Goal: Task Accomplishment & Management: Use online tool/utility

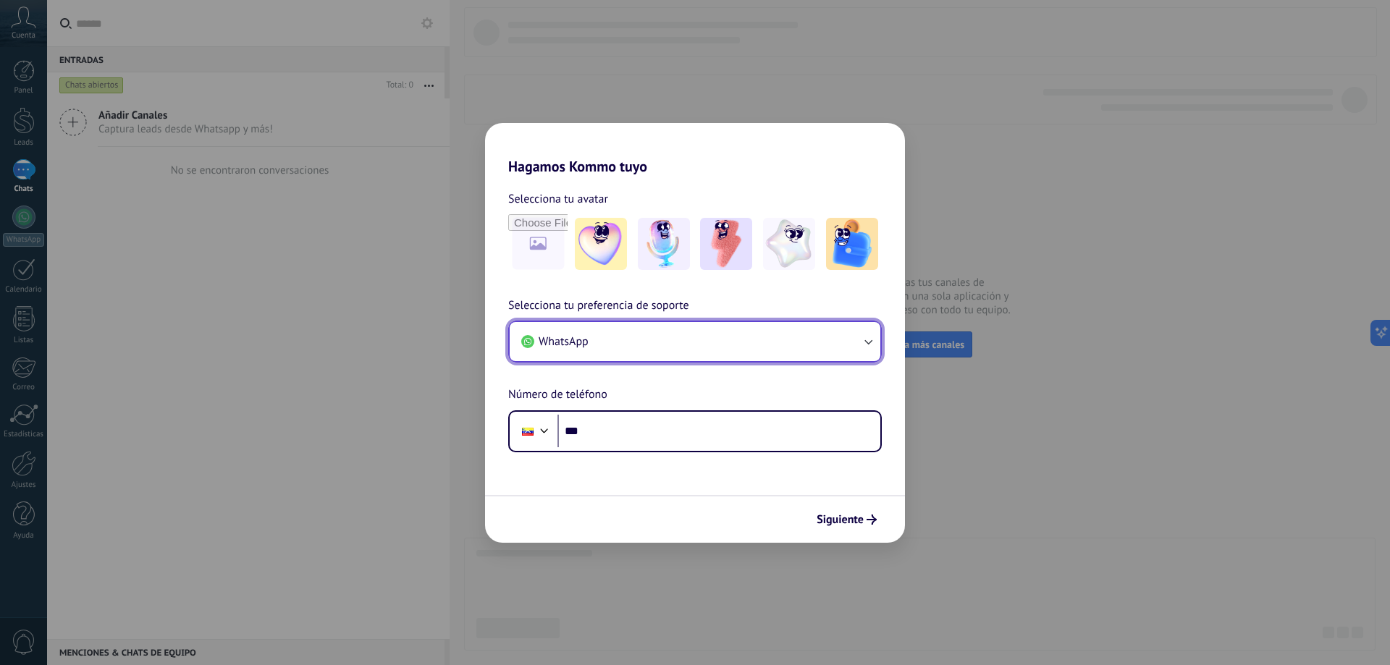
click at [707, 334] on button "WhatsApp" at bounding box center [695, 341] width 371 height 39
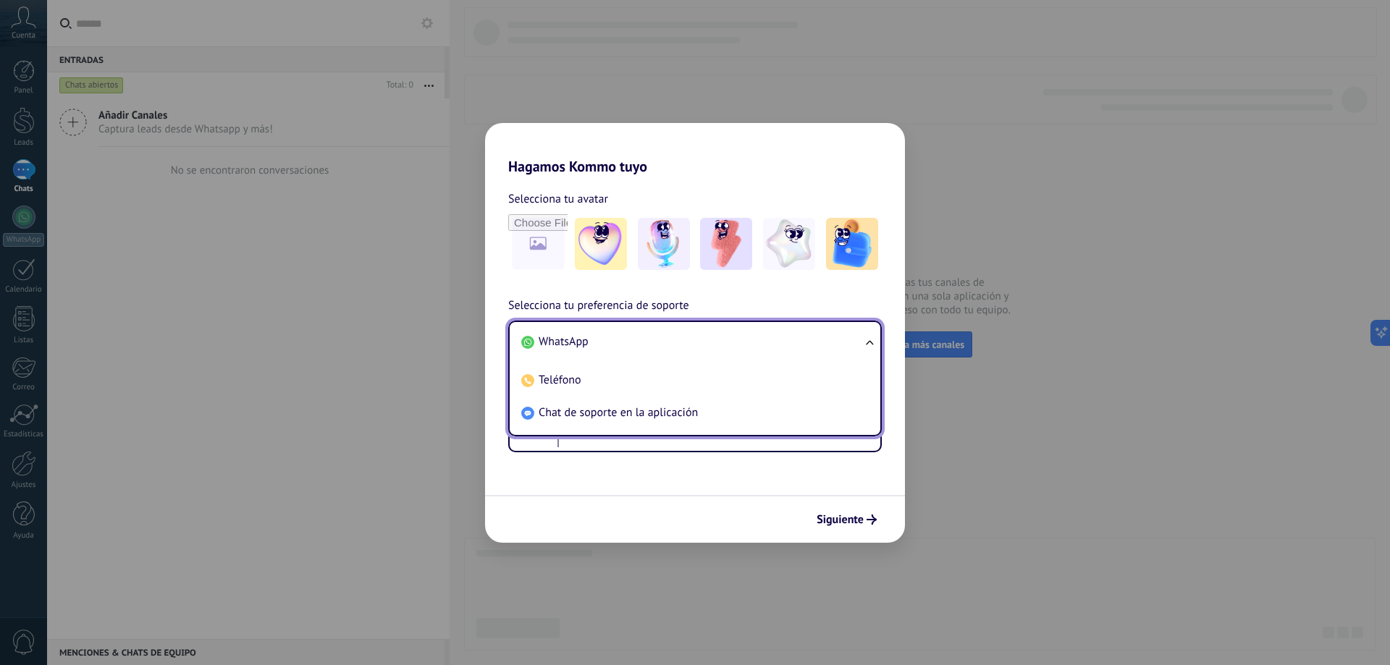
click at [707, 337] on li "WhatsApp" at bounding box center [691, 342] width 353 height 33
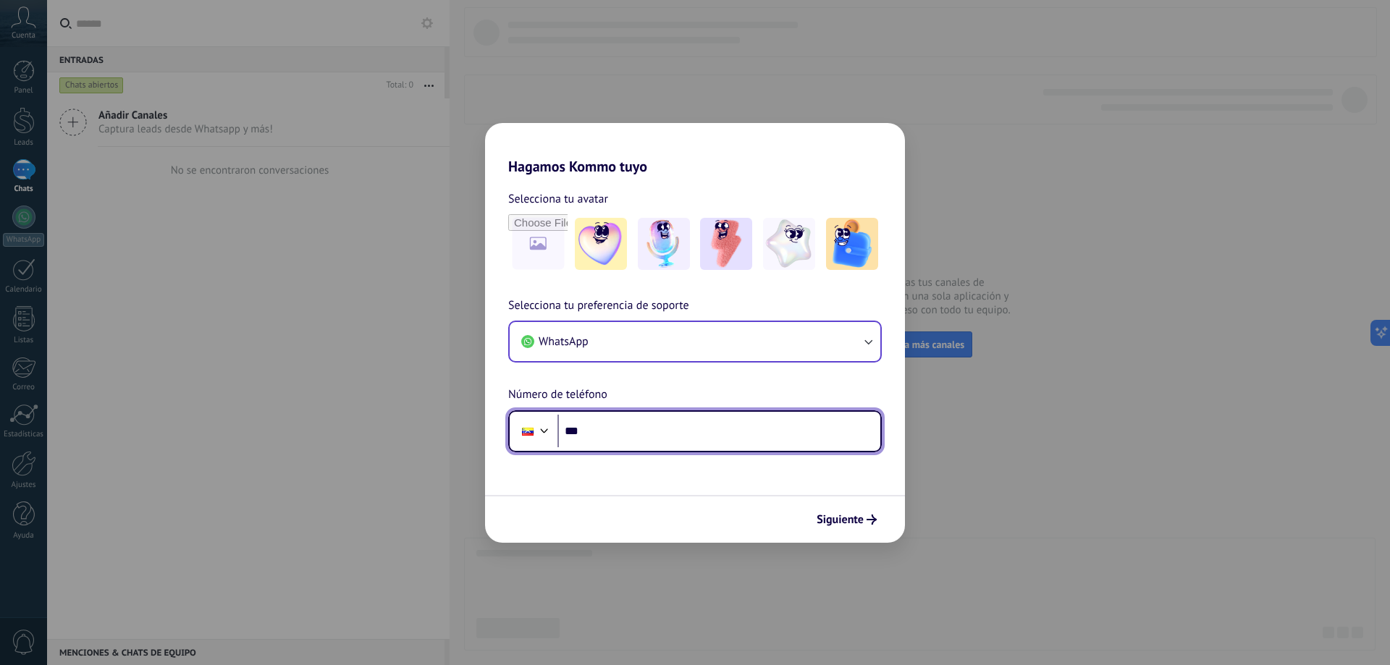
click at [644, 420] on input "***" at bounding box center [718, 431] width 323 height 33
type input "**********"
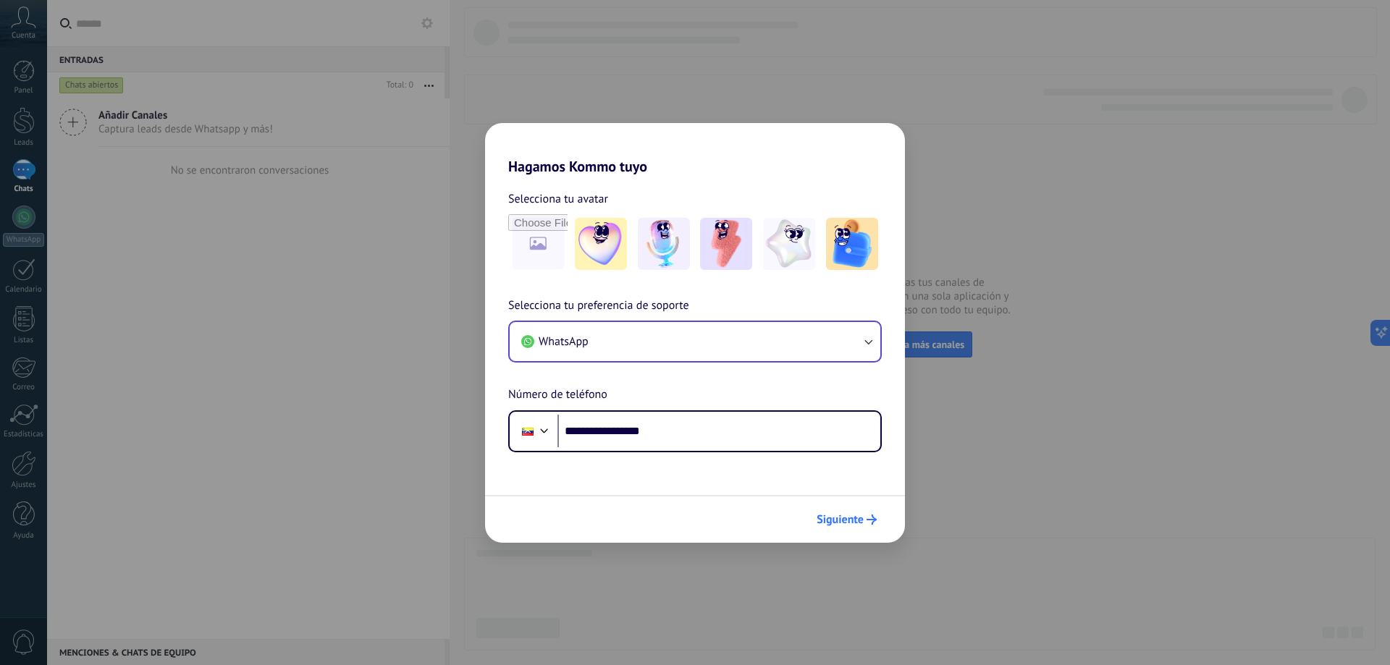
click at [825, 512] on button "Siguiente" at bounding box center [846, 519] width 73 height 25
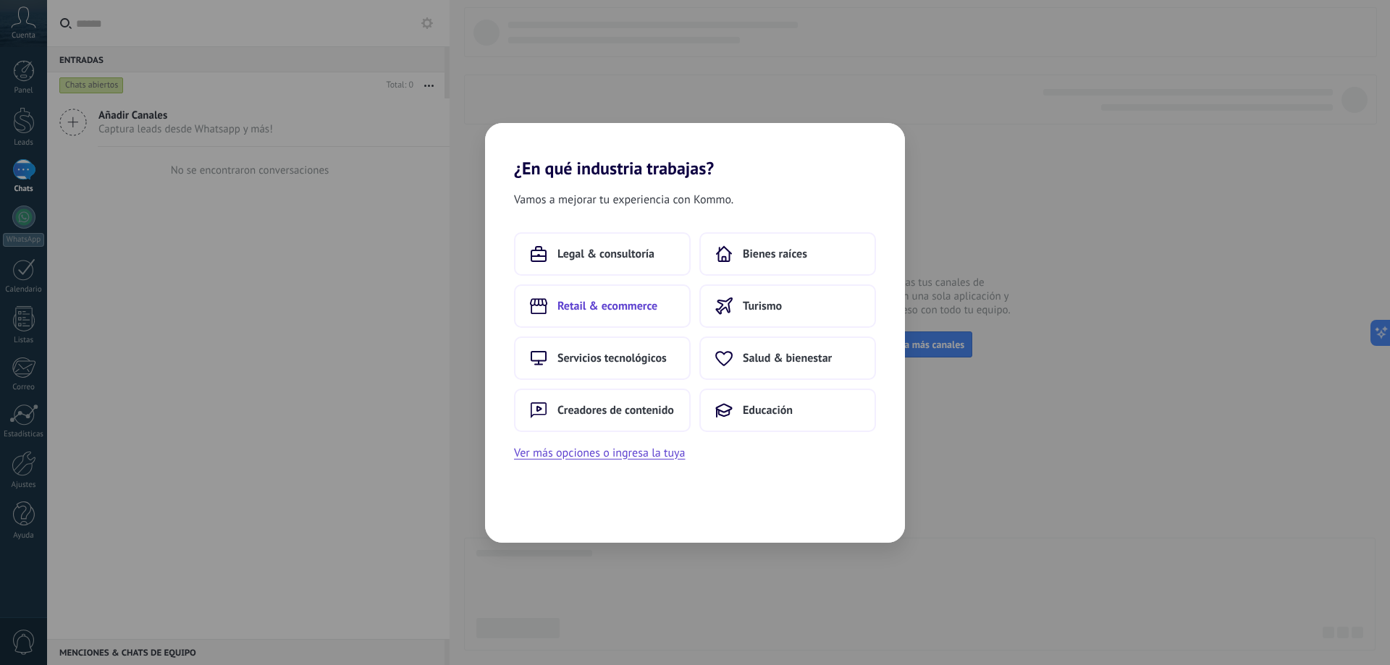
click at [604, 305] on span "Retail & ecommerce" at bounding box center [607, 306] width 100 height 14
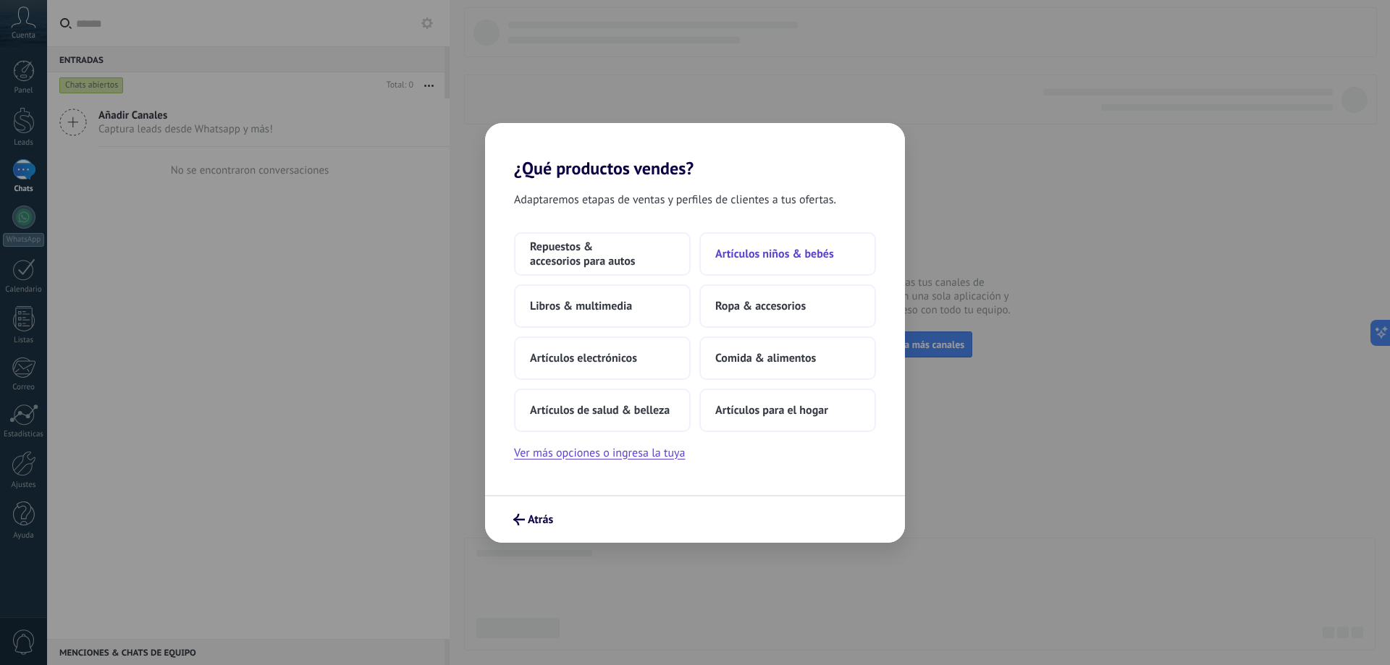
click at [766, 253] on span "Artículos niños & bebés" at bounding box center [774, 254] width 119 height 14
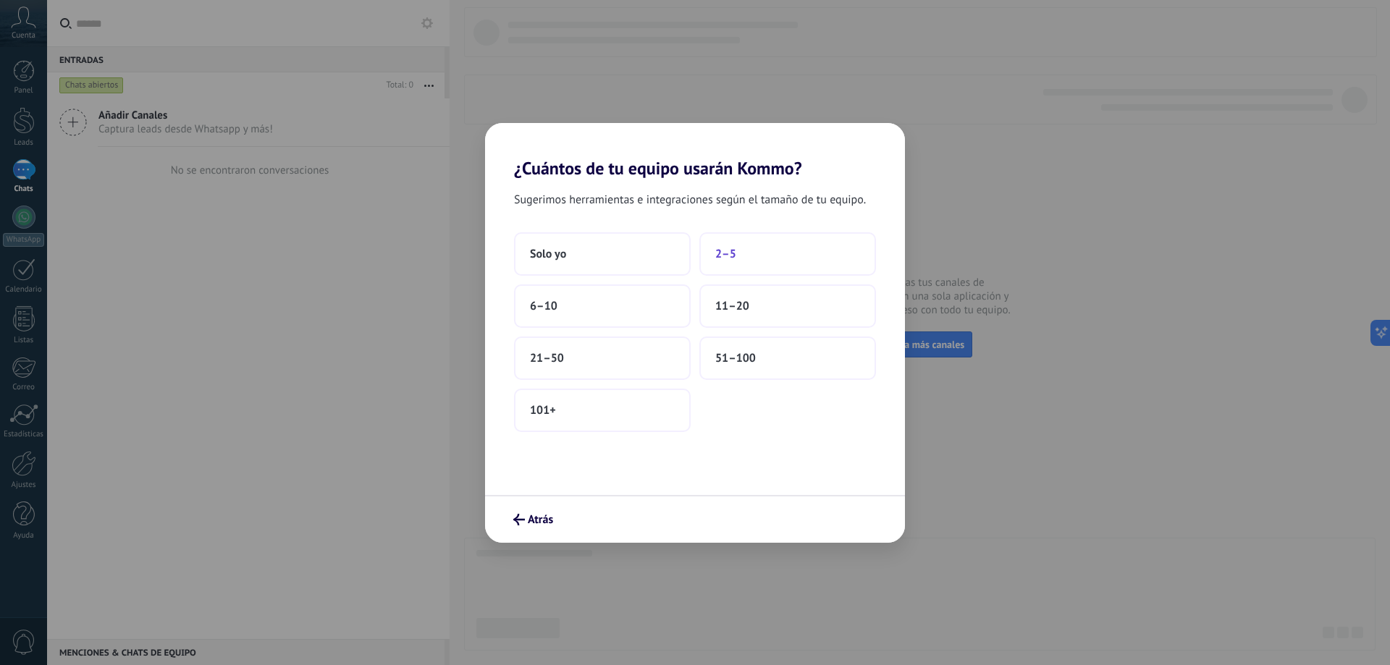
click at [714, 255] on button "2–5" at bounding box center [787, 253] width 177 height 43
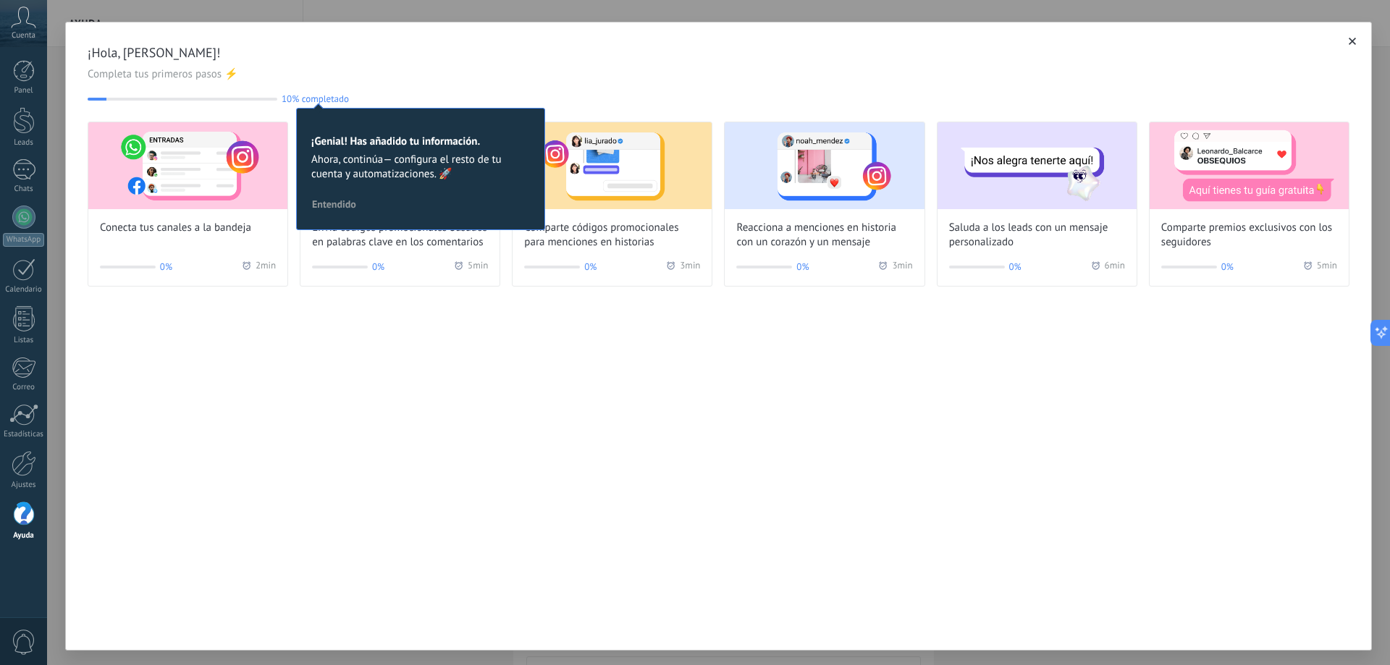
click at [344, 121] on div "¡Genial! Has añadido tu información. Ahora, continúa— configura el resto de tu …" at bounding box center [420, 169] width 249 height 122
click at [342, 109] on div "¡Genial! Has añadido tu información. Ahora, continúa— configura el resto de tu …" at bounding box center [420, 169] width 249 height 122
click at [334, 96] on span "10% completado" at bounding box center [315, 98] width 67 height 11
click at [333, 96] on span "10% completado" at bounding box center [315, 98] width 67 height 11
click at [331, 103] on span "10% completado" at bounding box center [315, 98] width 67 height 11
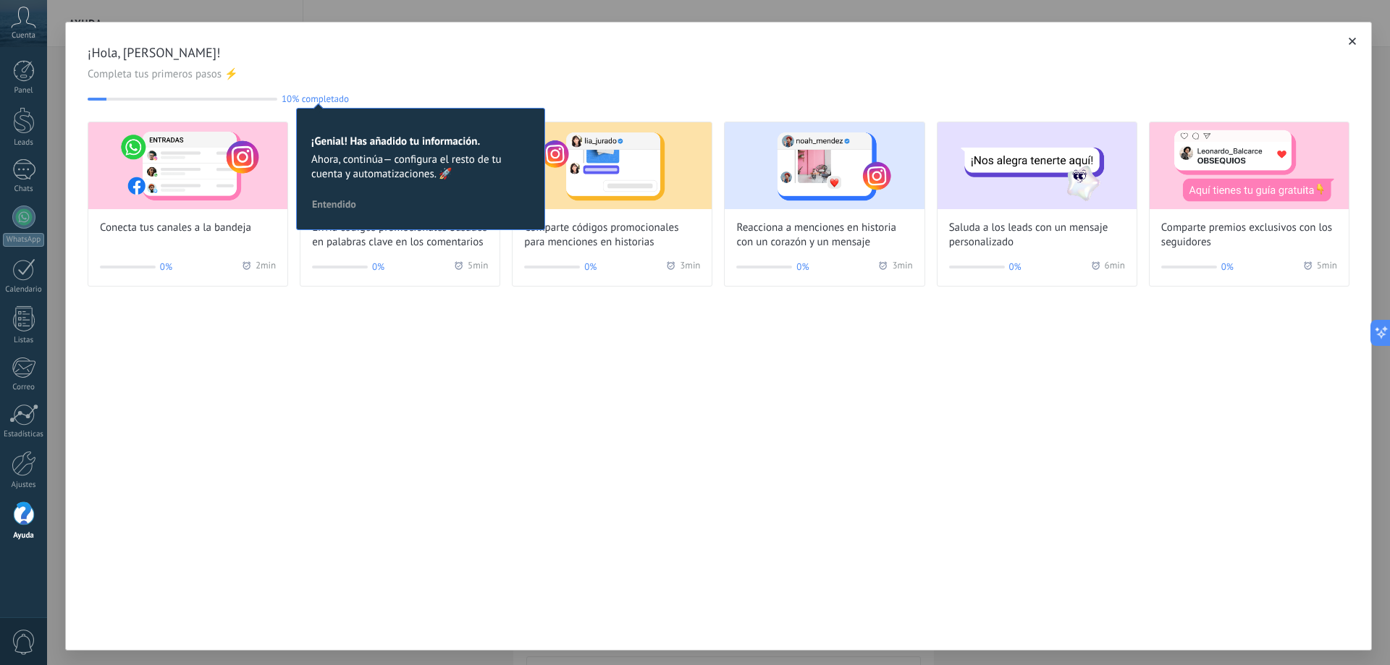
click at [344, 200] on span "Entendido" at bounding box center [334, 204] width 44 height 10
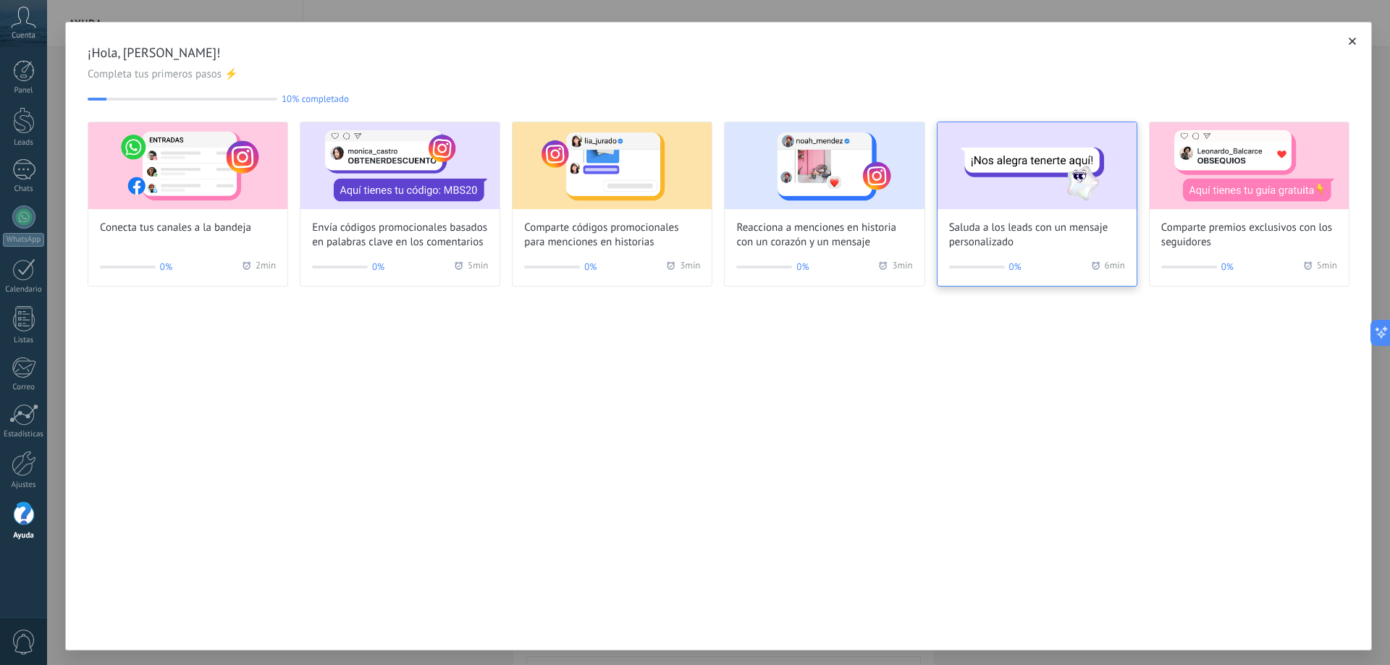
click at [961, 211] on div "Saluda a los leads con un mensaje personalizado" at bounding box center [1036, 185] width 199 height 127
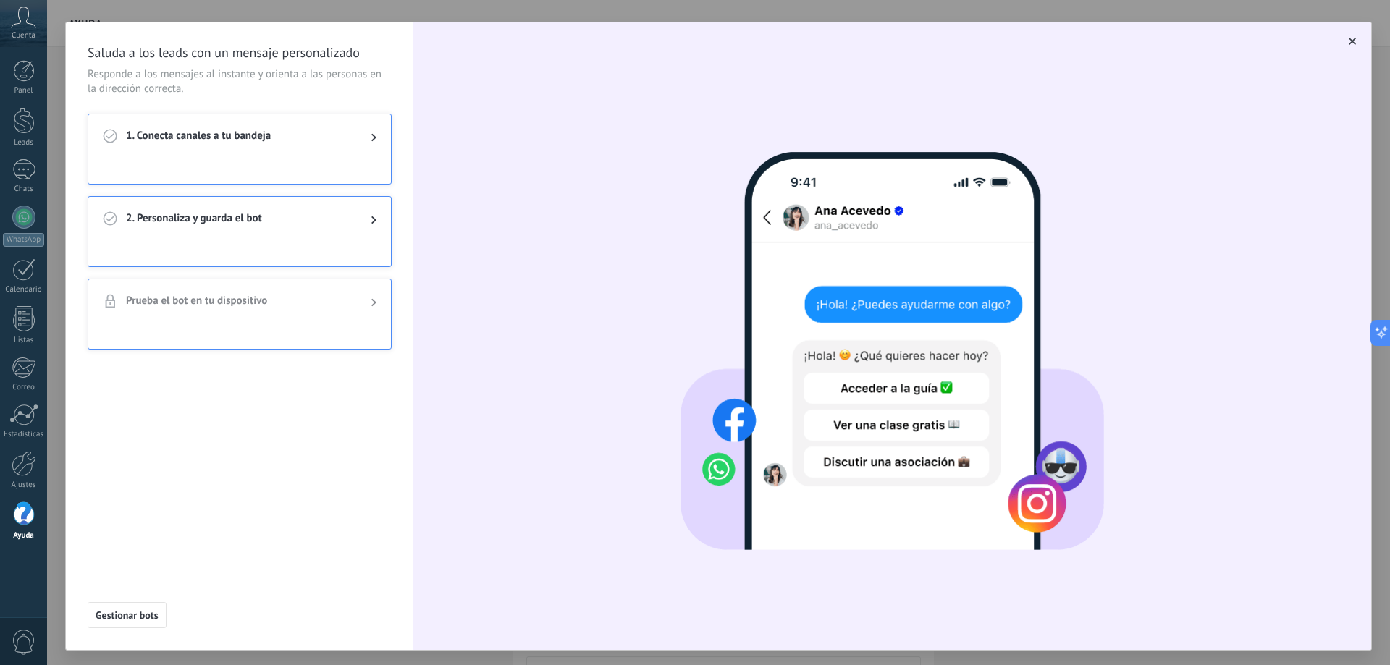
click at [920, 394] on img at bounding box center [891, 344] width 423 height 413
click at [277, 151] on div "1. Conecta canales a tu bandeja" at bounding box center [239, 137] width 303 height 46
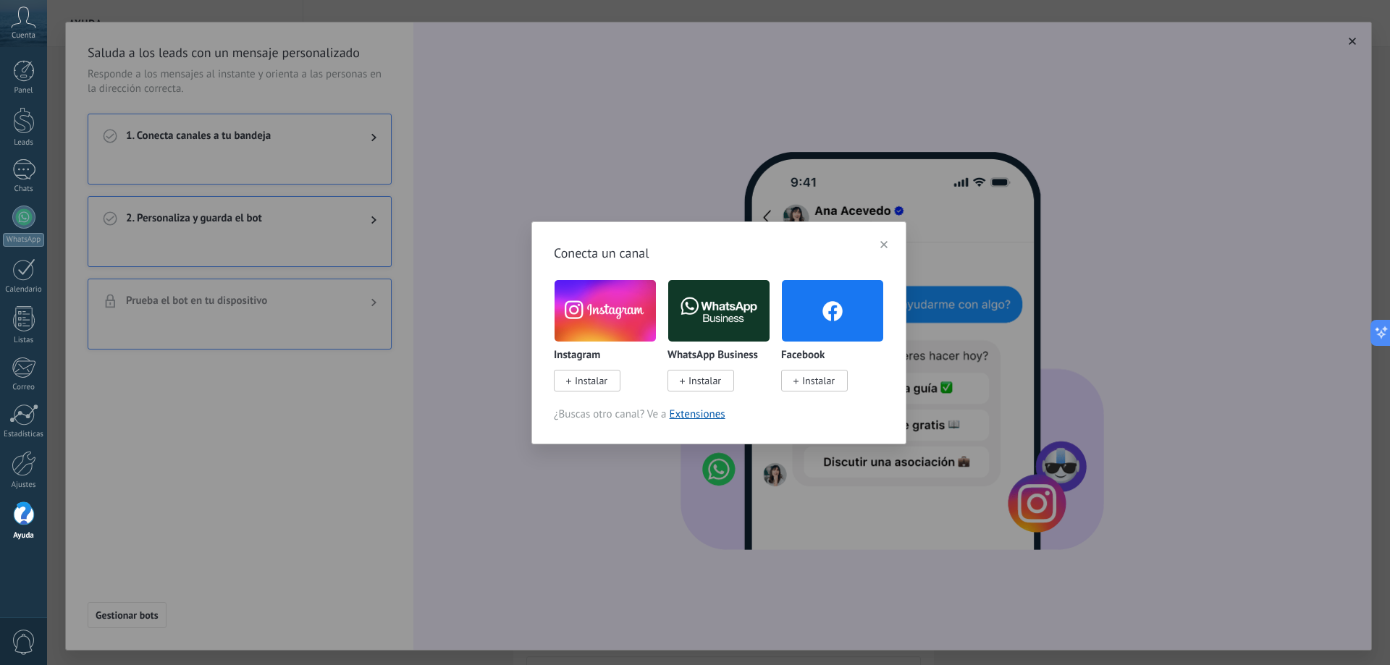
click at [593, 337] on img at bounding box center [604, 310] width 101 height 69
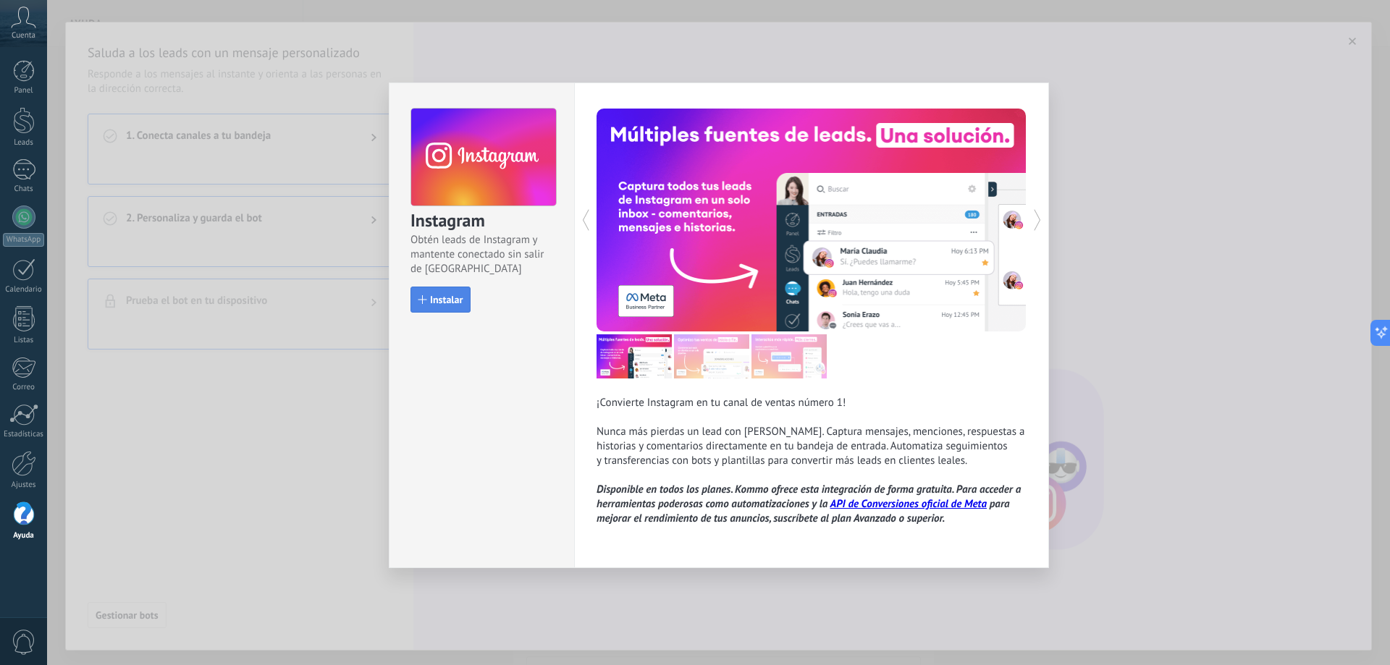
click at [427, 288] on button "Instalar" at bounding box center [440, 300] width 60 height 26
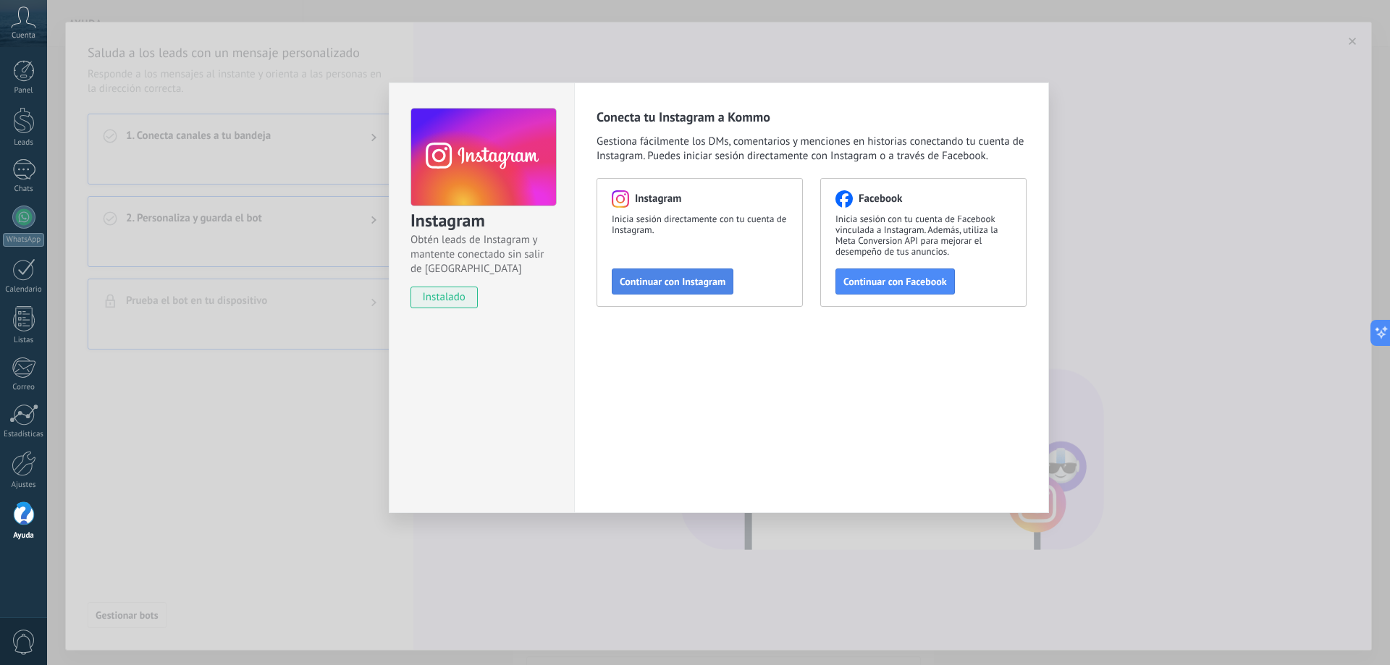
click at [688, 276] on span "Continuar con Instagram" at bounding box center [673, 281] width 106 height 10
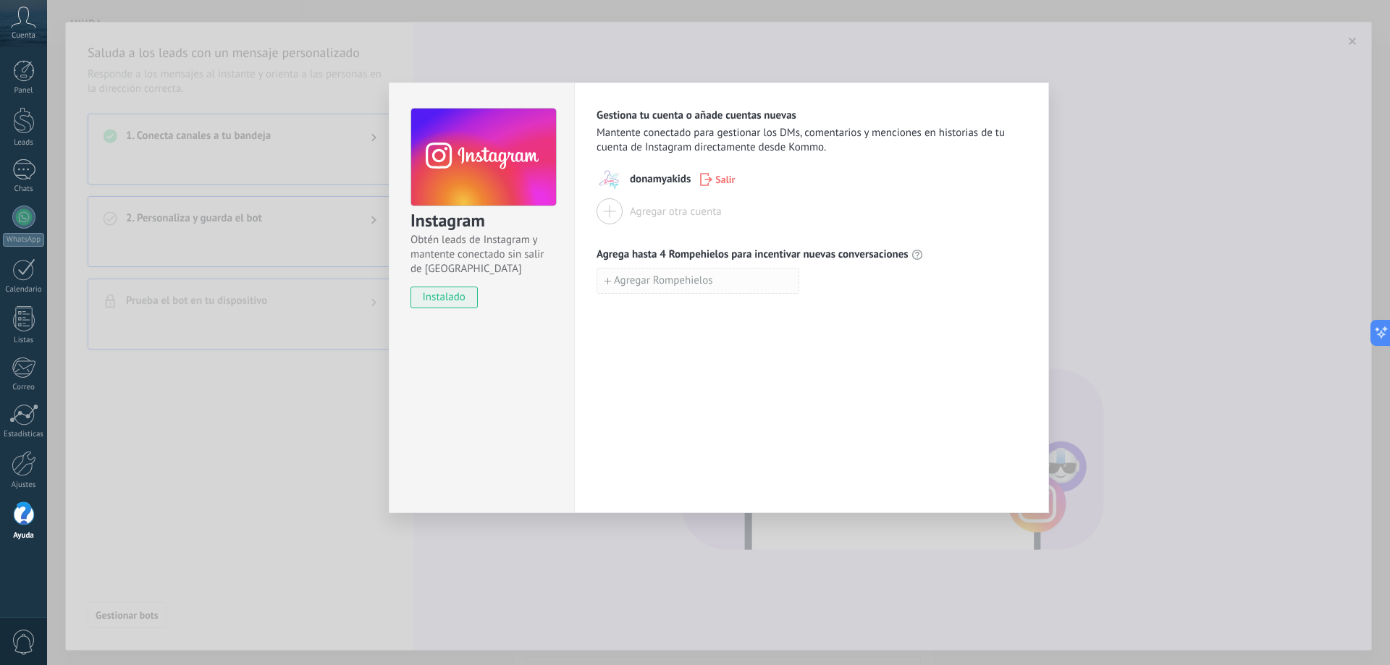
click at [689, 269] on button "Agregar Rompehielos" at bounding box center [697, 281] width 203 height 26
click at [709, 315] on span "Agregar Rompehielos" at bounding box center [663, 313] width 99 height 10
click at [709, 292] on div at bounding box center [697, 281] width 203 height 26
click at [708, 289] on input at bounding box center [697, 280] width 201 height 23
click at [737, 313] on input at bounding box center [697, 311] width 201 height 23
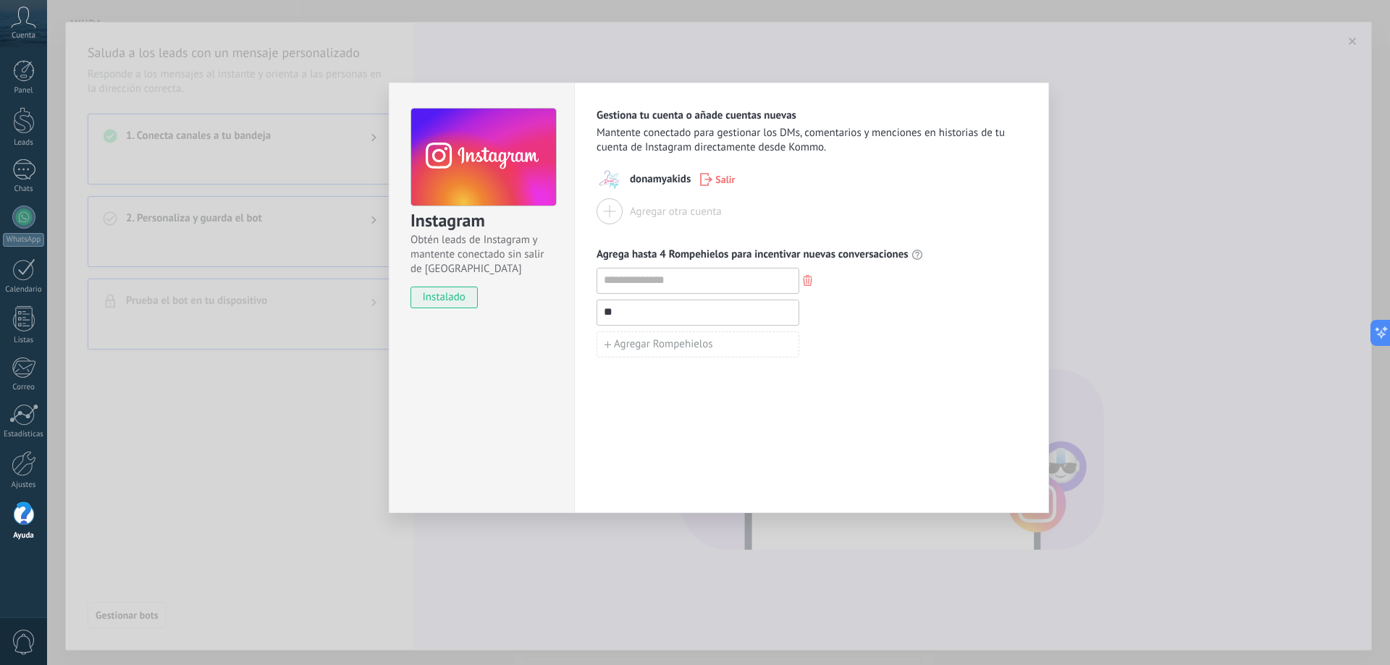
type input "*"
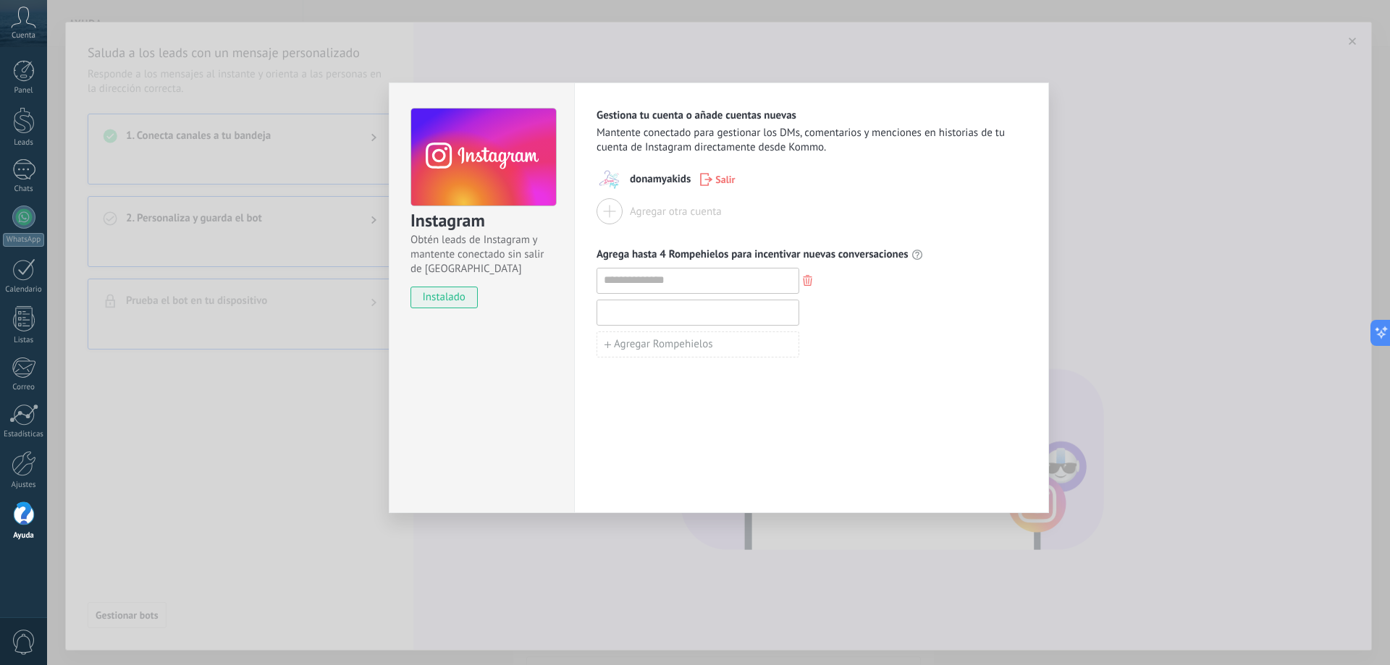
type input "*"
drag, startPoint x: 638, startPoint y: 310, endPoint x: 580, endPoint y: 317, distance: 58.3
click at [580, 317] on div "**********" at bounding box center [811, 298] width 475 height 431
click at [657, 311] on input "**********" at bounding box center [697, 311] width 201 height 23
click at [667, 310] on input "**********" at bounding box center [697, 311] width 201 height 23
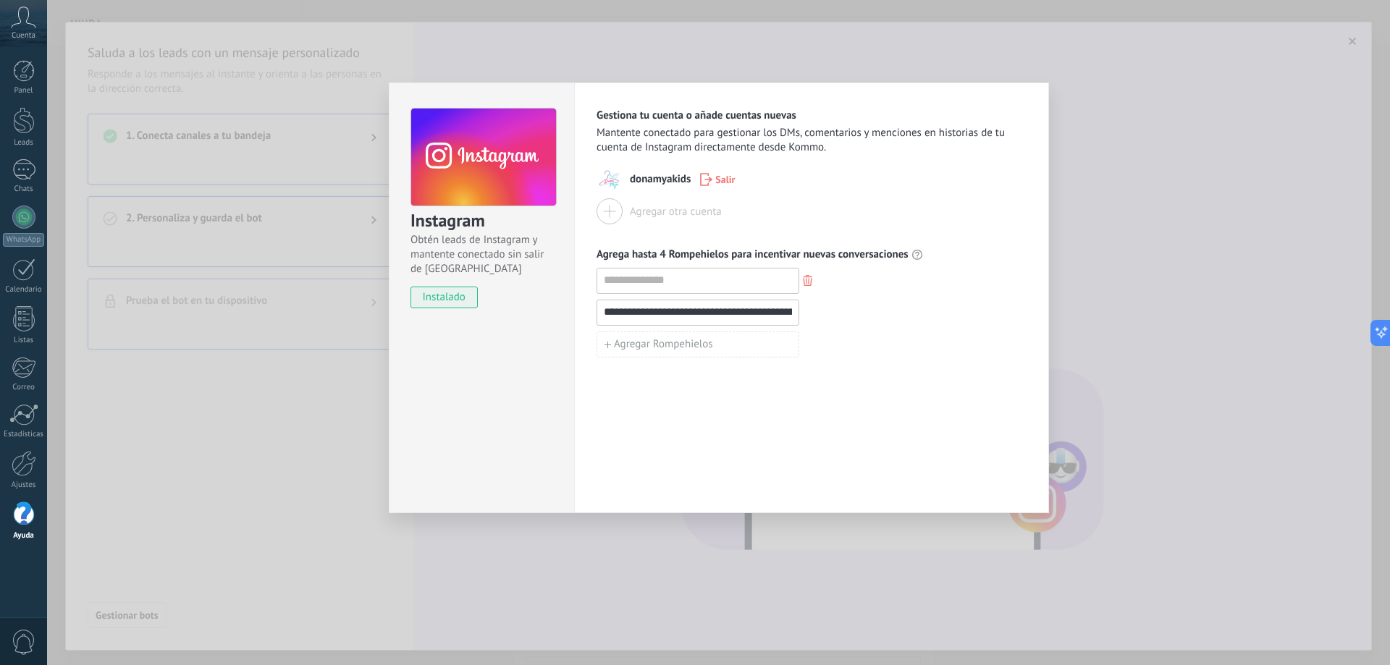
drag, startPoint x: 666, startPoint y: 314, endPoint x: 610, endPoint y: 314, distance: 55.7
click at [610, 314] on input "**********" at bounding box center [697, 311] width 201 height 23
type input "**********"
click at [665, 286] on input at bounding box center [697, 280] width 201 height 23
type input "**********"
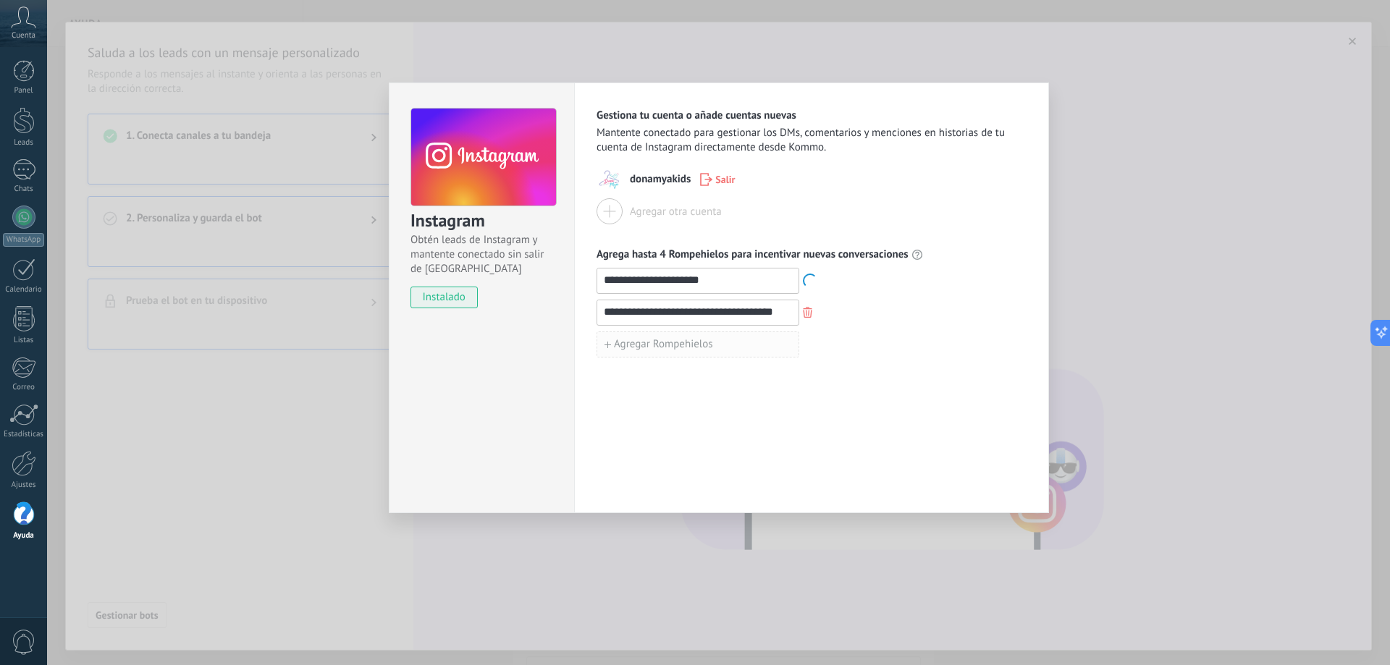
click at [659, 344] on span "Agregar Rompehielos" at bounding box center [663, 344] width 99 height 10
type input "*"
type input "**********"
click at [1086, 386] on div "**********" at bounding box center [718, 332] width 1343 height 665
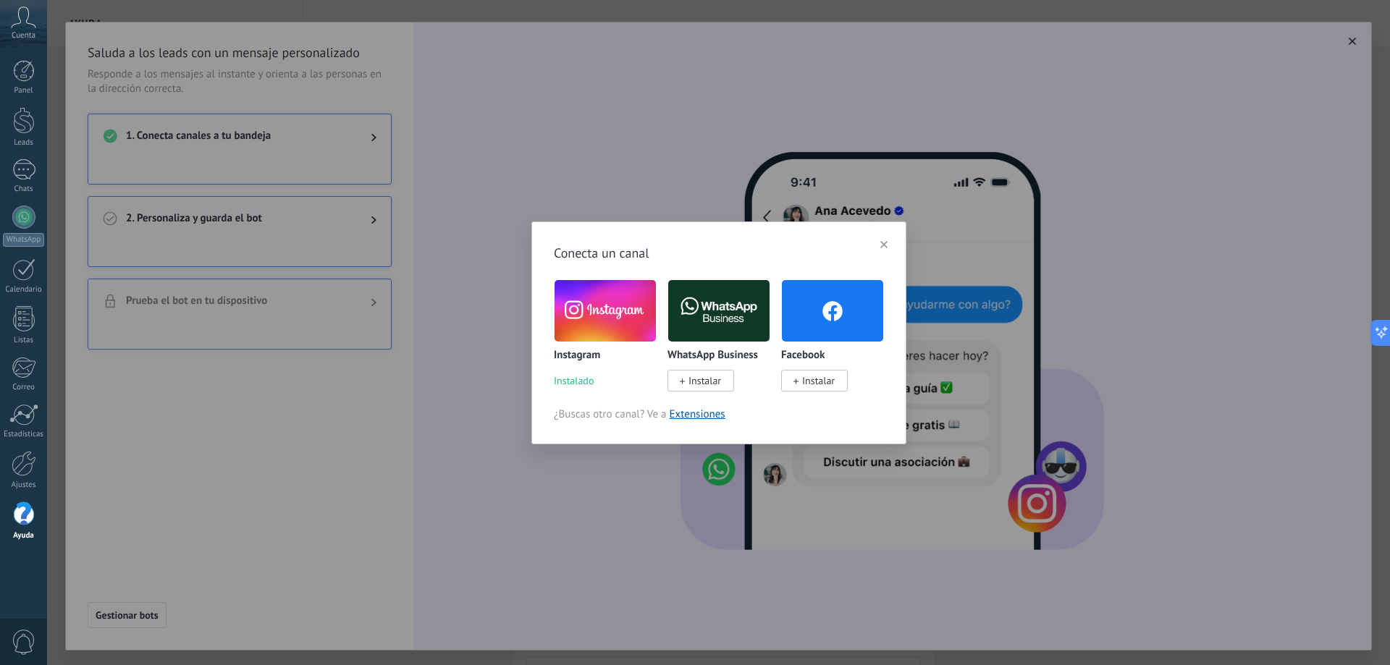
click at [627, 314] on img at bounding box center [604, 310] width 101 height 69
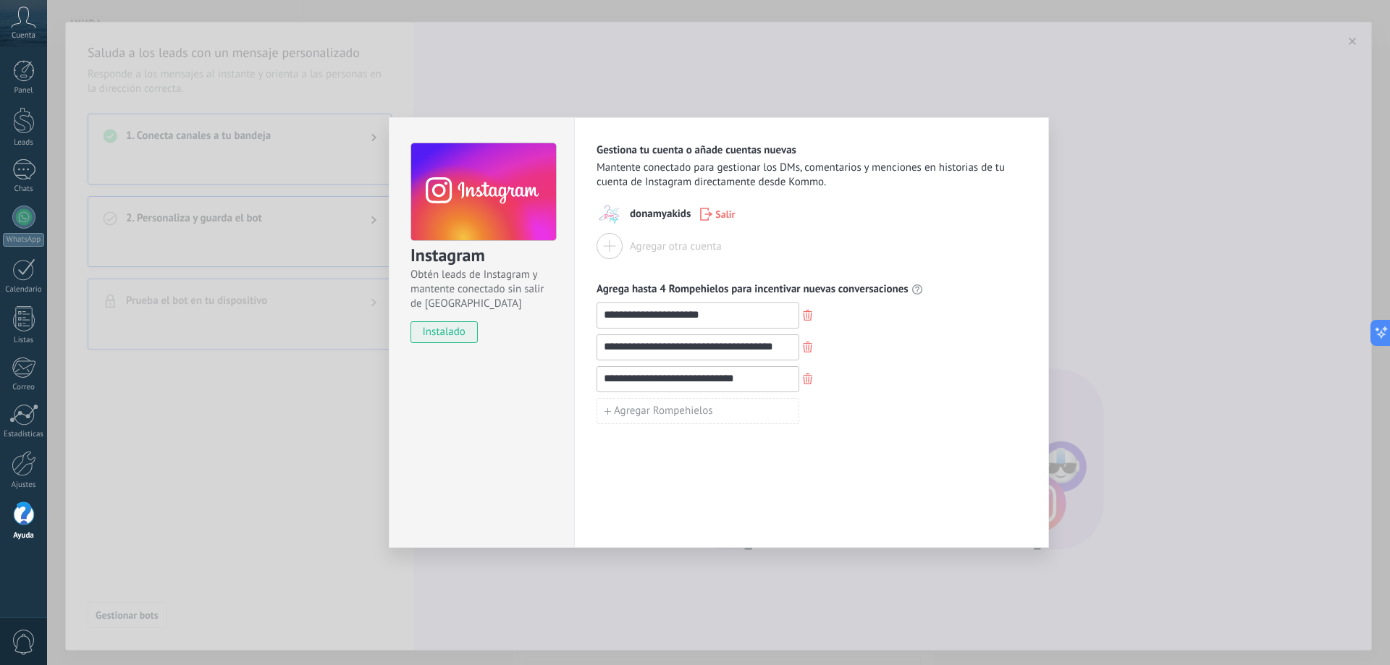
click at [931, 338] on div "**********" at bounding box center [811, 347] width 430 height 26
click at [1123, 323] on div "**********" at bounding box center [718, 332] width 1343 height 665
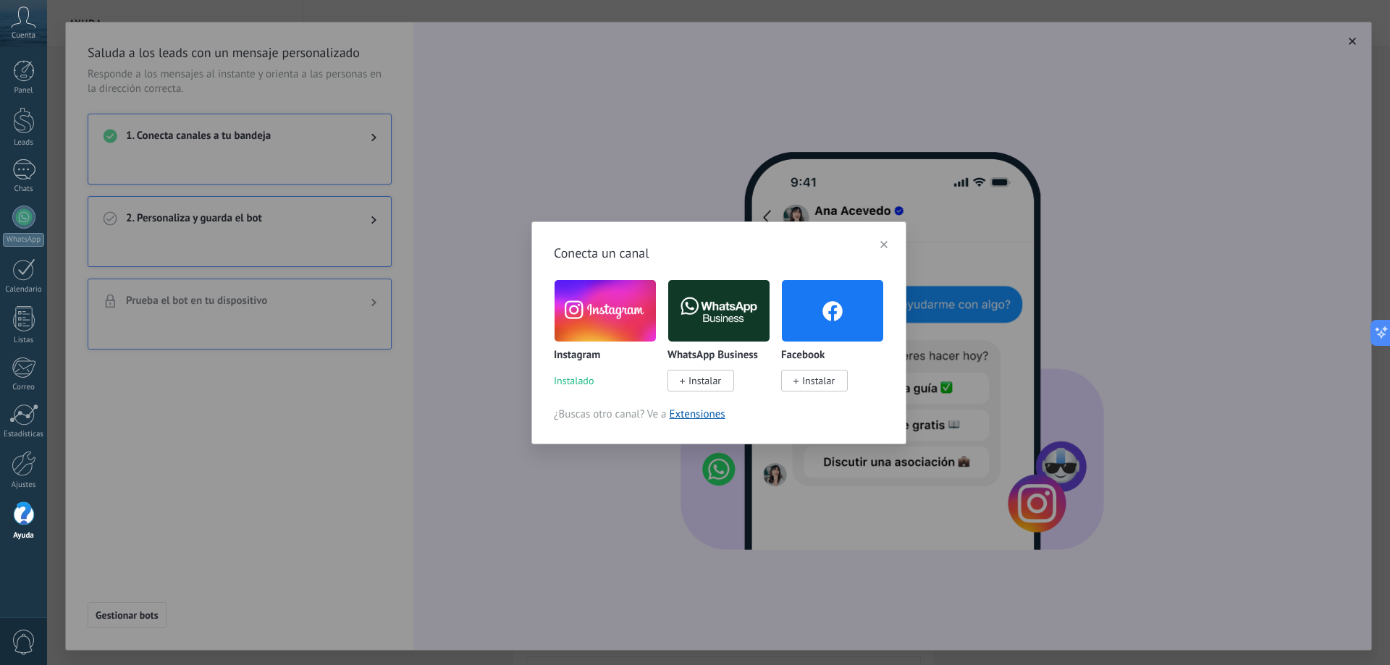
click at [727, 379] on span "Instalar" at bounding box center [700, 381] width 67 height 22
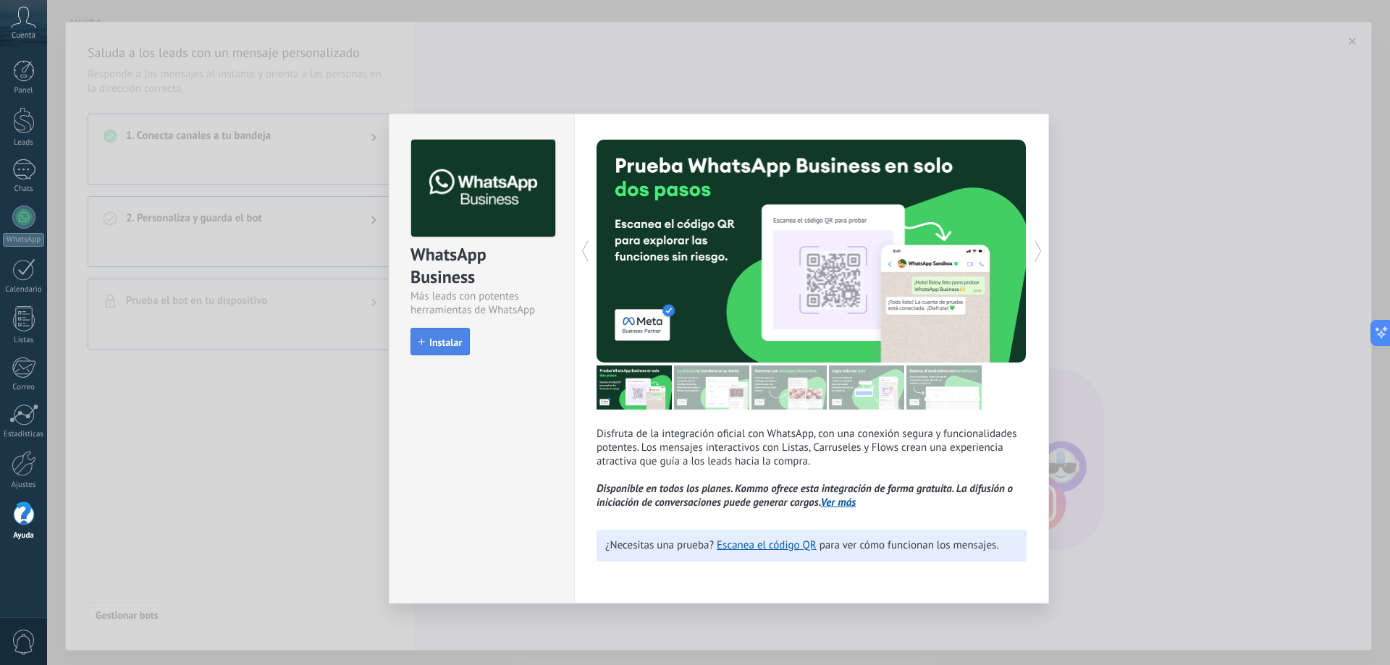
click at [435, 345] on span "Instalar" at bounding box center [445, 342] width 33 height 10
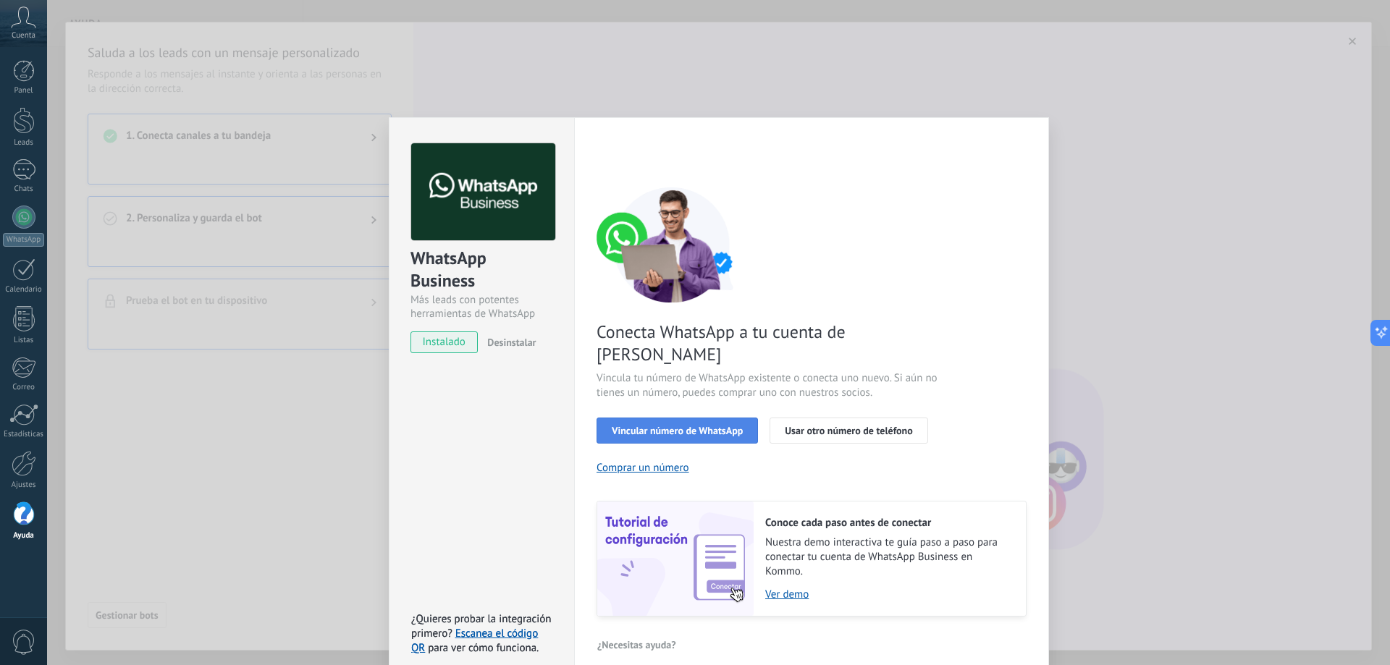
click at [714, 418] on button "Vincular número de WhatsApp" at bounding box center [676, 431] width 161 height 26
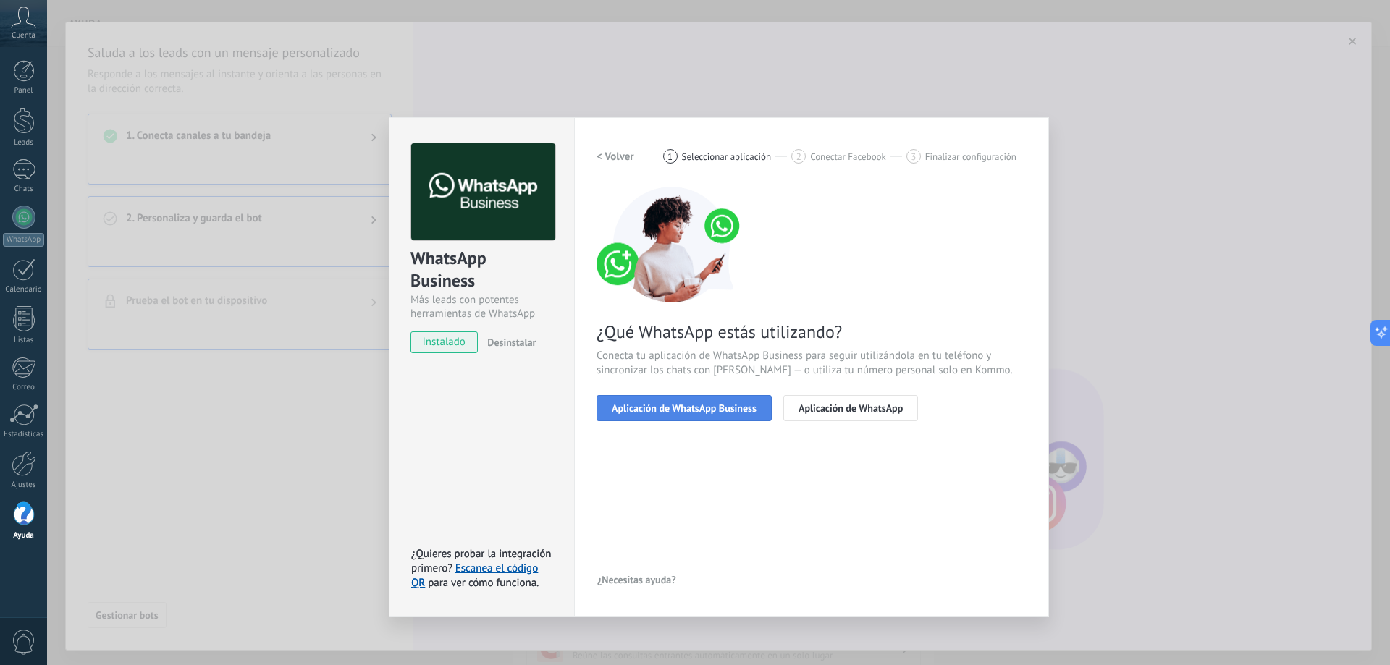
click at [709, 409] on span "Aplicación de WhatsApp Business" at bounding box center [684, 408] width 145 height 10
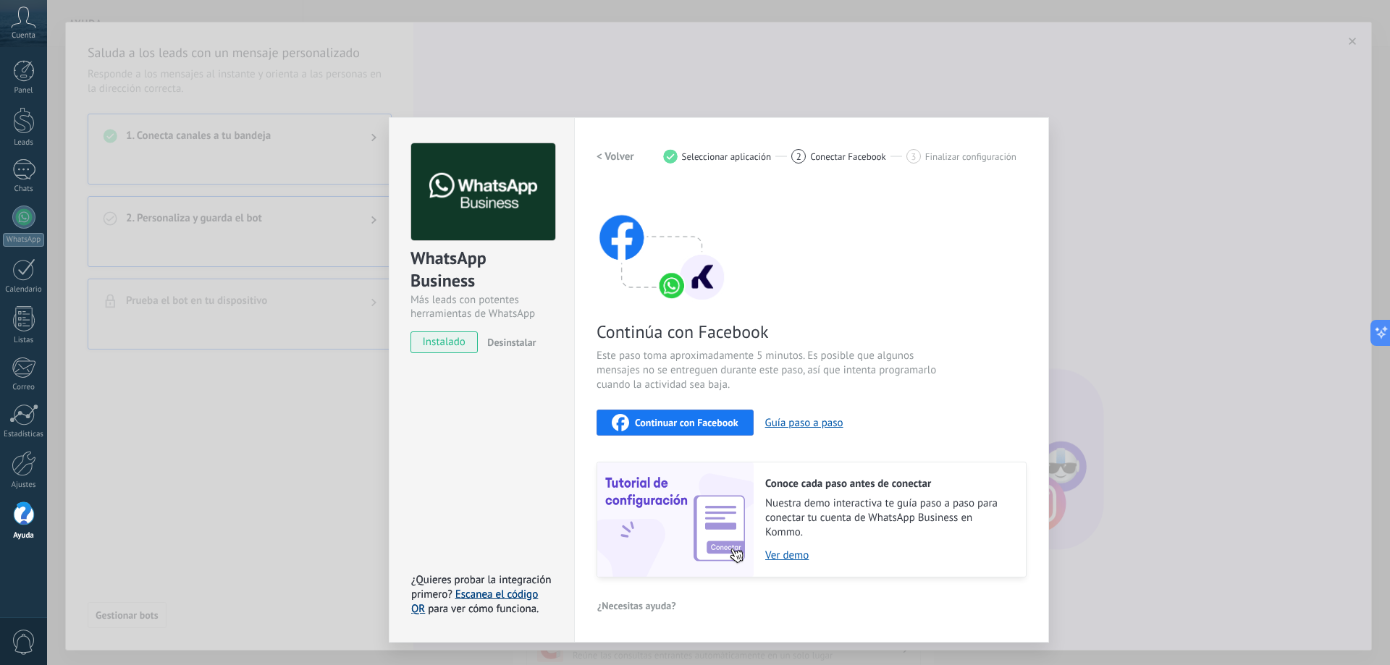
click at [526, 591] on link "Escanea el código QR" at bounding box center [474, 602] width 127 height 28
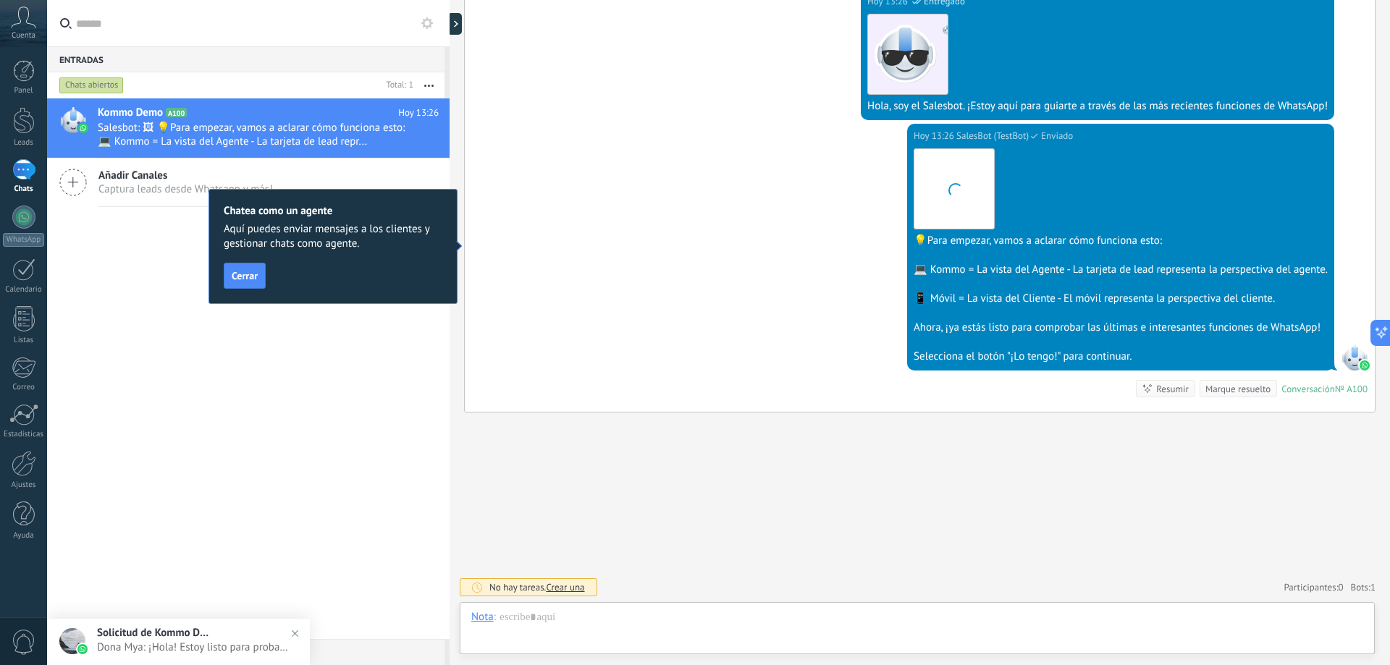
scroll to position [22, 0]
click at [858, 621] on div at bounding box center [917, 631] width 892 height 43
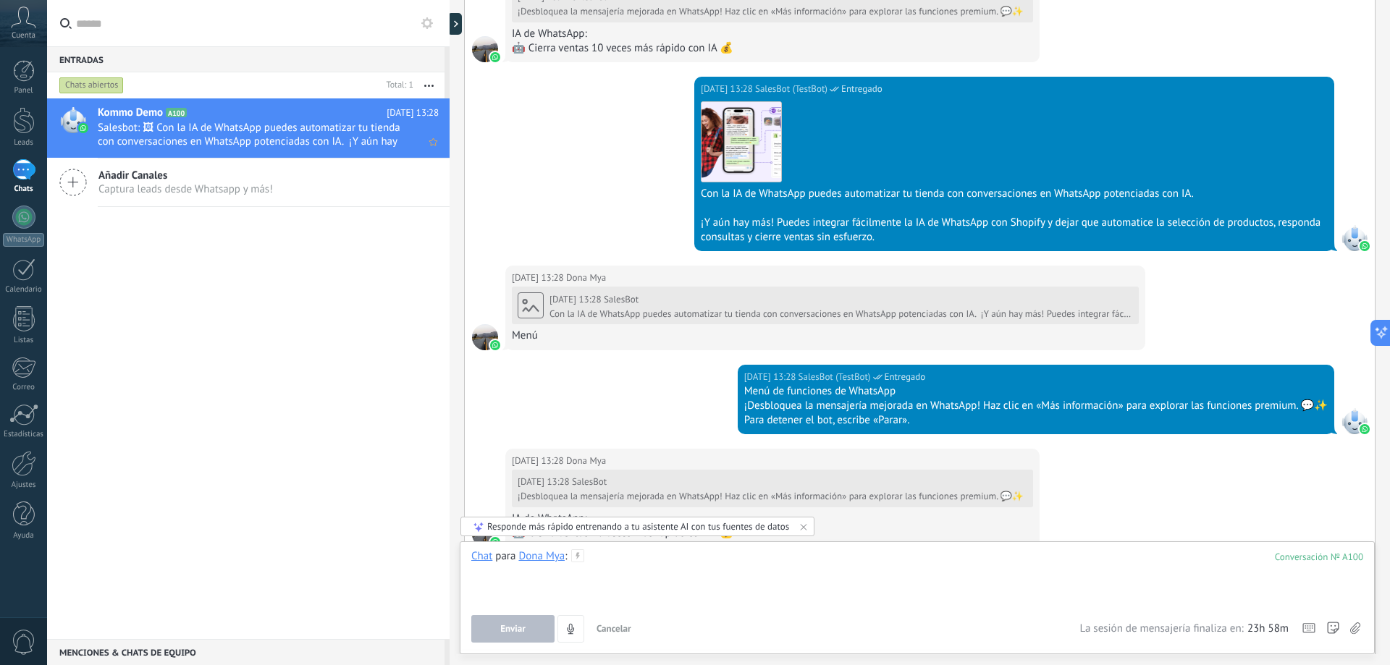
scroll to position [685, 0]
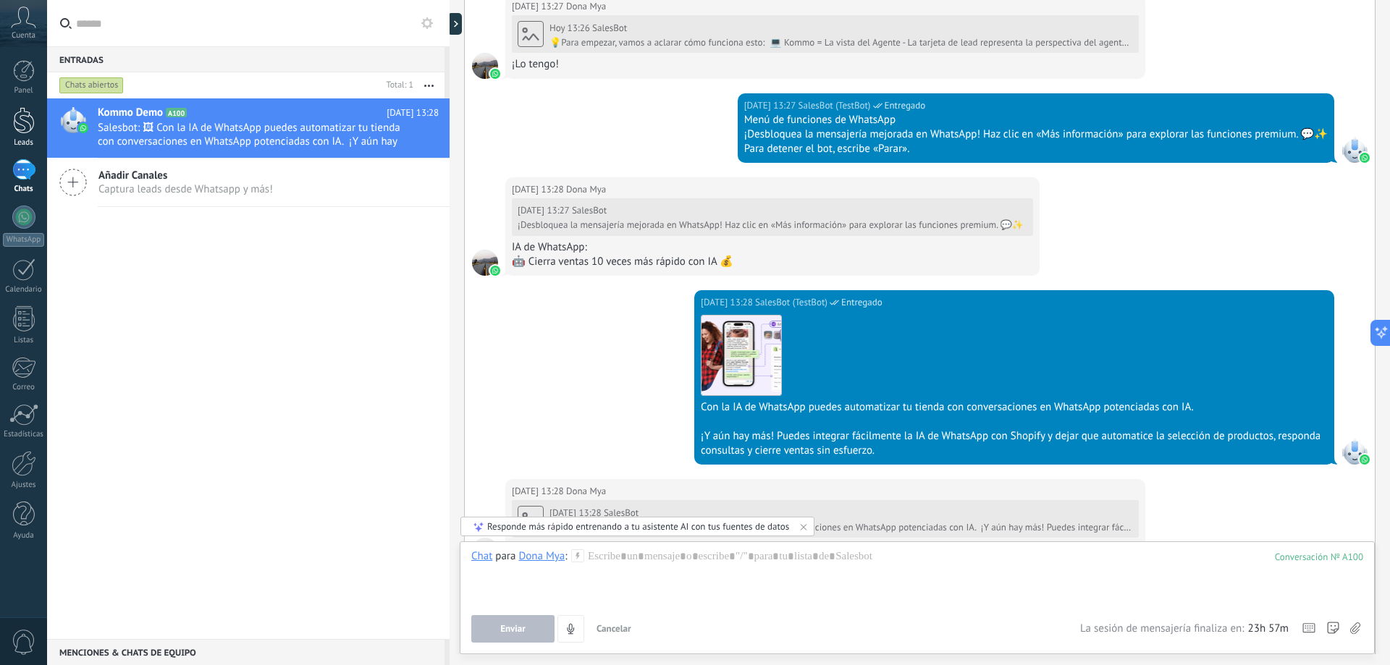
click at [20, 130] on div at bounding box center [24, 120] width 22 height 27
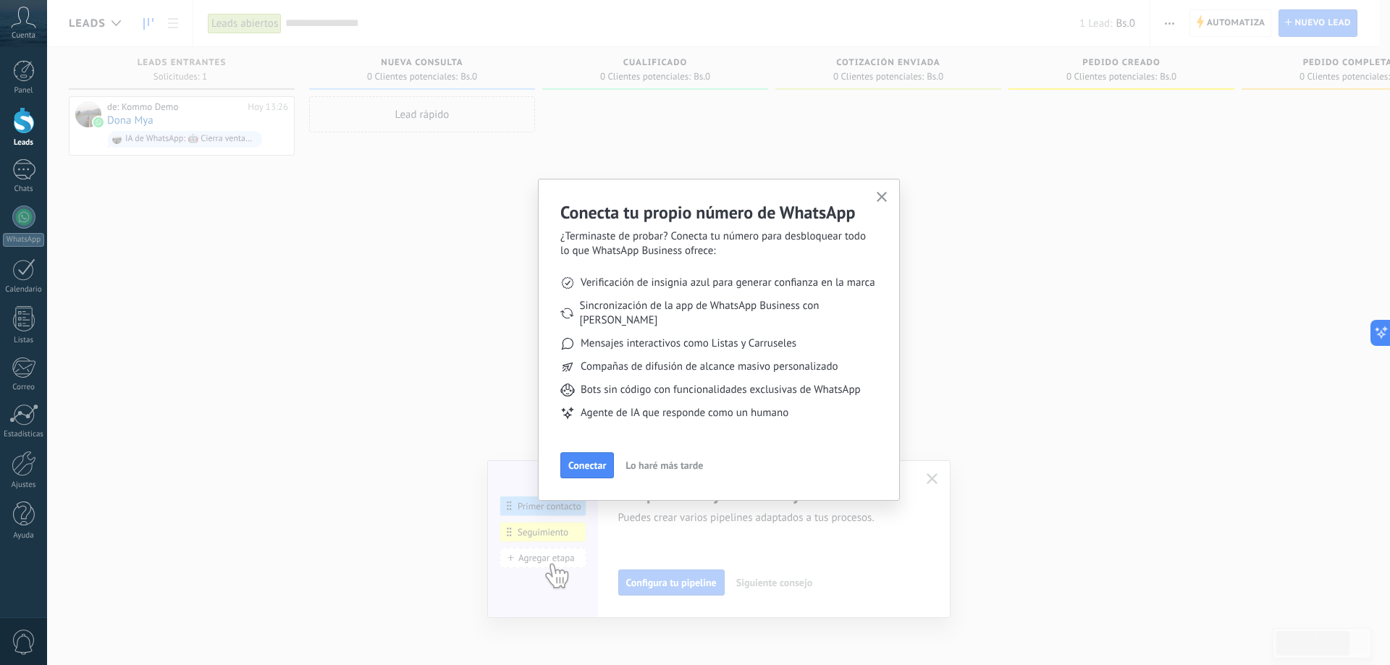
click at [587, 452] on div "Conectar Lo haré más tarde" at bounding box center [718, 465] width 317 height 26
click at [873, 194] on button "button" at bounding box center [882, 198] width 18 height 20
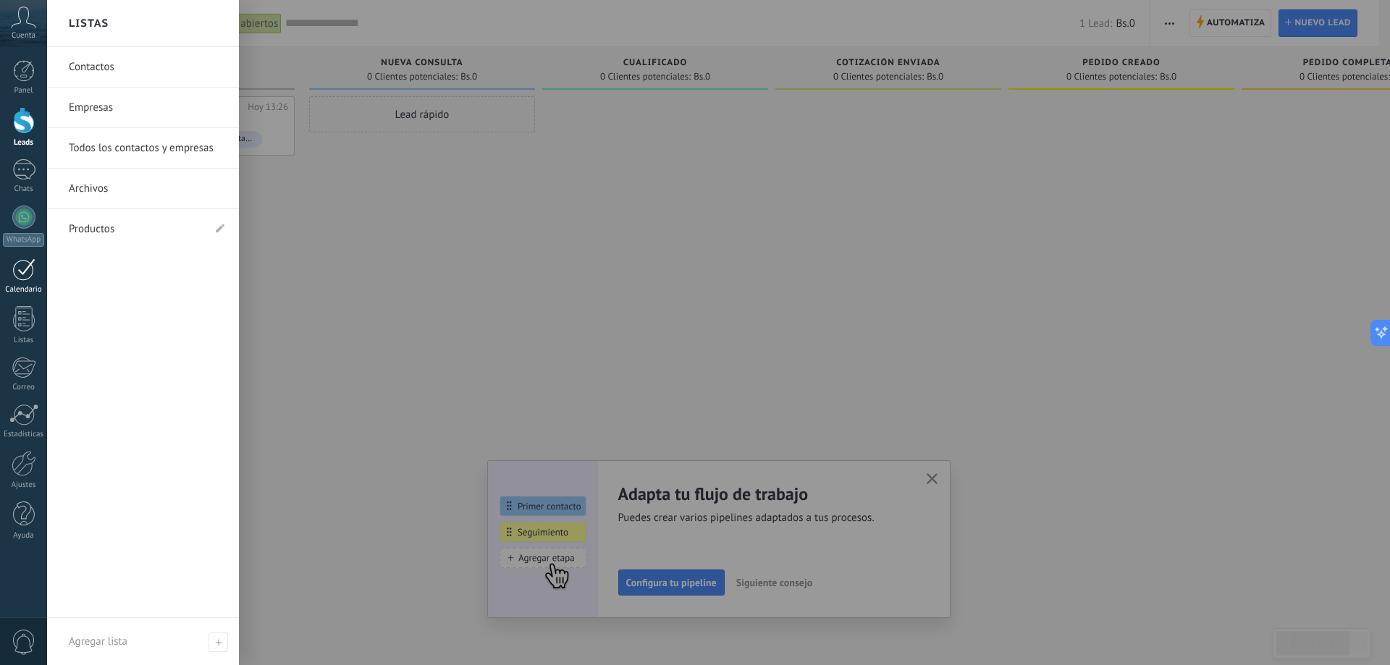
click at [32, 277] on div at bounding box center [23, 269] width 23 height 22
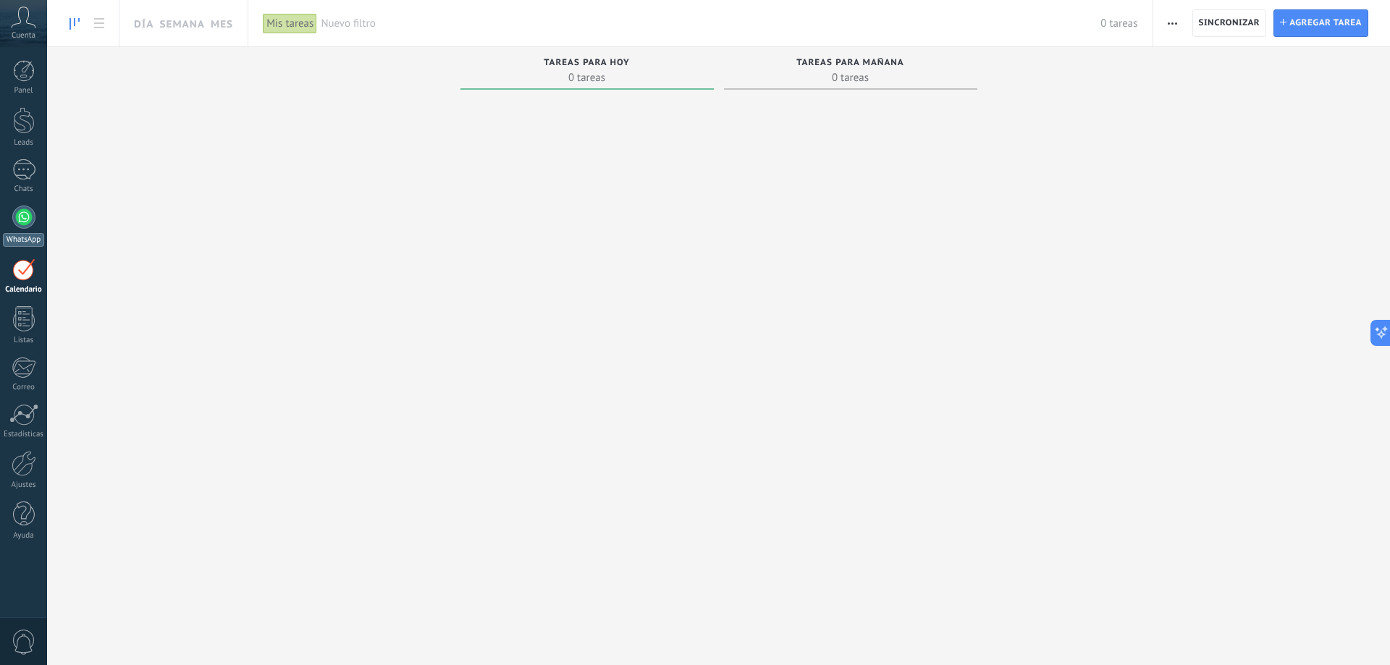
click at [13, 235] on div "WhatsApp" at bounding box center [23, 240] width 41 height 14
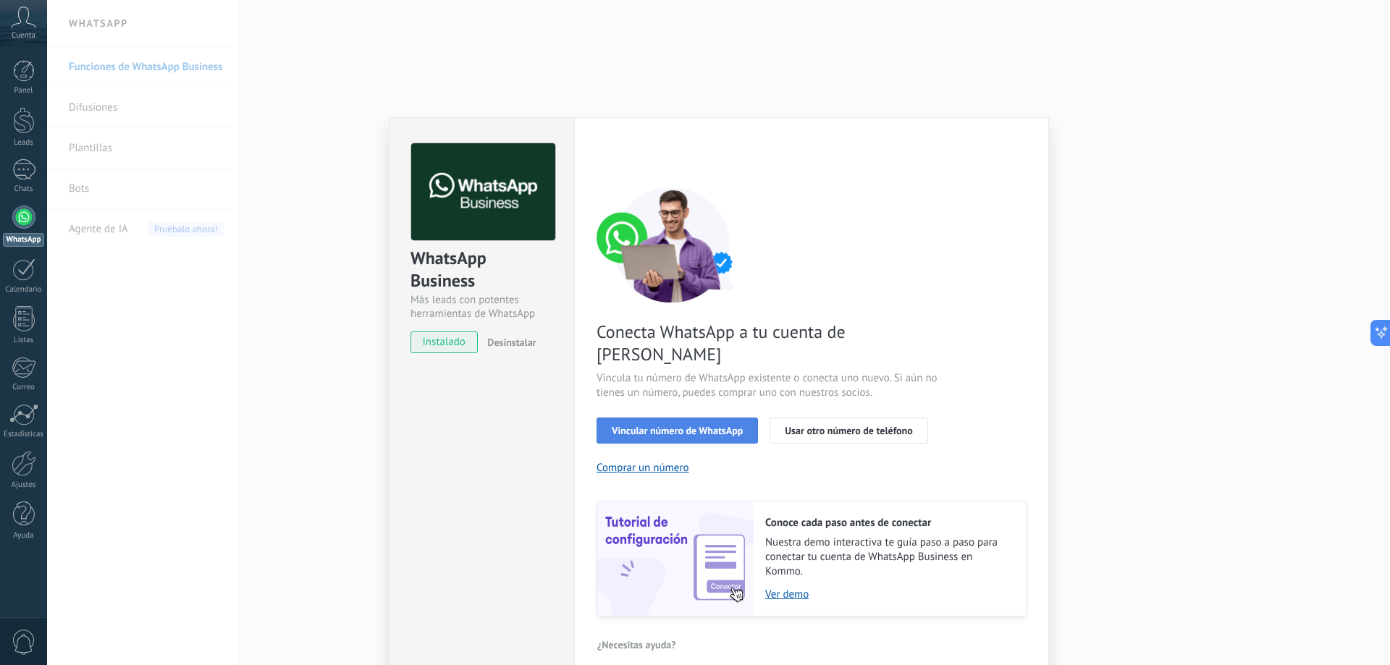
click at [698, 418] on button "Vincular número de WhatsApp" at bounding box center [676, 431] width 161 height 26
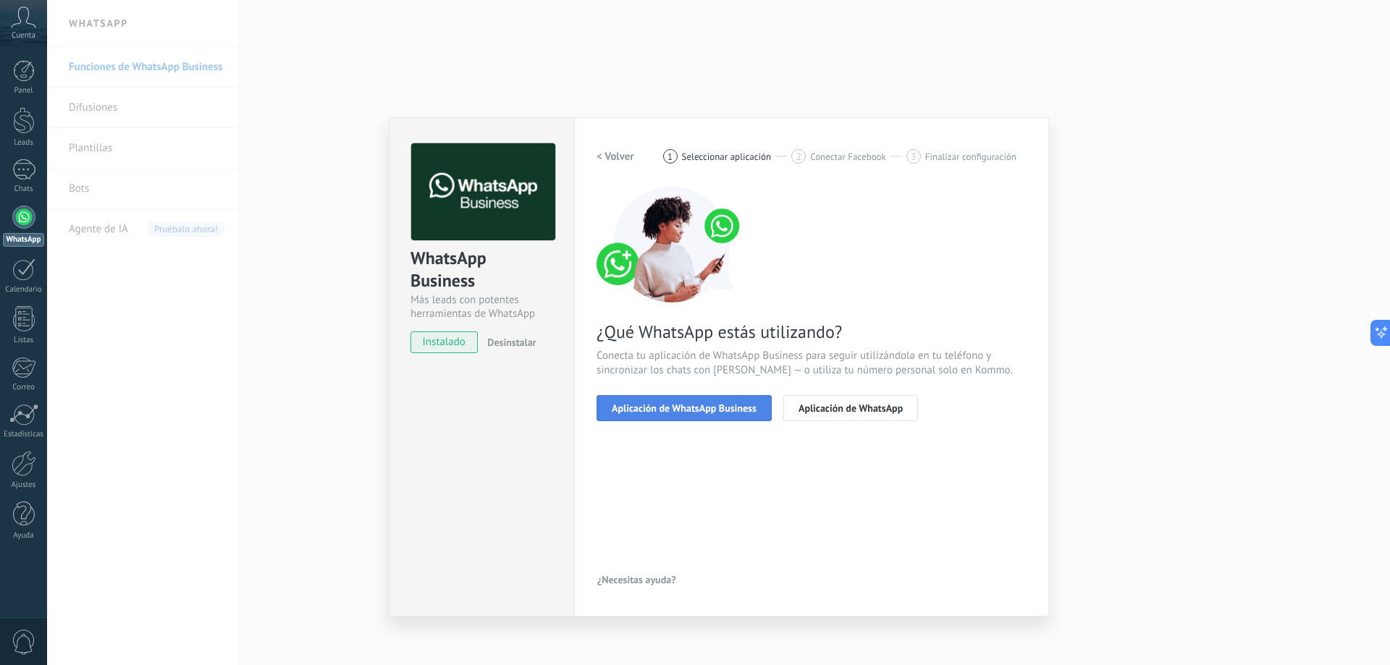
click at [738, 413] on button "Aplicación de WhatsApp Business" at bounding box center [683, 408] width 175 height 26
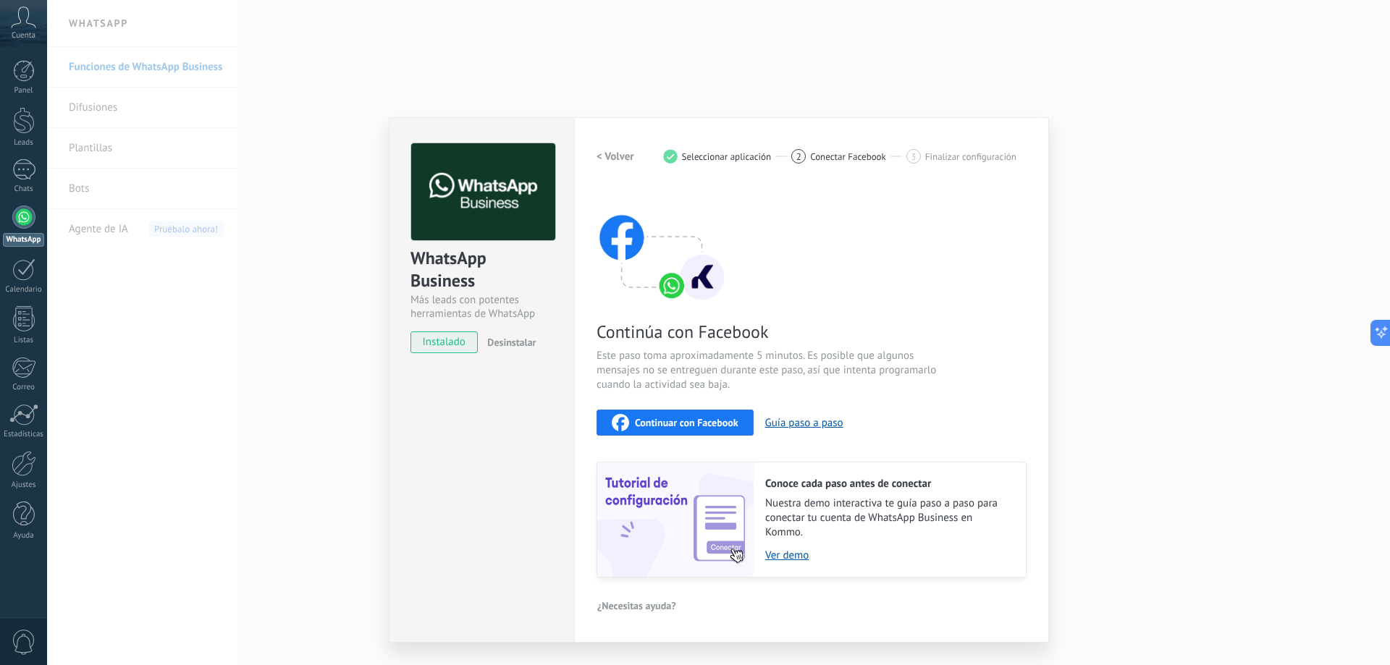
click at [714, 422] on span "Continuar con Facebook" at bounding box center [686, 423] width 103 height 10
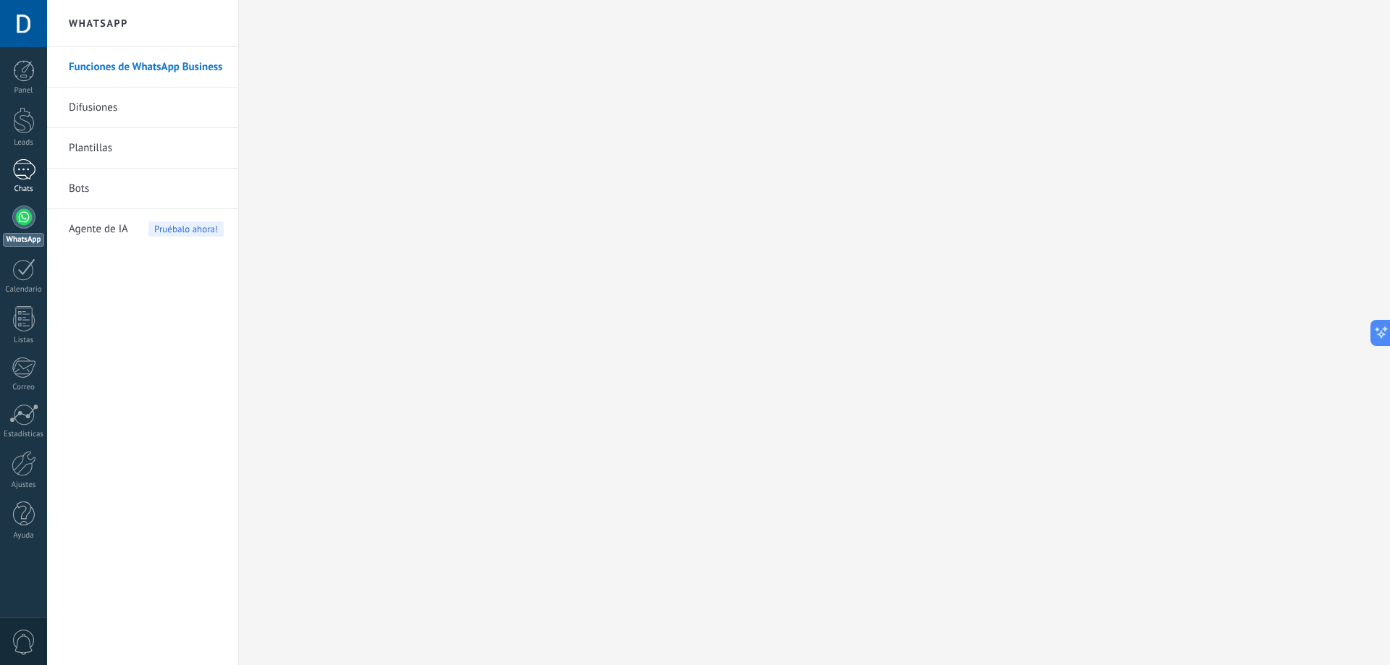
click at [25, 160] on div at bounding box center [23, 169] width 23 height 21
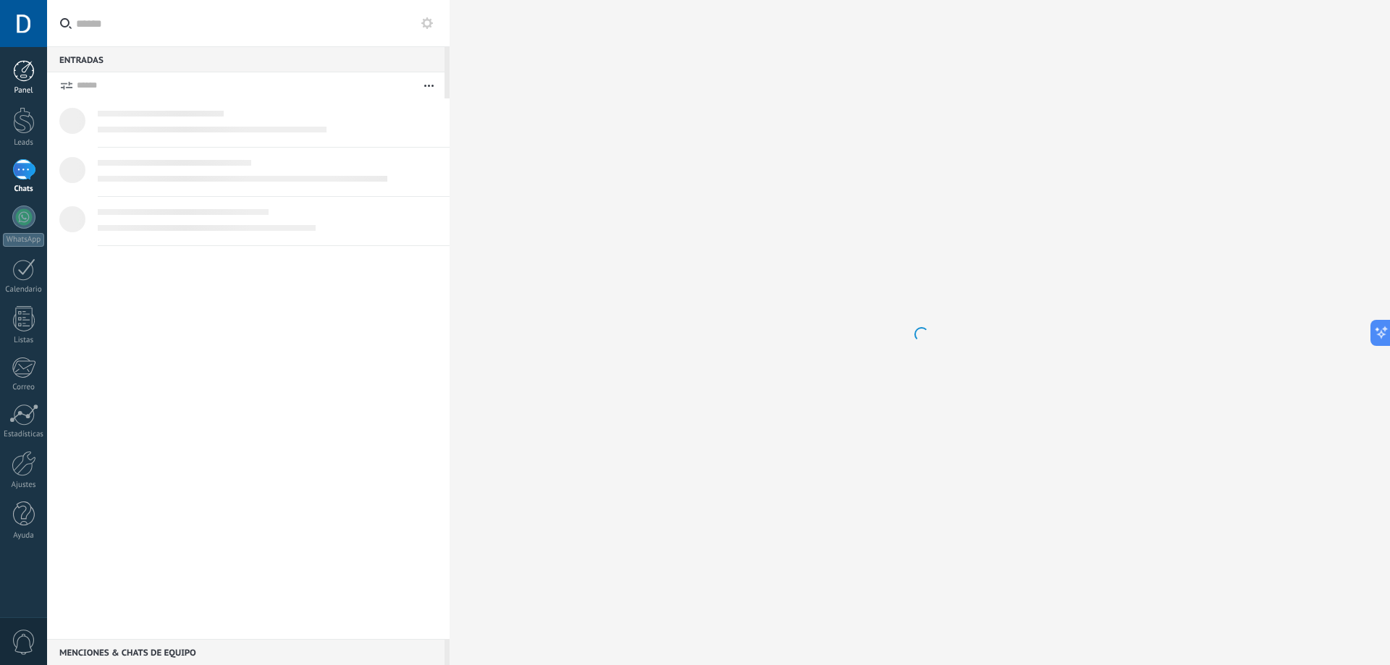
click at [12, 91] on div "Panel" at bounding box center [24, 90] width 42 height 9
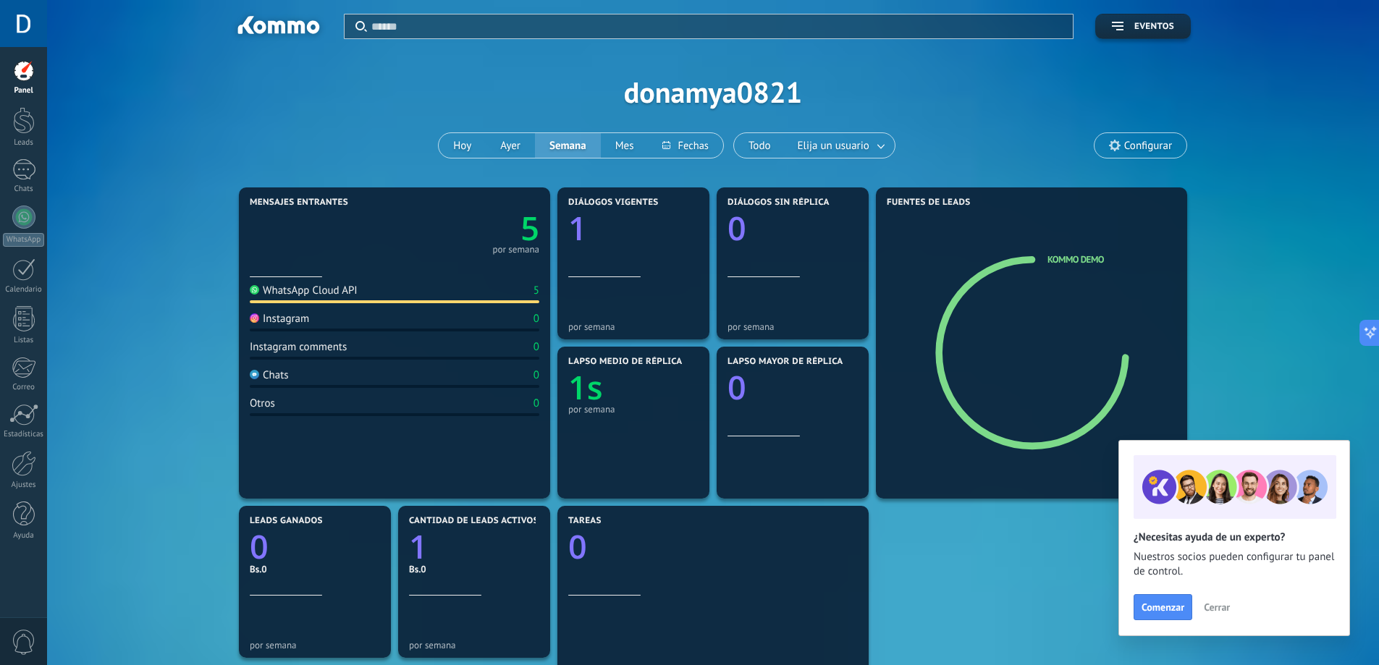
click at [11, 106] on div "Panel Leads Chats WhatsApp Clientes" at bounding box center [23, 307] width 47 height 495
click at [12, 114] on link "Leads" at bounding box center [23, 127] width 47 height 41
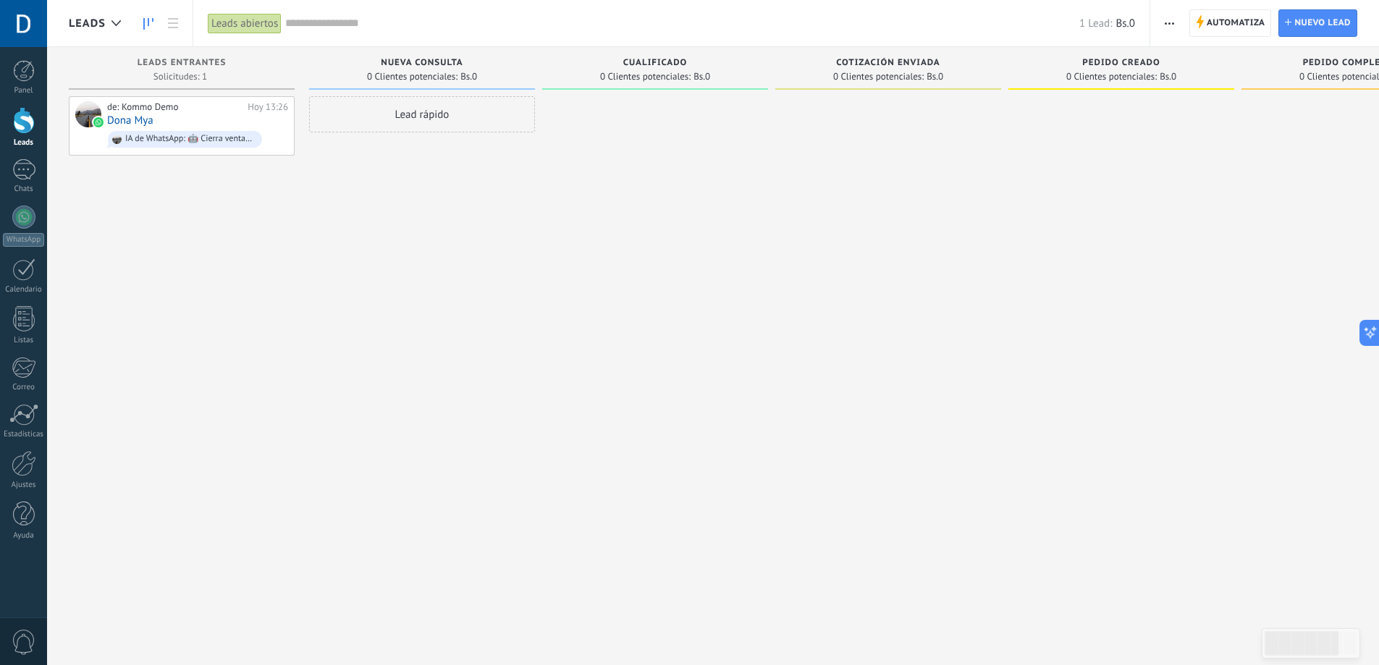
drag, startPoint x: 358, startPoint y: 70, endPoint x: 365, endPoint y: 73, distance: 7.8
click at [360, 70] on div "0 Clientes potenciales: Bs.0" at bounding box center [421, 76] width 211 height 12
click at [638, 77] on span "0 Clientes potenciales:" at bounding box center [645, 76] width 90 height 9
drag, startPoint x: 805, startPoint y: 75, endPoint x: 782, endPoint y: 84, distance: 24.3
click at [805, 75] on div "0 Clientes potenciales: Bs.0" at bounding box center [887, 76] width 211 height 12
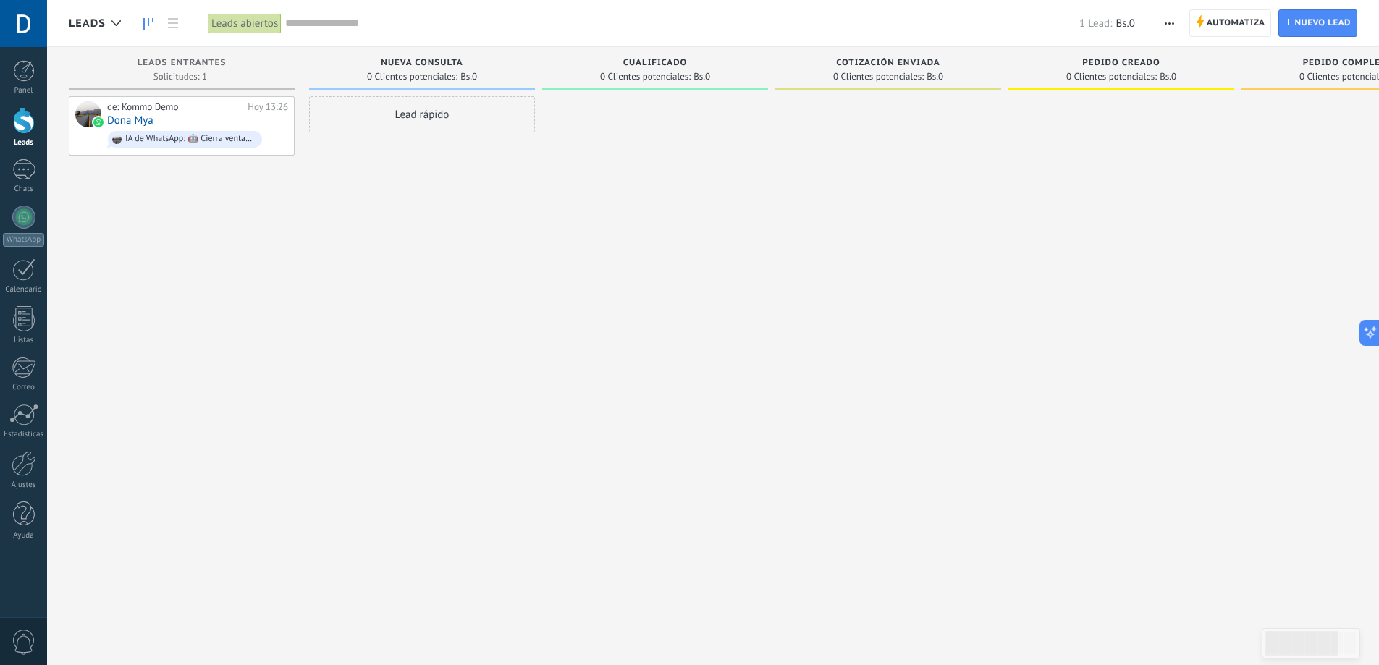
click at [23, 153] on div "Panel Leads Chats WhatsApp Clientes" at bounding box center [23, 307] width 47 height 495
click at [23, 169] on div at bounding box center [23, 169] width 23 height 21
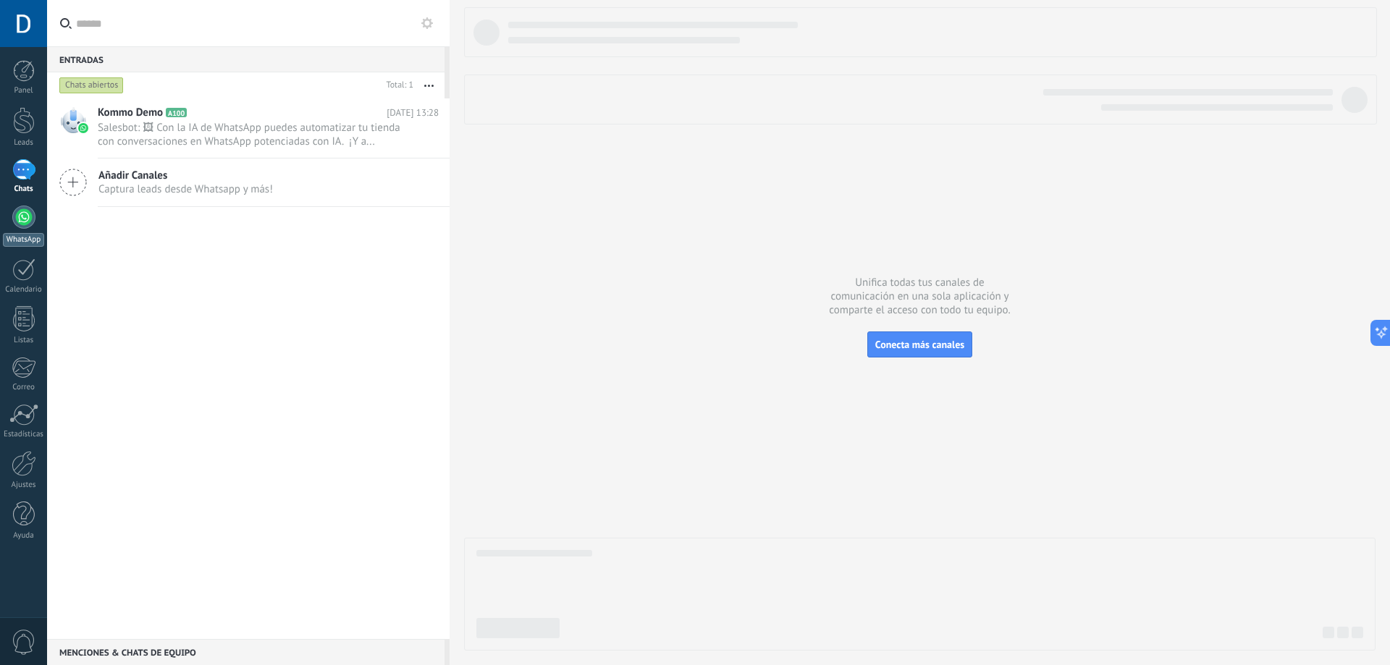
click at [14, 209] on div at bounding box center [23, 217] width 23 height 23
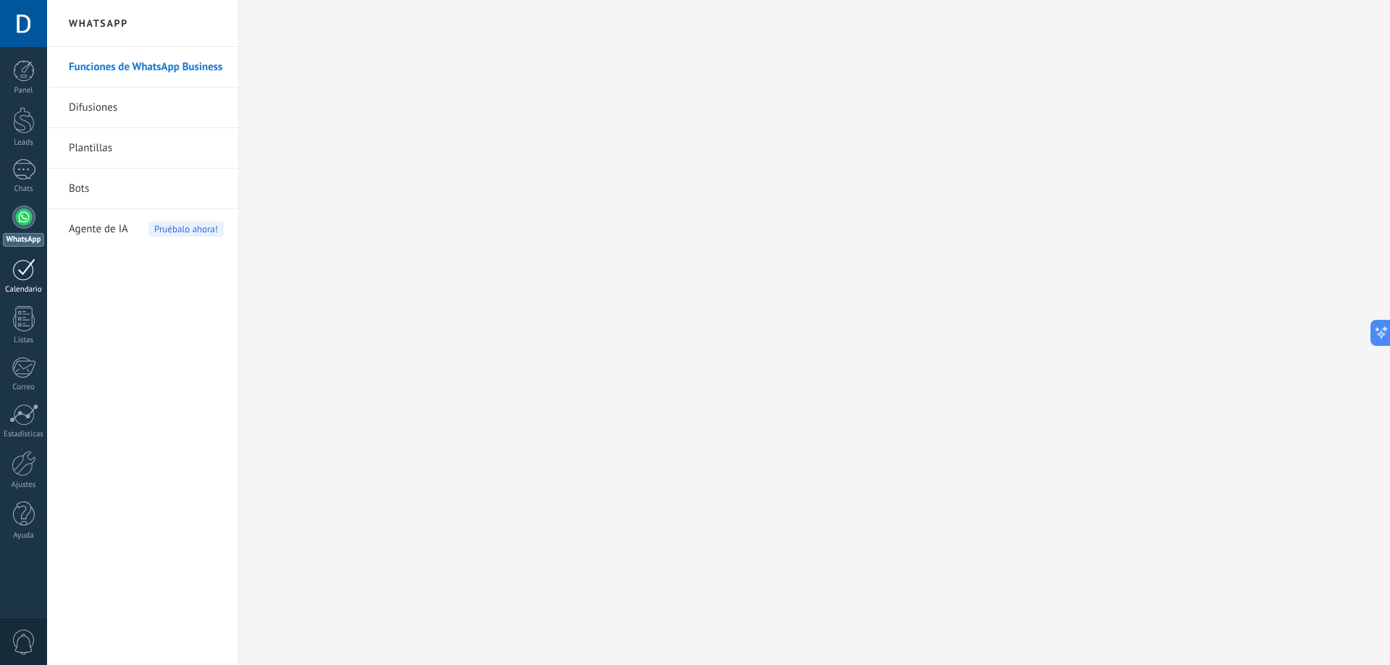
click at [23, 270] on div at bounding box center [23, 269] width 23 height 22
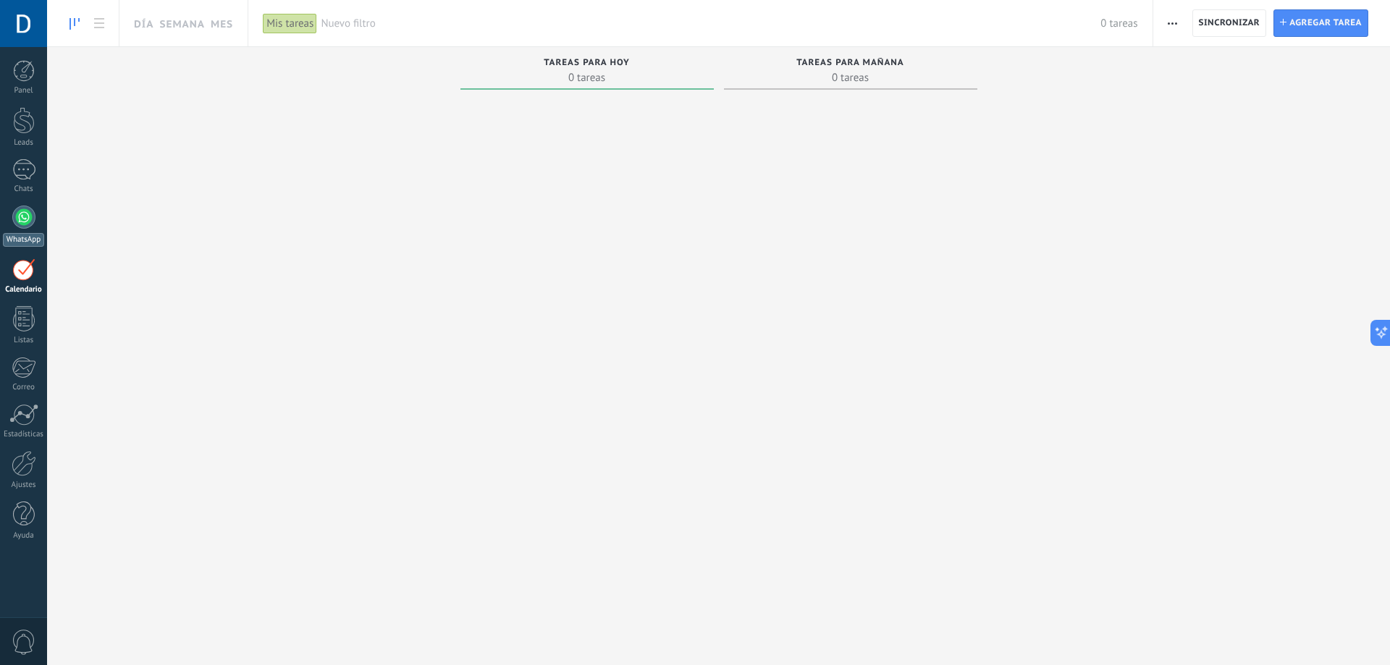
click at [24, 224] on div at bounding box center [23, 217] width 23 height 23
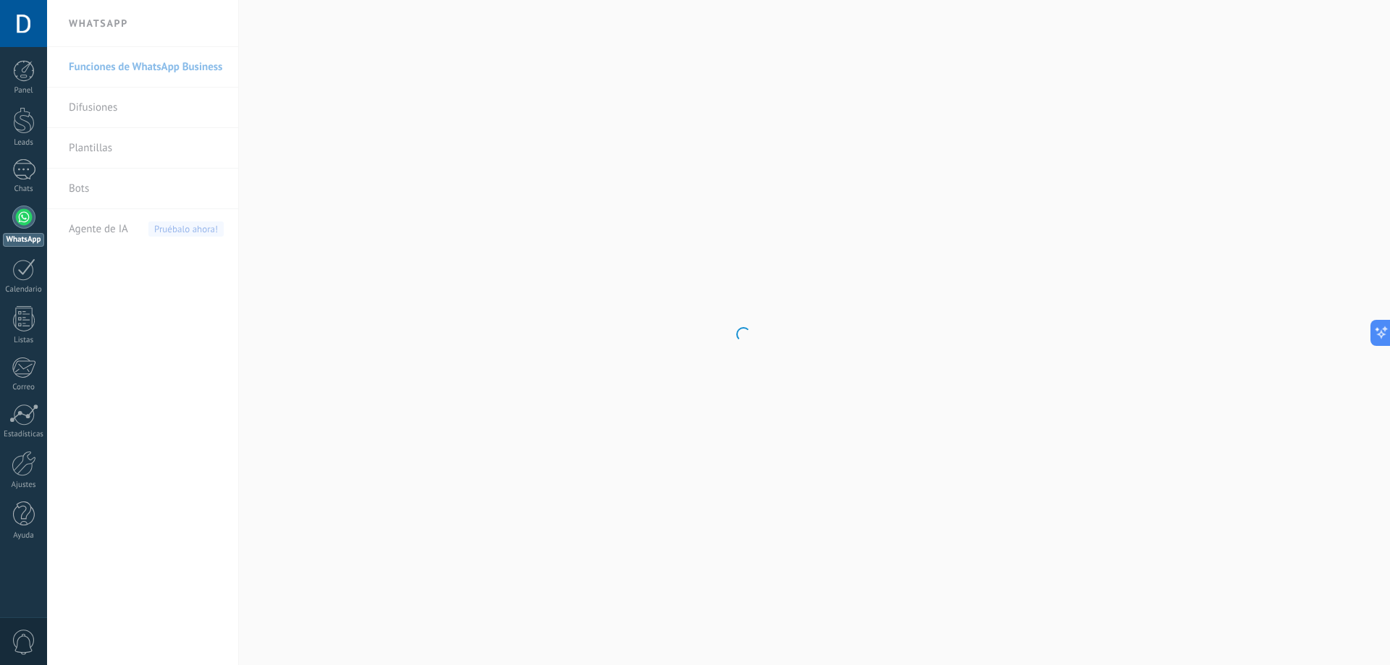
click at [108, 221] on body ".abccls-1,.abccls-2{fill-rule:evenodd}.abccls-2{fill:#fff} .abfcls-1{fill:none}…" at bounding box center [695, 332] width 1390 height 665
click at [140, 222] on div "Agente de IA Pruébalo ahora!" at bounding box center [146, 229] width 155 height 41
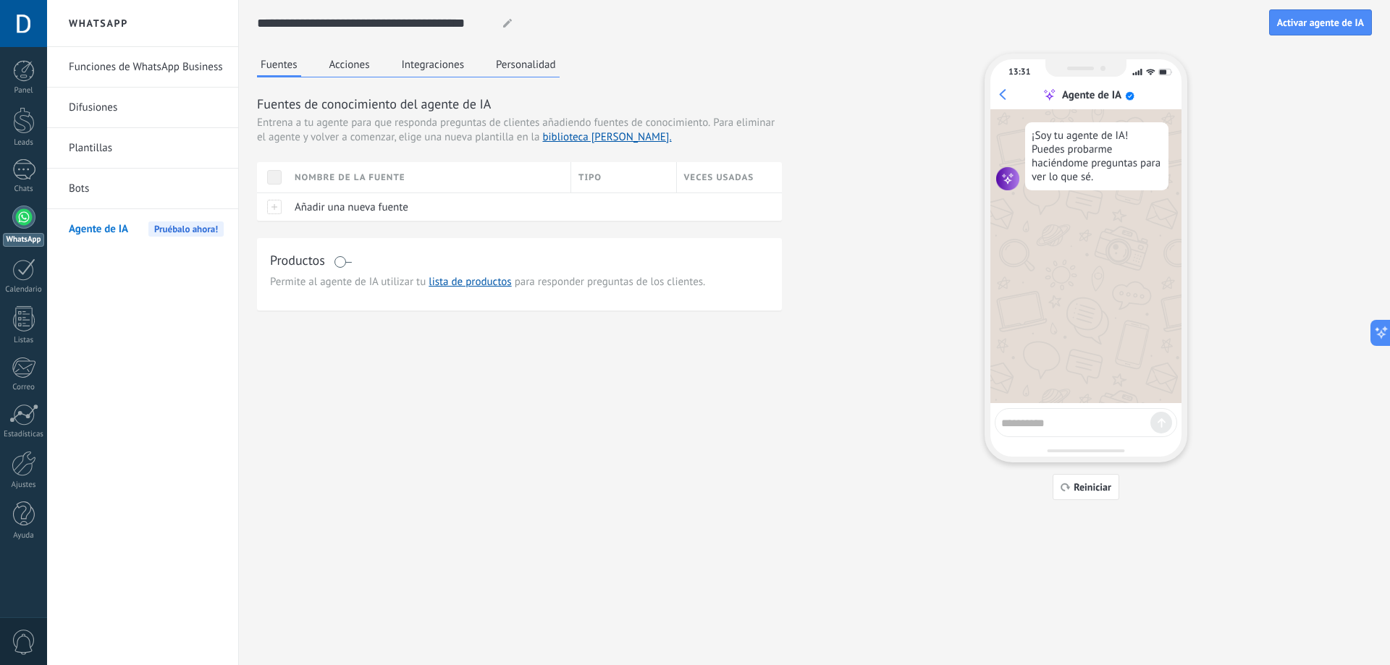
click at [440, 176] on div "Nombre de la fuente" at bounding box center [428, 177] width 283 height 30
click at [380, 179] on div "Nombre de la fuente" at bounding box center [428, 177] width 283 height 30
click at [438, 170] on div "Nombre de la fuente" at bounding box center [428, 177] width 283 height 30
click at [468, 154] on div "Fuentes de conocimiento del agente de IA Entrena a tu agente para que responda …" at bounding box center [519, 158] width 525 height 126
click at [345, 270] on div "Productos" at bounding box center [519, 261] width 499 height 21
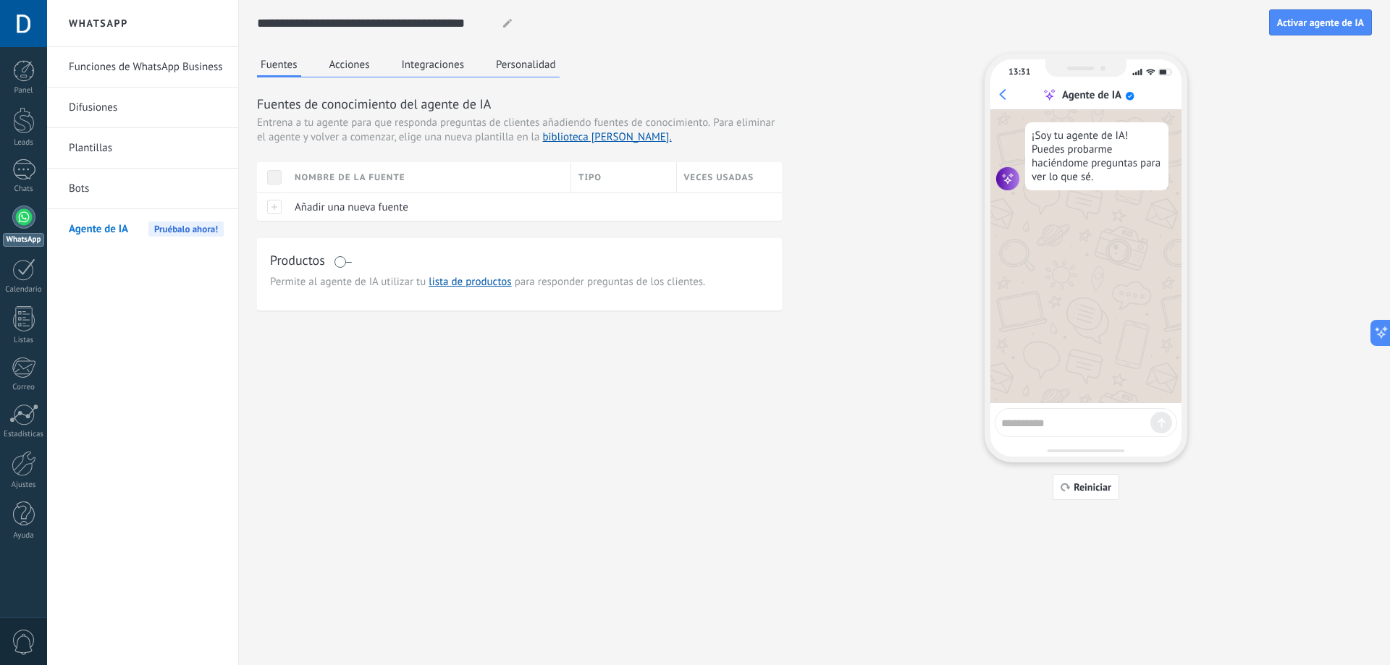
drag, startPoint x: 344, startPoint y: 259, endPoint x: 372, endPoint y: 255, distance: 28.6
click at [372, 255] on div "Productos" at bounding box center [519, 261] width 499 height 21
click at [350, 265] on span at bounding box center [343, 262] width 18 height 12
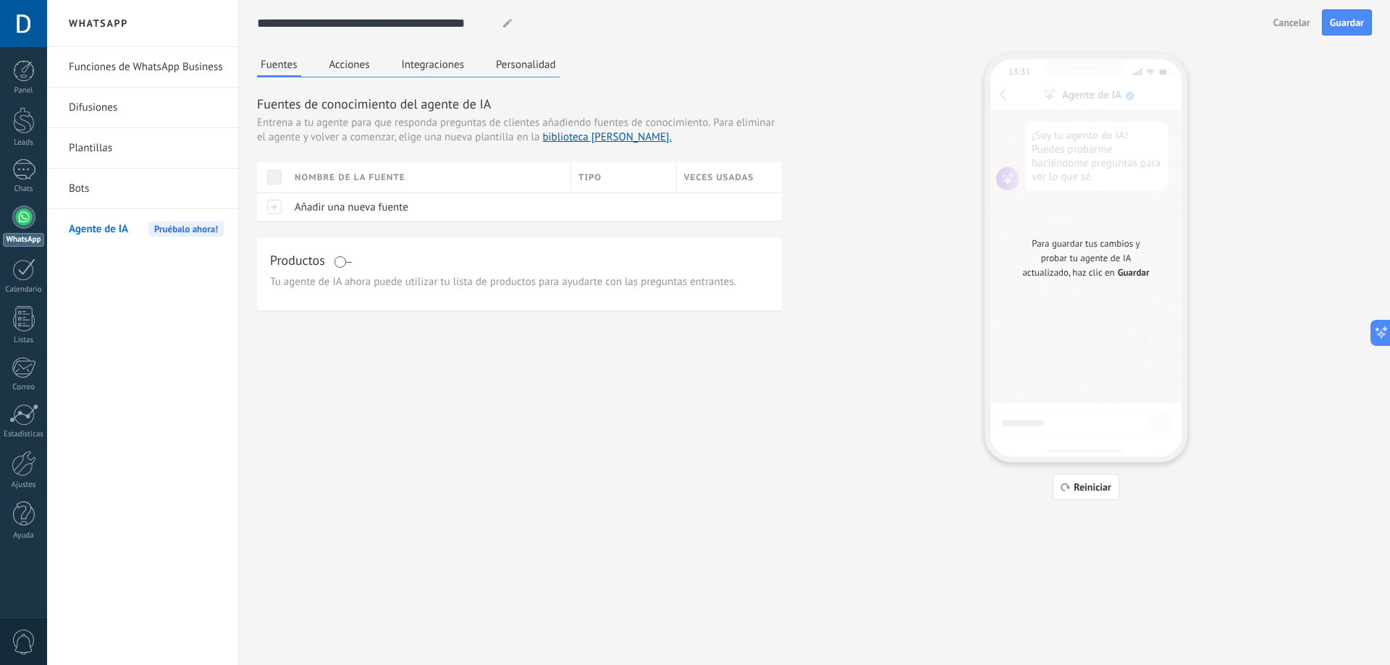
click at [1133, 276] on span "Guardar" at bounding box center [1133, 273] width 32 height 14
click at [1337, 32] on button "Guardar" at bounding box center [1347, 22] width 50 height 26
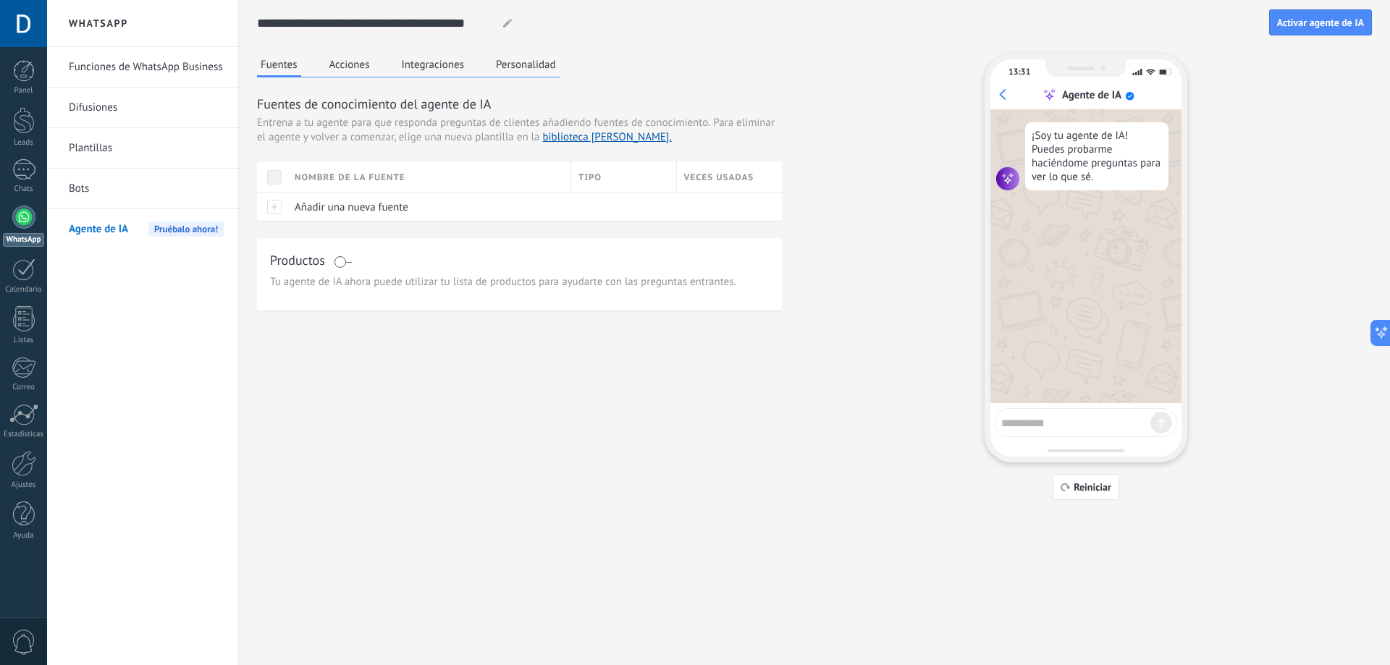
click at [700, 179] on div "Veces usadas" at bounding box center [730, 177] width 106 height 30
click at [601, 177] on div "Tipo" at bounding box center [623, 177] width 105 height 30
click at [622, 177] on div "Tipo" at bounding box center [623, 177] width 105 height 30
click at [545, 179] on div "Nombre de la fuente" at bounding box center [428, 177] width 283 height 30
click at [373, 75] on div "Fuentes Acciones Integraciones Personalidad" at bounding box center [408, 66] width 303 height 24
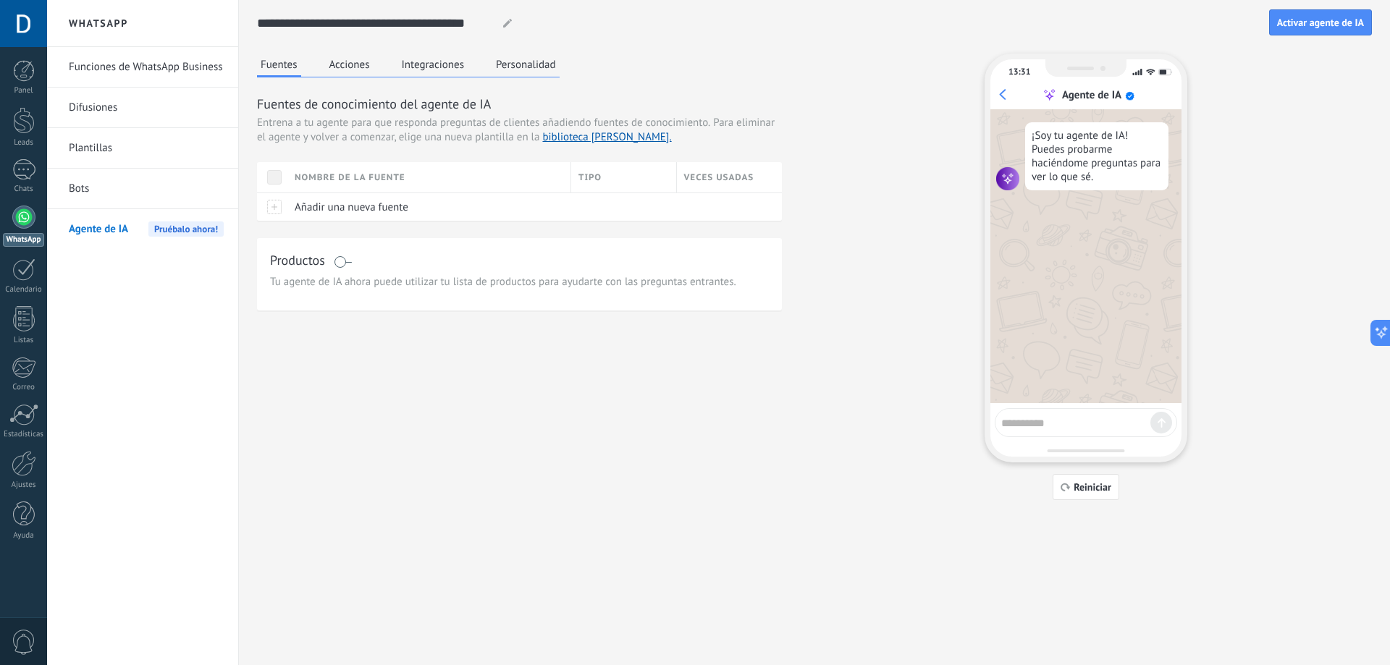
click at [369, 65] on button "Acciones" at bounding box center [350, 65] width 48 height 22
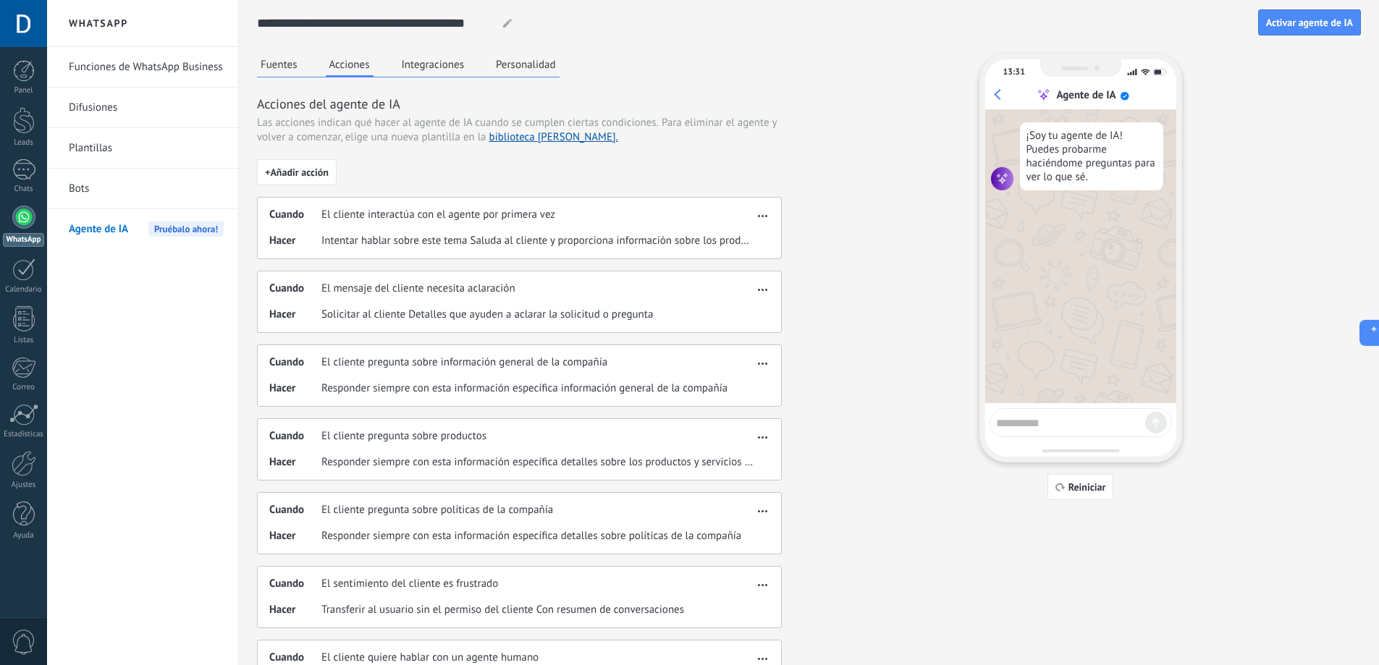
click at [376, 220] on span "El cliente interactúa con el agente por primera vez" at bounding box center [438, 215] width 234 height 14
drag, startPoint x: 358, startPoint y: 204, endPoint x: 324, endPoint y: 204, distance: 34.0
click at [355, 204] on div "Cuando El cliente interactúa con el agente por primera vez Hacer Intentar habla…" at bounding box center [519, 228] width 525 height 62
click at [292, 204] on div "Cuando El cliente interactúa con el agente por primera vez Hacer Intentar habla…" at bounding box center [519, 228] width 525 height 62
click at [429, 62] on button "Integraciones" at bounding box center [433, 65] width 70 height 22
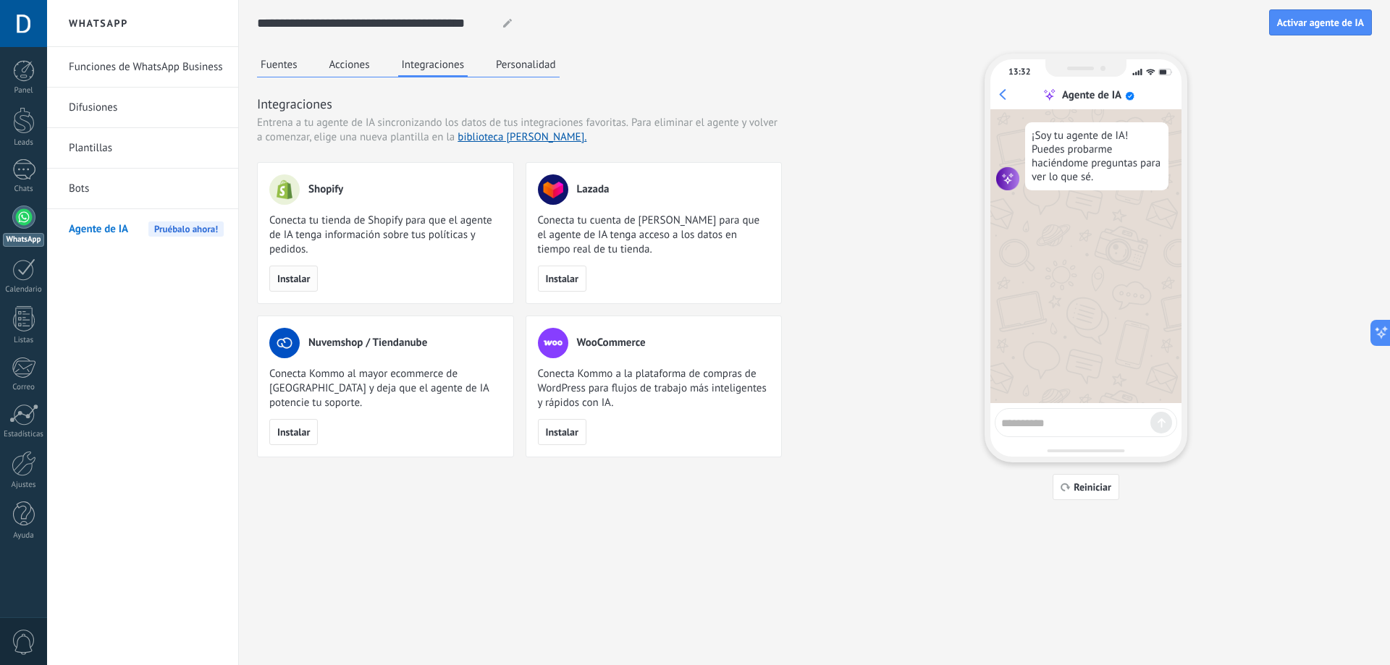
click at [309, 287] on button "Instalar" at bounding box center [293, 279] width 48 height 26
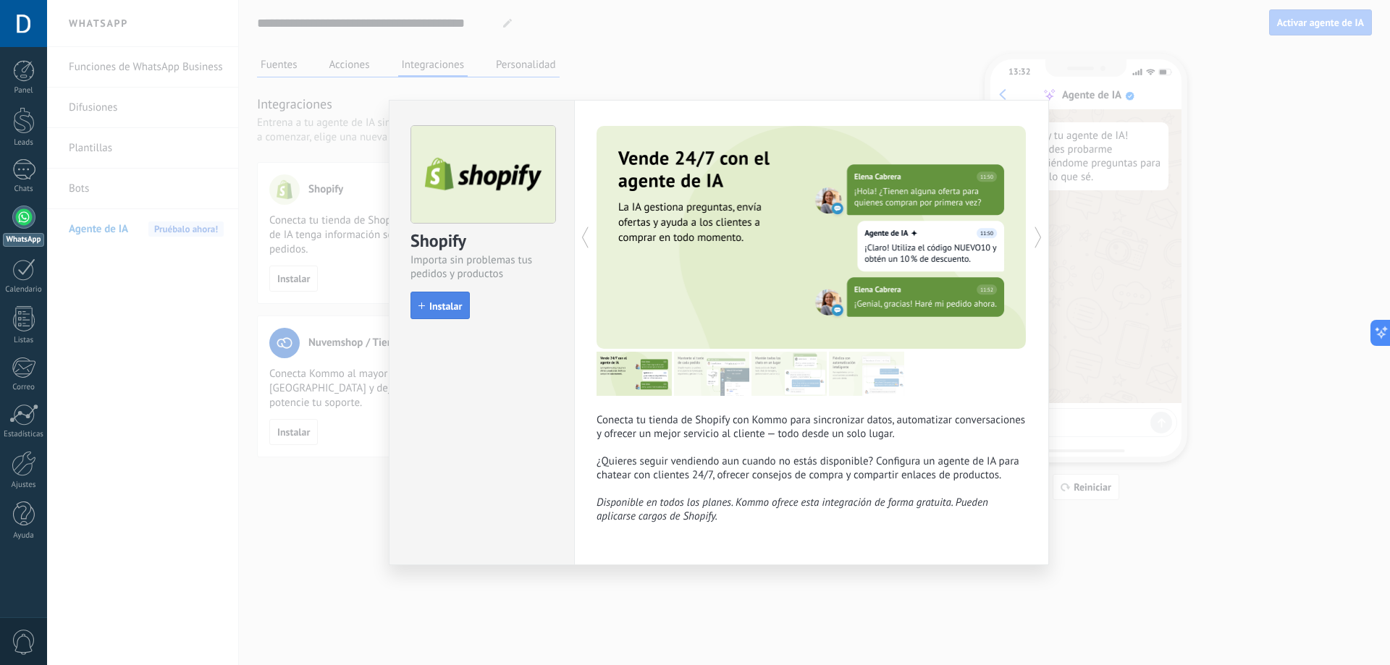
click at [418, 301] on button "Instalar" at bounding box center [439, 306] width 59 height 28
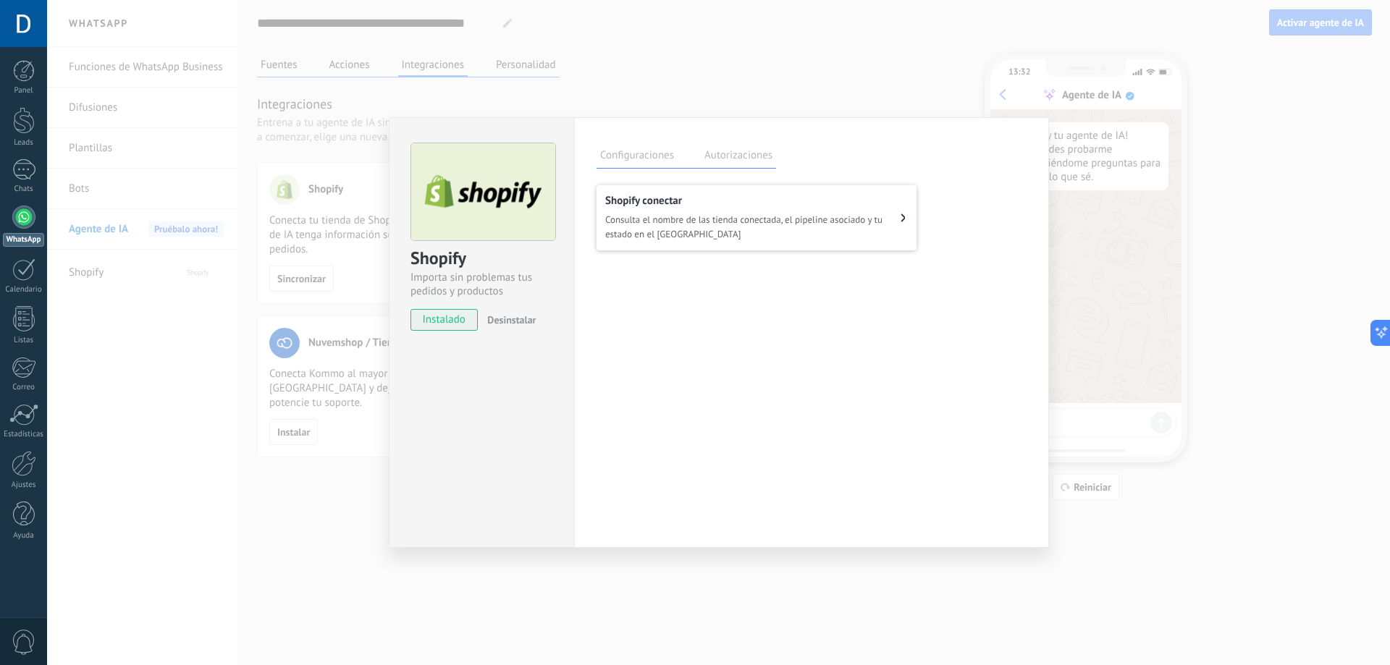
click at [677, 193] on button "Shopify сonectar Consulta el nombre de las tienda conectada, el pipeline asocia…" at bounding box center [756, 217] width 320 height 65
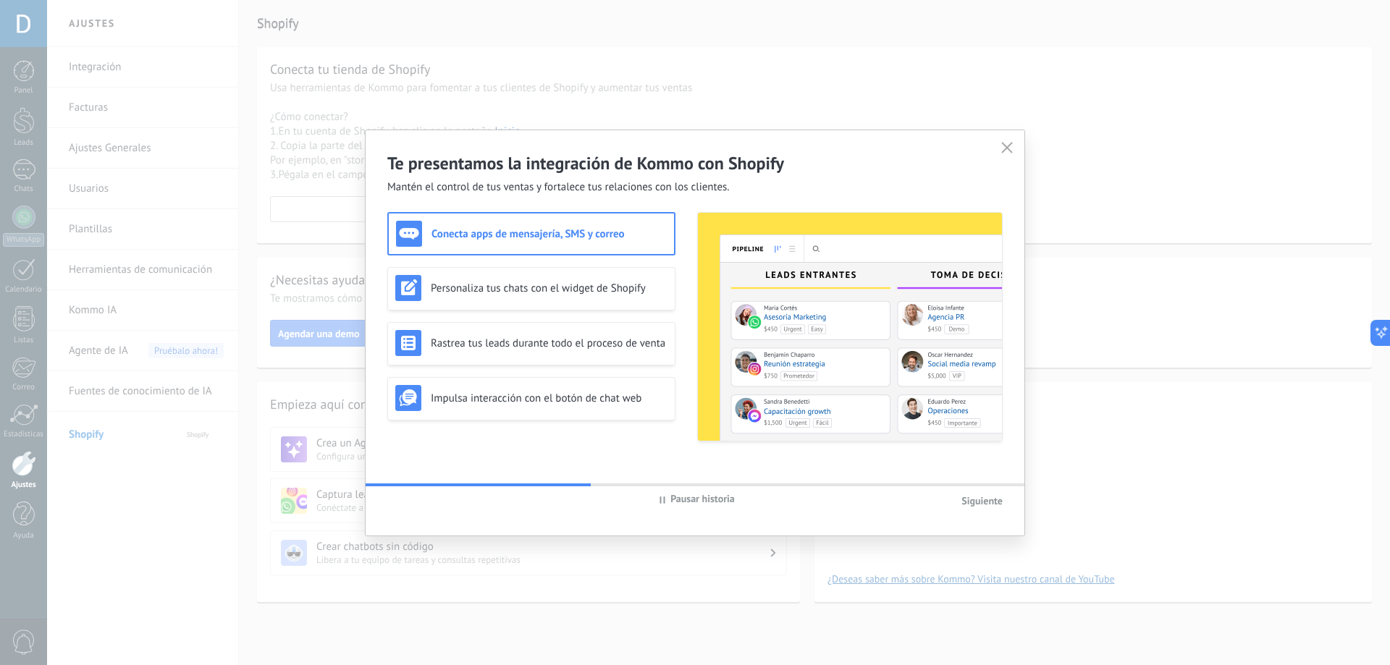
click at [605, 234] on h3 "Conecta apps de mensajería, SMS y correo" at bounding box center [548, 234] width 235 height 14
click at [971, 503] on span "Siguiente" at bounding box center [981, 500] width 41 height 13
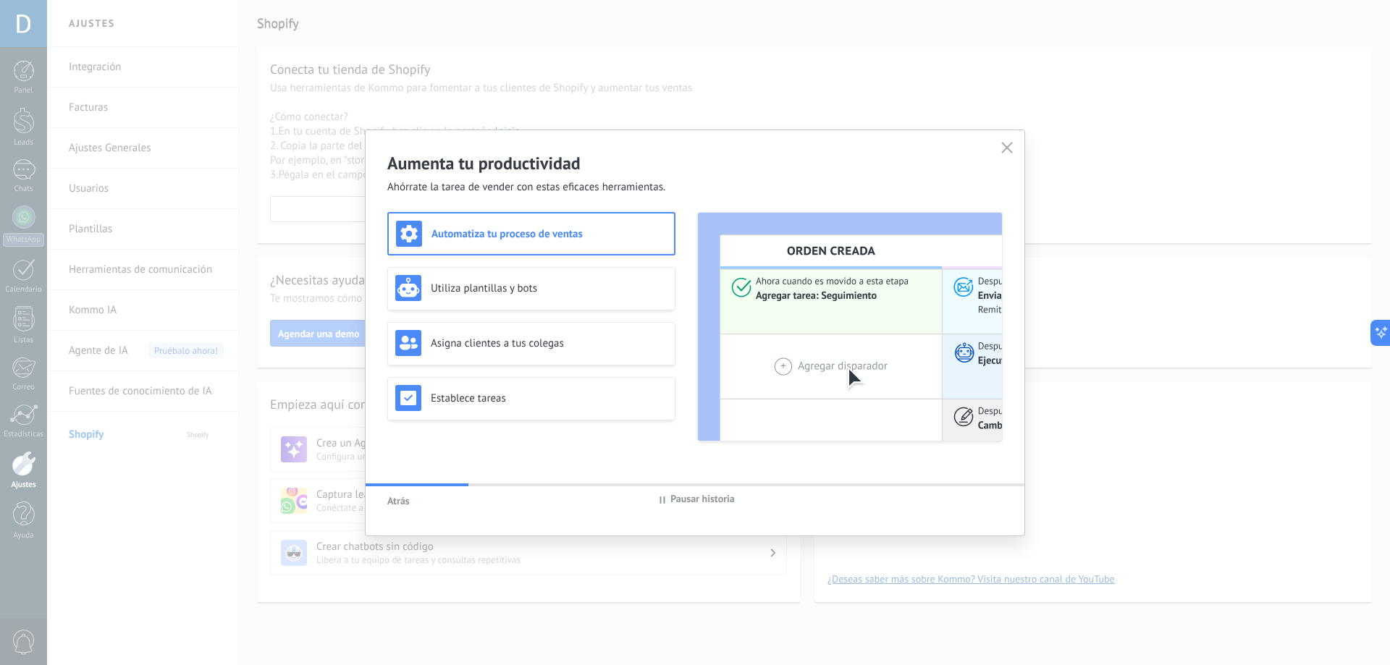
drag, startPoint x: 971, startPoint y: 503, endPoint x: 800, endPoint y: 468, distance: 173.6
click at [861, 484] on div "Aumenta tu productividad Ahórrate la tarea de vender con estas eficaces herrami…" at bounding box center [694, 332] width 659 height 405
click at [557, 267] on div "Utiliza plantillas y bots" at bounding box center [531, 288] width 288 height 43
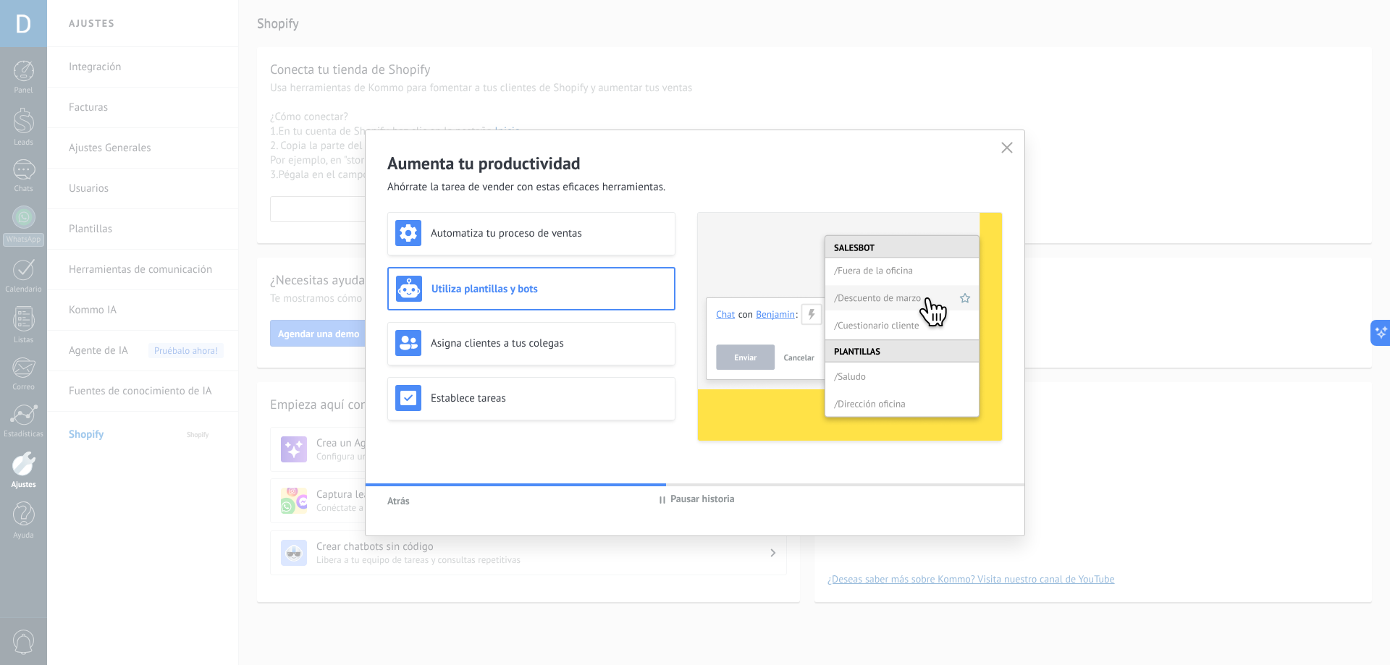
click at [952, 488] on div "Atrás Pausar historia" at bounding box center [694, 500] width 659 height 28
click at [952, 481] on div "Aumenta tu productividad Ahórrate la tarea de vender con estas eficaces herrami…" at bounding box center [694, 332] width 659 height 405
click at [948, 484] on div at bounding box center [694, 484] width 659 height 3
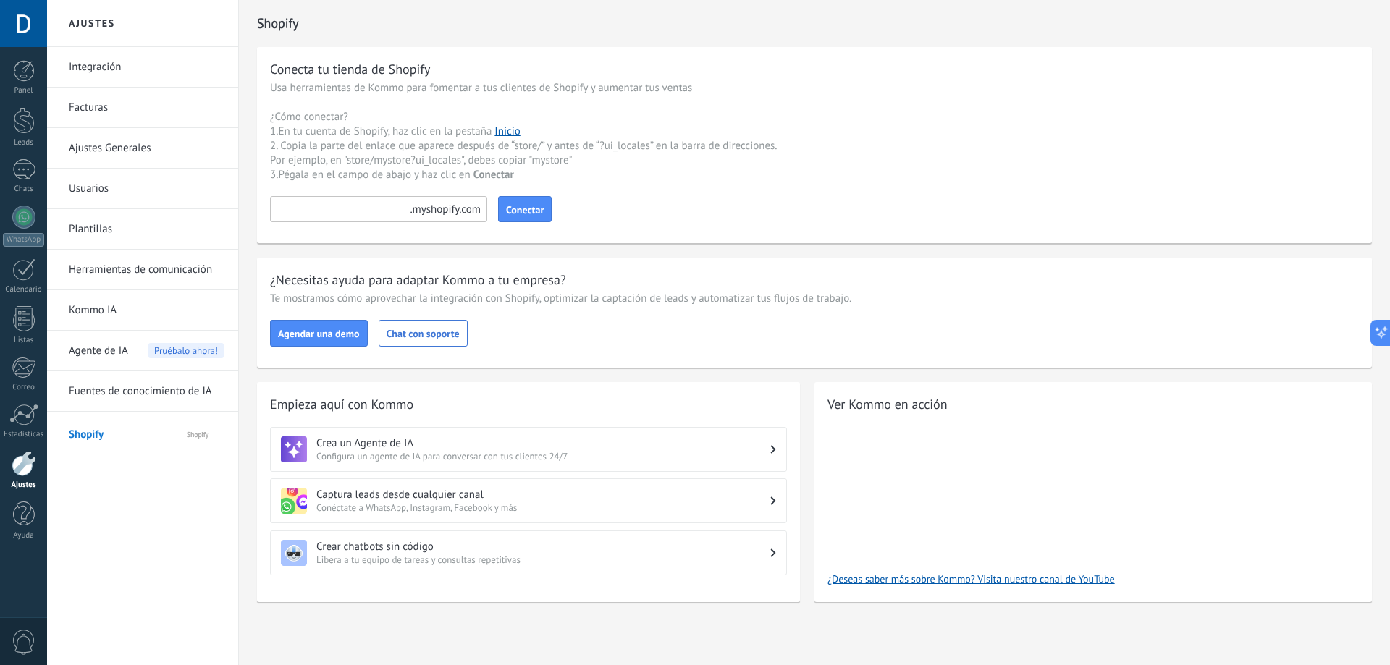
click at [426, 451] on span "Configura un agente de IA para conversar con tus clientes 24/7" at bounding box center [543, 456] width 454 height 12
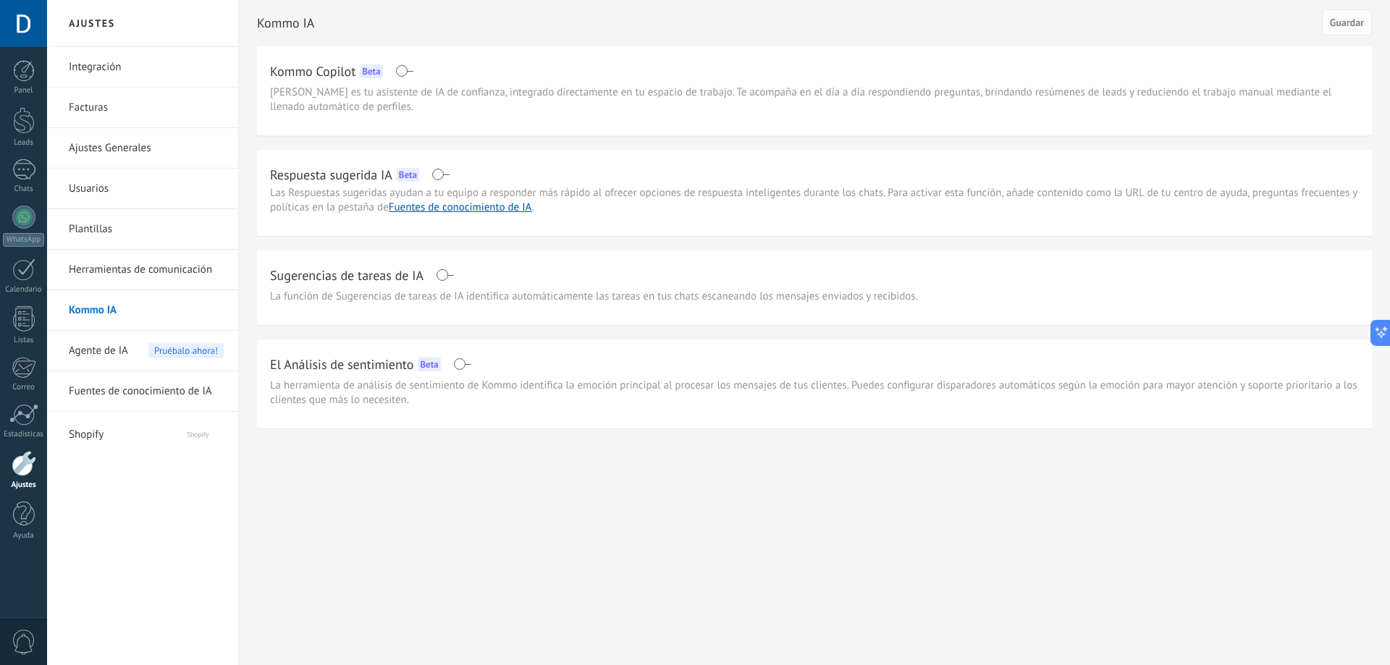
click at [444, 184] on div "Respuesta sugerida IA Beta" at bounding box center [814, 174] width 1089 height 23
click at [444, 177] on span at bounding box center [440, 175] width 18 height 12
click at [452, 276] on span at bounding box center [445, 275] width 18 height 12
click at [1356, 22] on span "Guardar" at bounding box center [1347, 22] width 34 height 10
click at [151, 186] on link "Usuarios" at bounding box center [146, 189] width 155 height 41
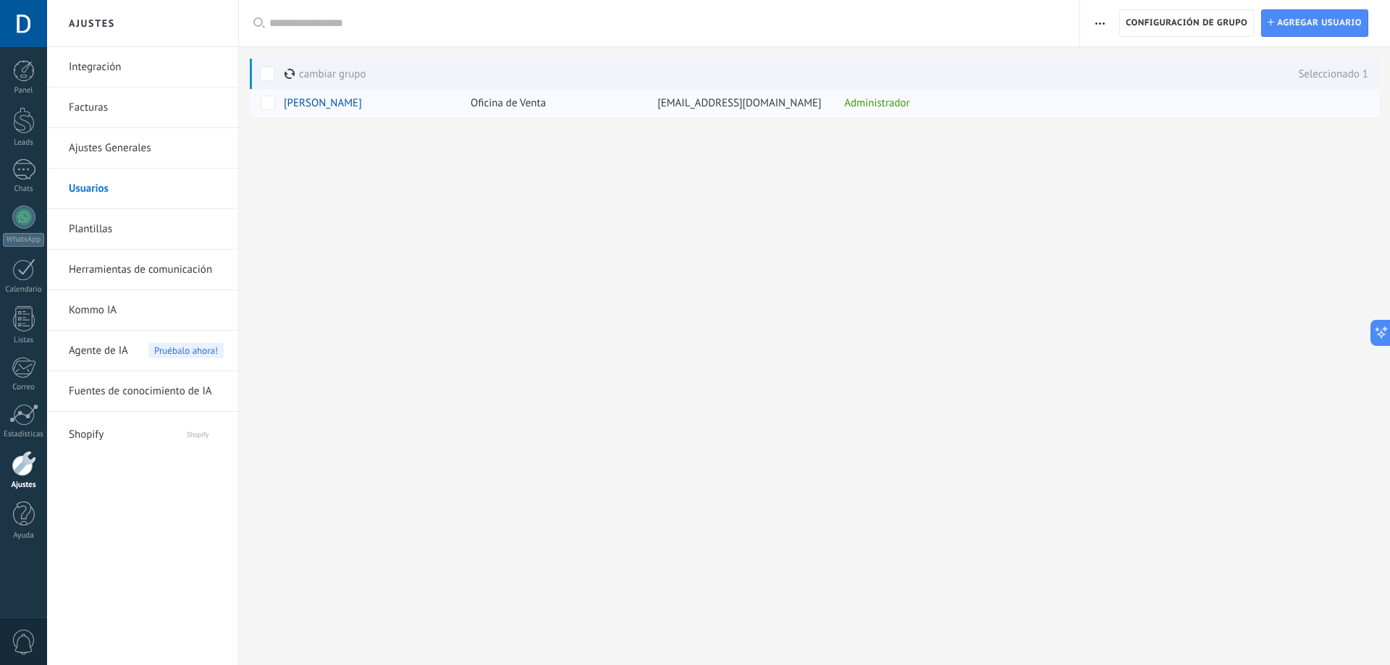
click at [1037, 99] on div at bounding box center [1059, 103] width 83 height 28
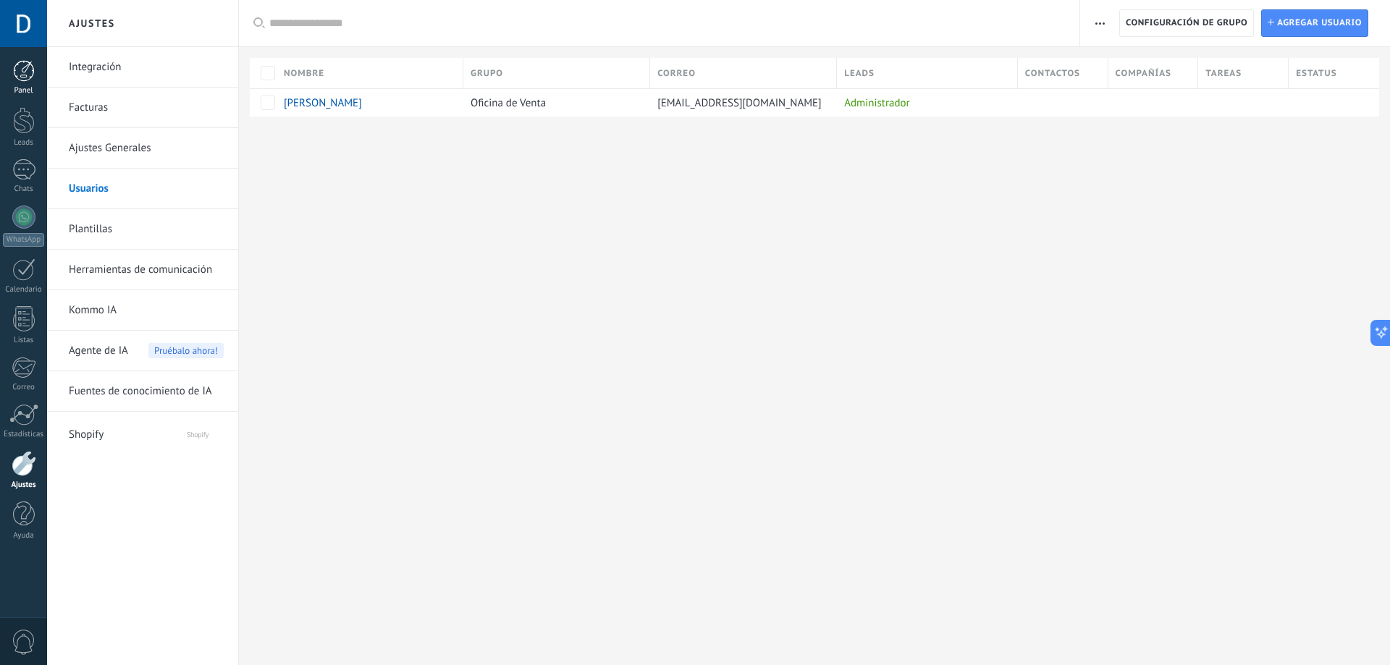
click at [35, 85] on link "Panel" at bounding box center [23, 77] width 47 height 35
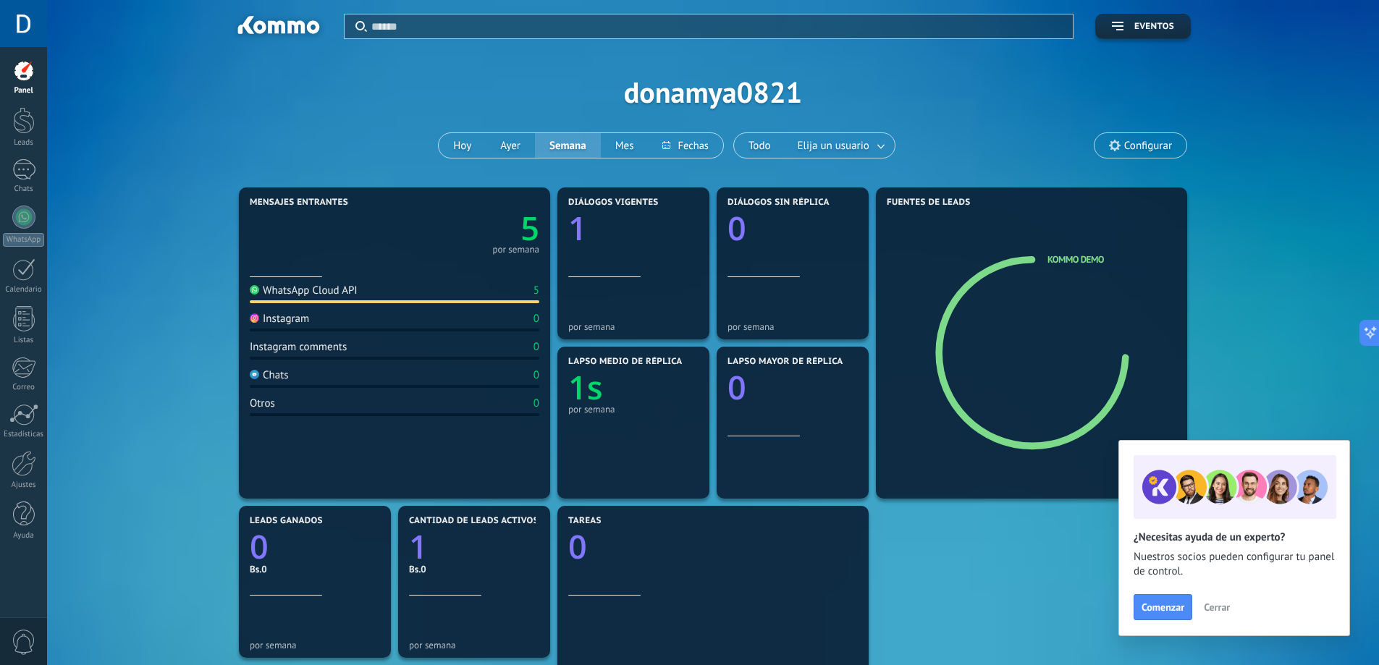
click at [37, 22] on div at bounding box center [23, 23] width 47 height 47
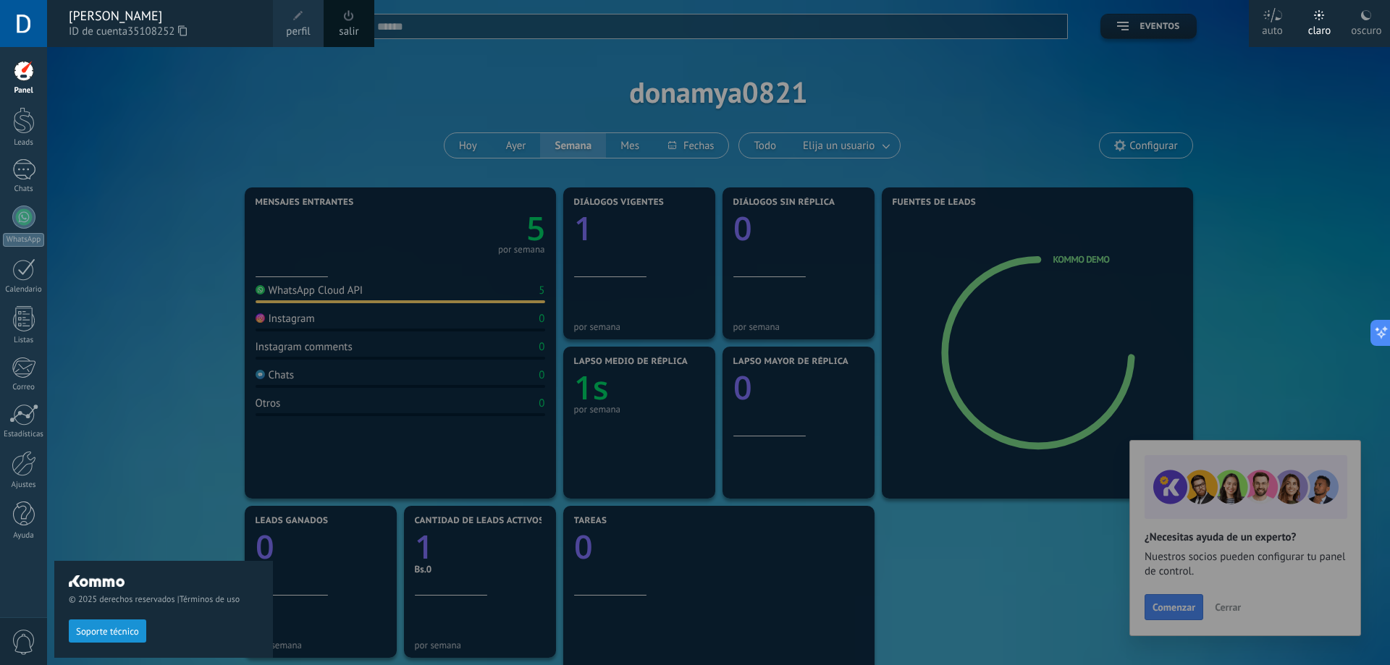
click at [37, 22] on div at bounding box center [23, 23] width 47 height 47
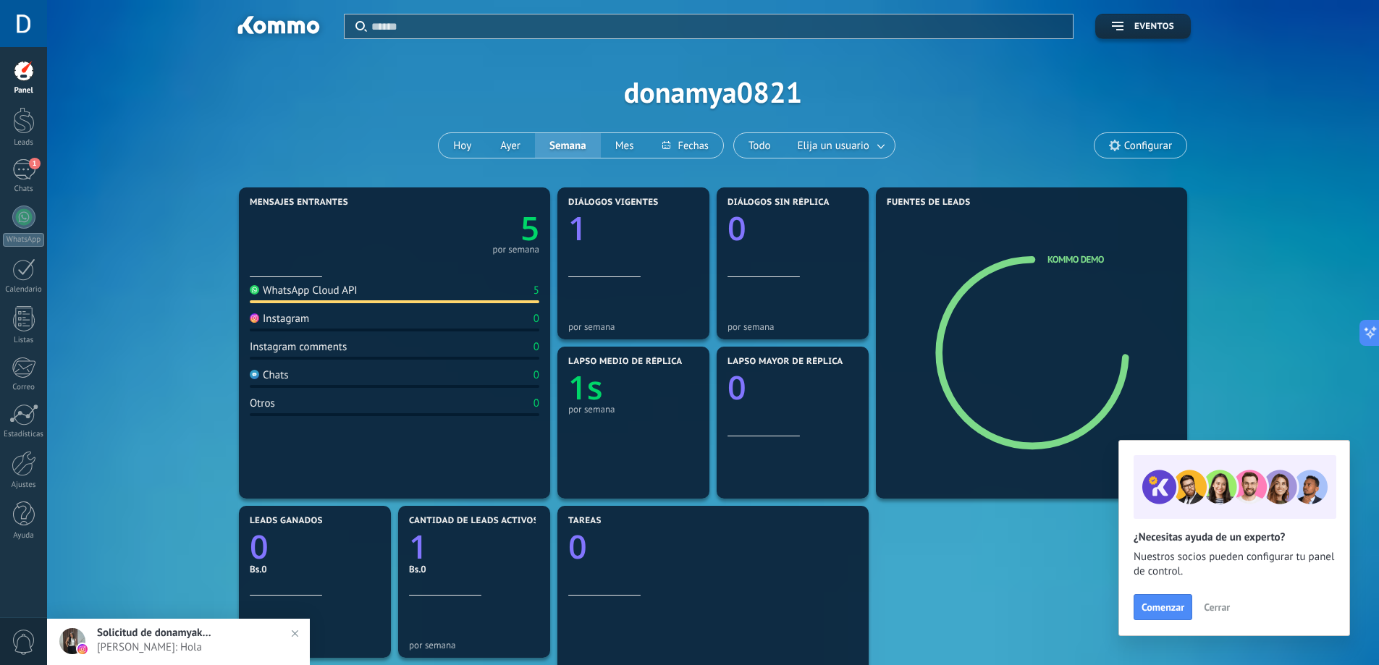
click at [17, 158] on div "Panel Leads 1 Chats WhatsApp Clientes" at bounding box center [23, 307] width 47 height 495
click at [17, 162] on div "1" at bounding box center [23, 169] width 23 height 21
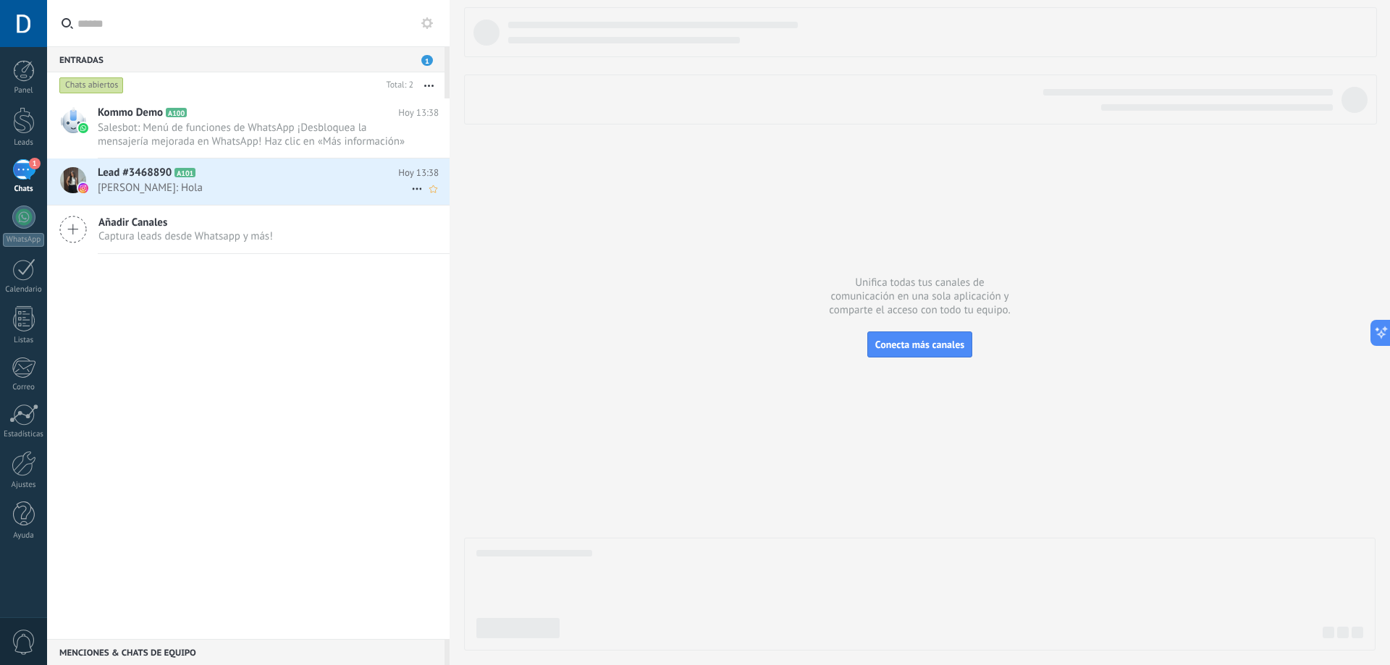
click at [287, 179] on h2 "Lead #3468890 A101" at bounding box center [248, 173] width 300 height 14
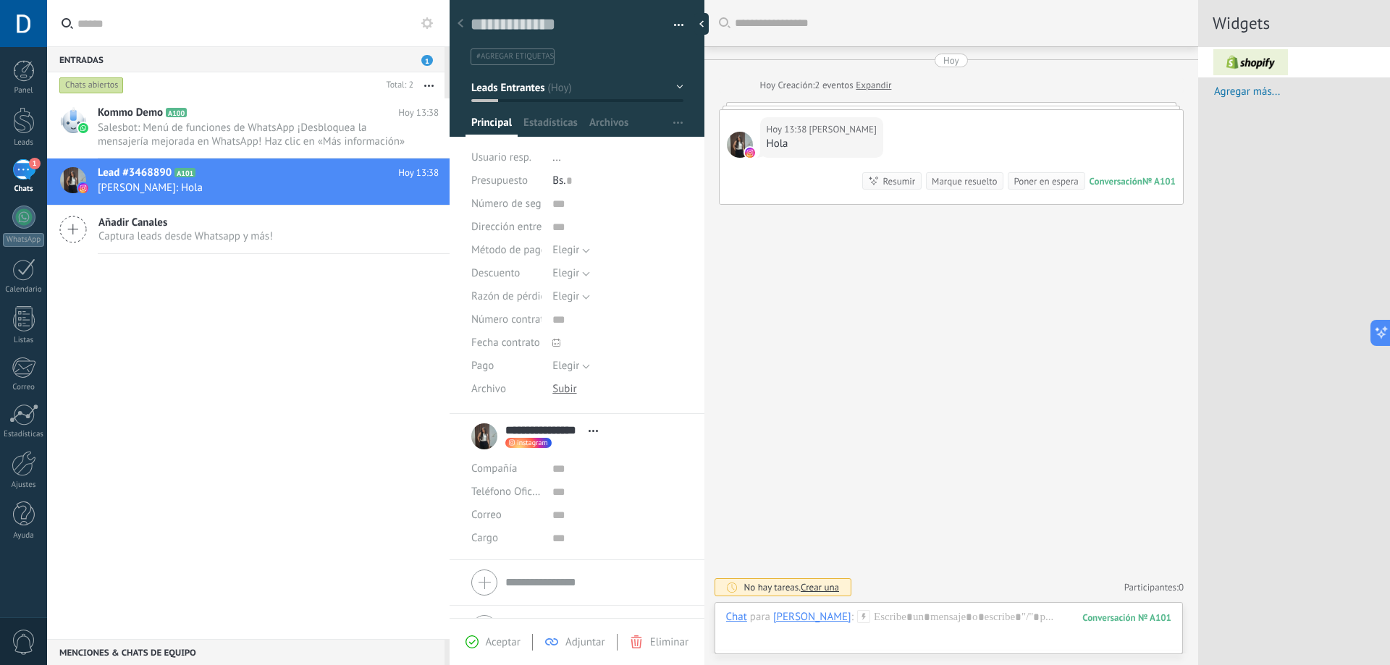
click at [556, 137] on div "Guardar y crear Imprimir Administrar etiquetas Exportar a excel" at bounding box center [576, 202] width 255 height 423
click at [564, 128] on span "Estadísticas" at bounding box center [550, 126] width 54 height 21
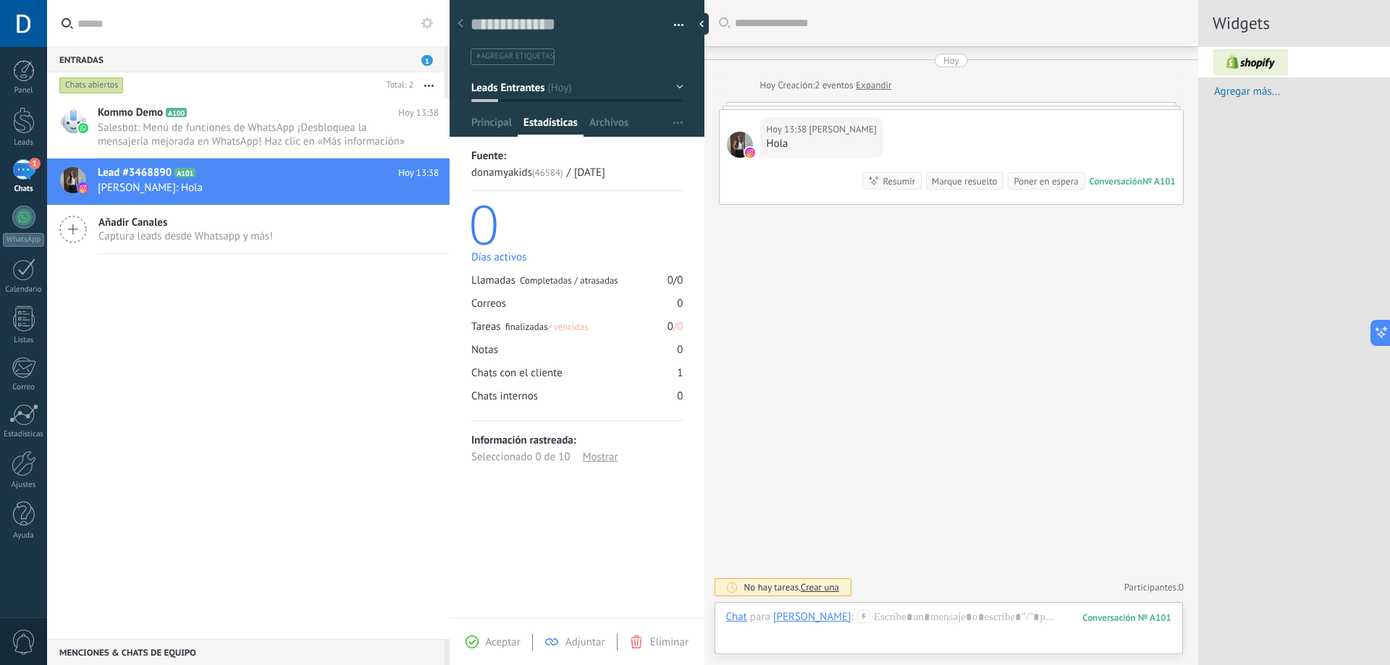
click at [1060, 172] on div "[DATE] 13:38 [PERSON_NAME] Hola Conversación № A101 Conversación № A101 Resumir…" at bounding box center [950, 157] width 463 height 94
click at [1056, 180] on div "Poner en espera" at bounding box center [1045, 181] width 64 height 14
click at [1042, 145] on div "Marque resuelto" at bounding box center [1045, 150] width 65 height 14
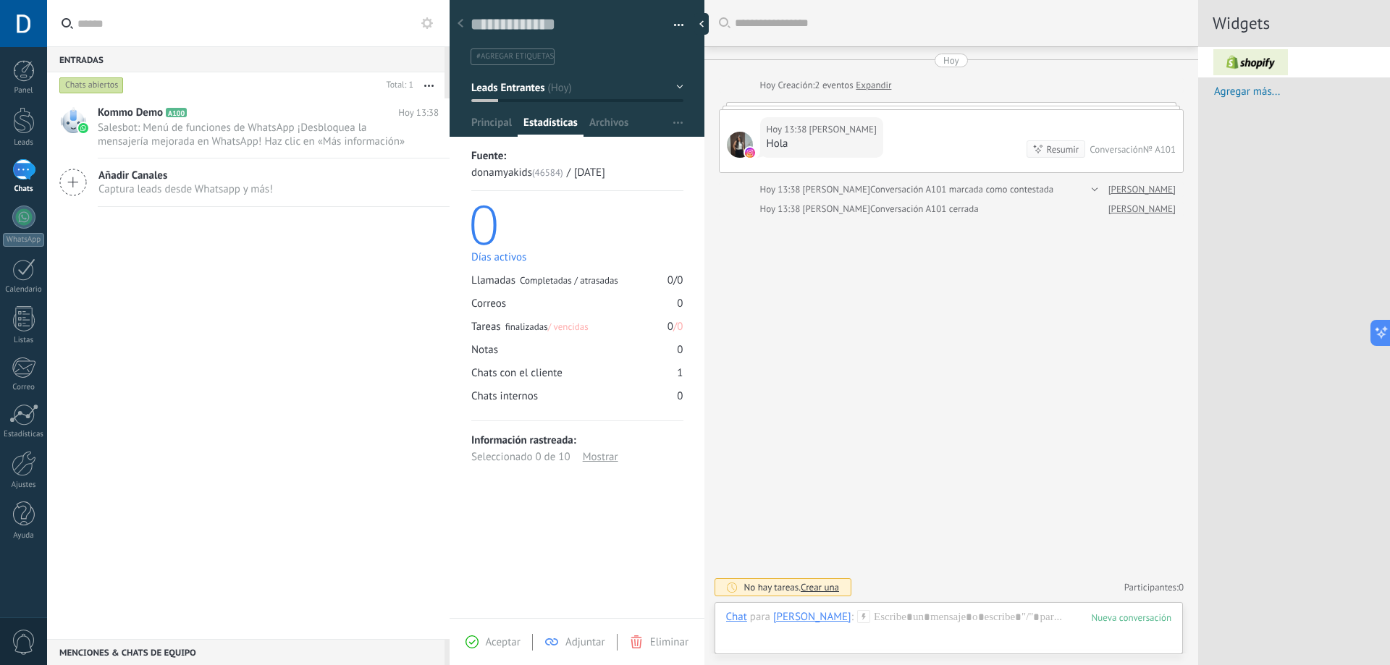
click at [1047, 148] on div "Resumir" at bounding box center [1063, 150] width 33 height 14
click at [829, 583] on span "Crear una" at bounding box center [819, 587] width 38 height 12
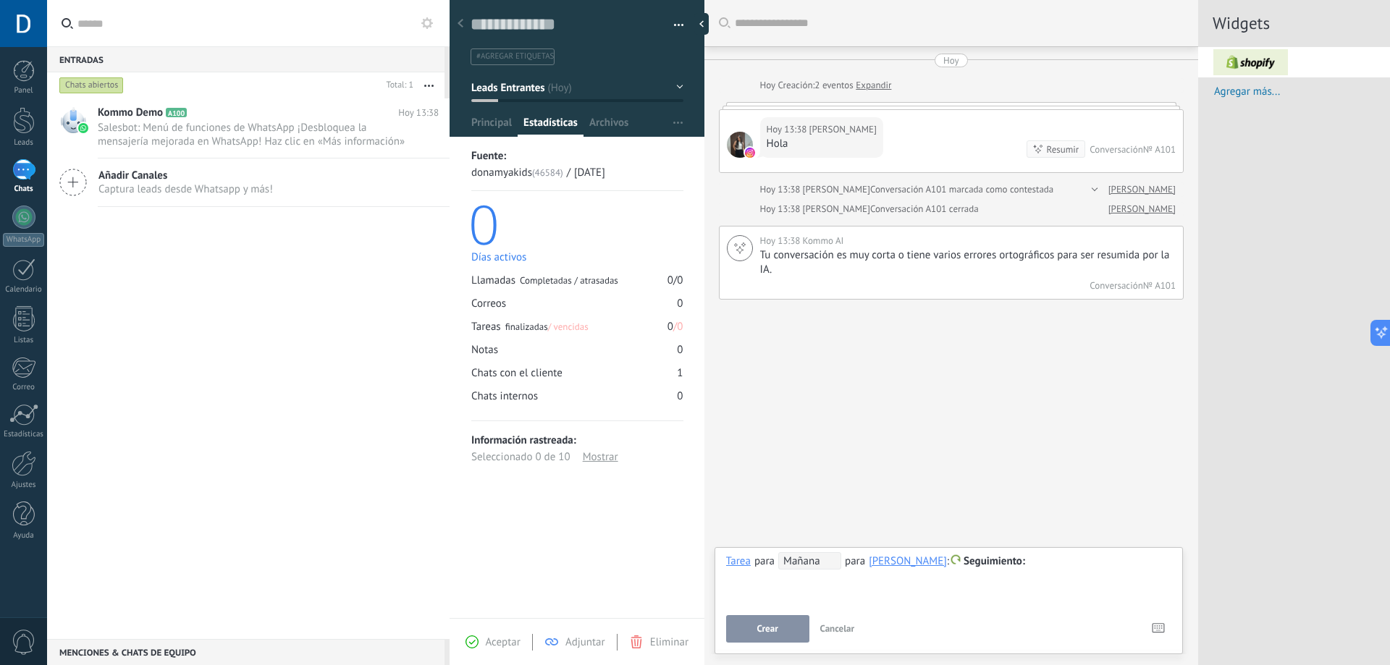
click at [829, 583] on div "**********" at bounding box center [948, 578] width 445 height 52
click at [1025, 561] on span "Seguimiento" at bounding box center [994, 561] width 62 height 14
click at [839, 501] on div at bounding box center [695, 332] width 1390 height 665
click at [607, 463] on div "Mostrar" at bounding box center [600, 457] width 35 height 17
click at [612, 124] on span "Archivos" at bounding box center [608, 126] width 39 height 21
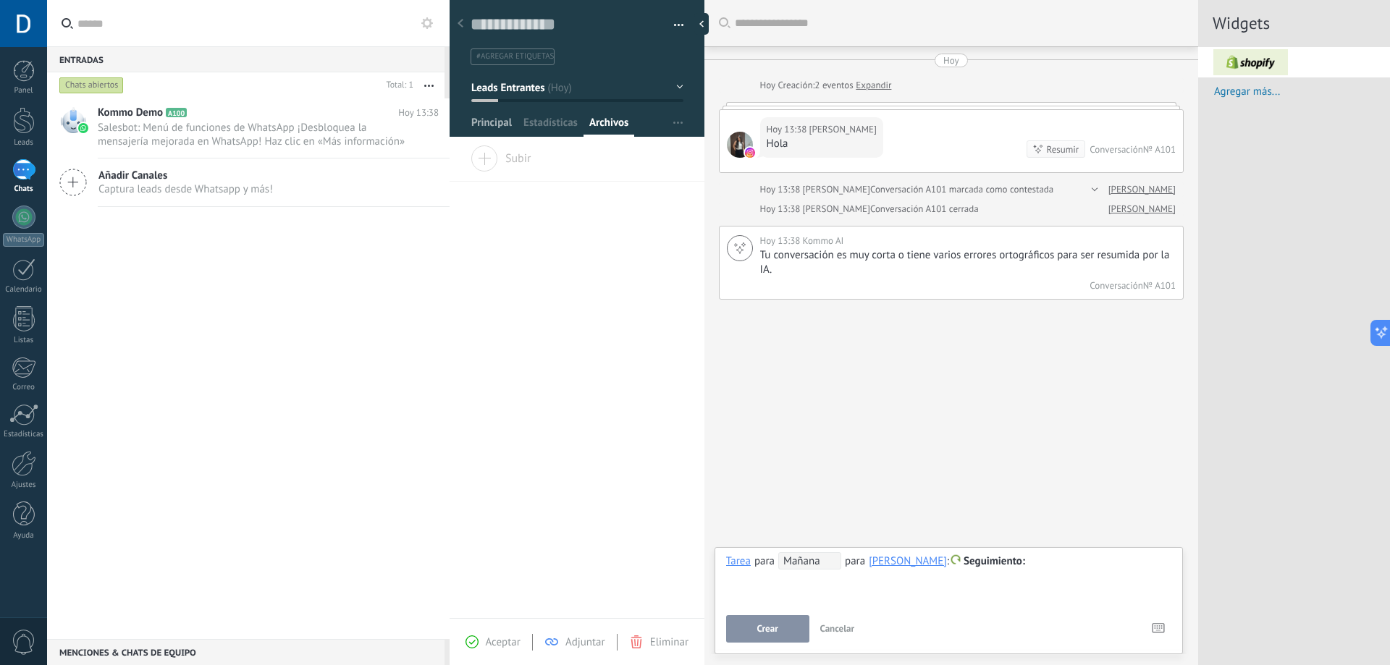
click at [498, 122] on span "Principal" at bounding box center [491, 126] width 41 height 21
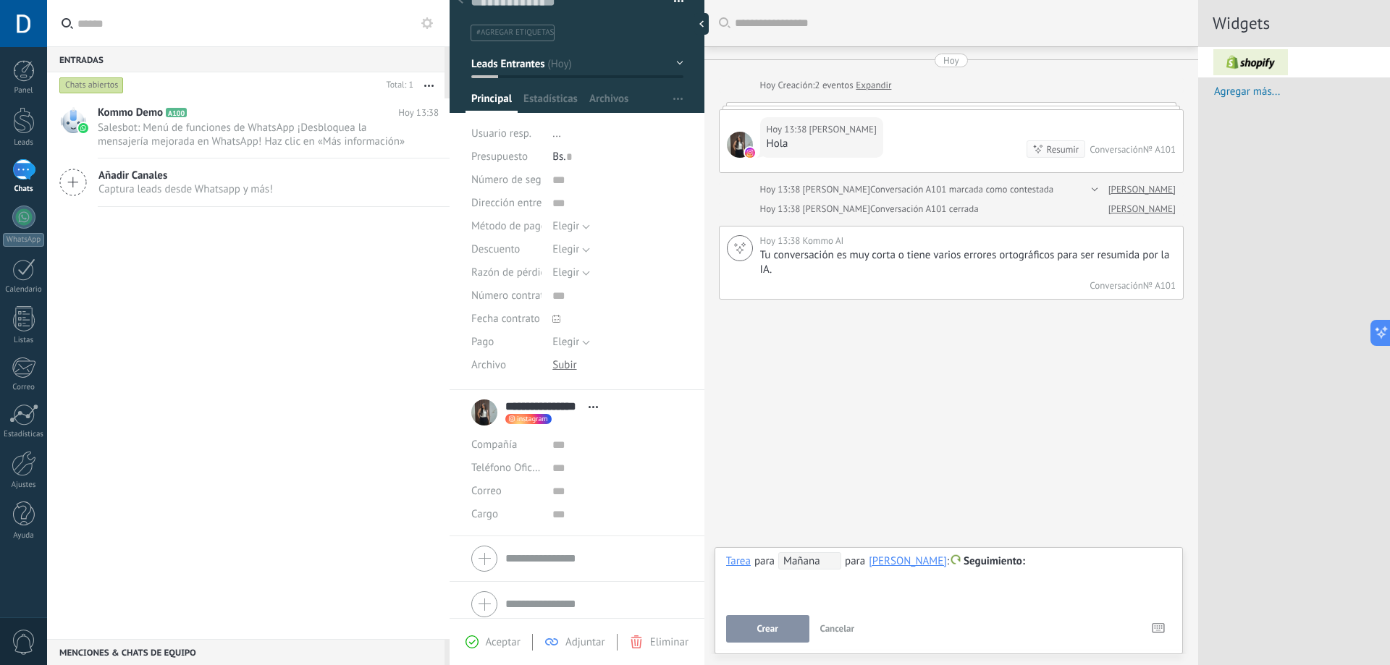
scroll to position [33, 0]
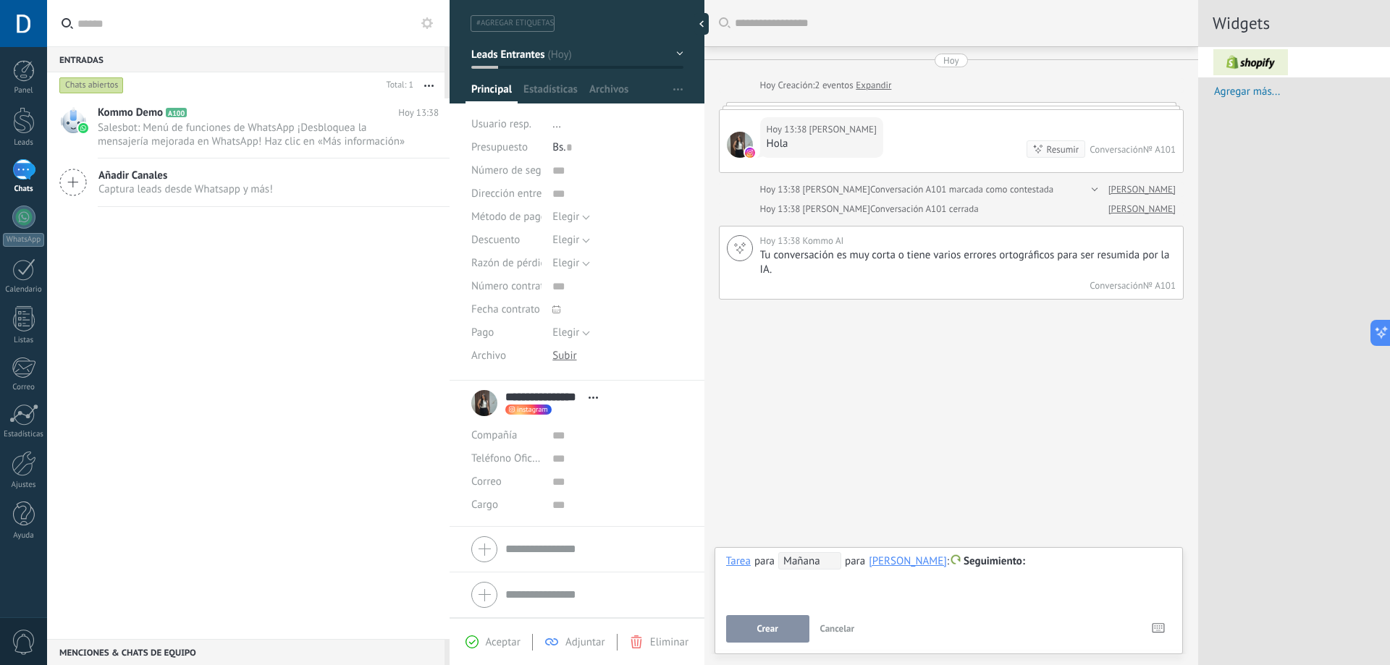
click at [565, 563] on div at bounding box center [576, 549] width 211 height 36
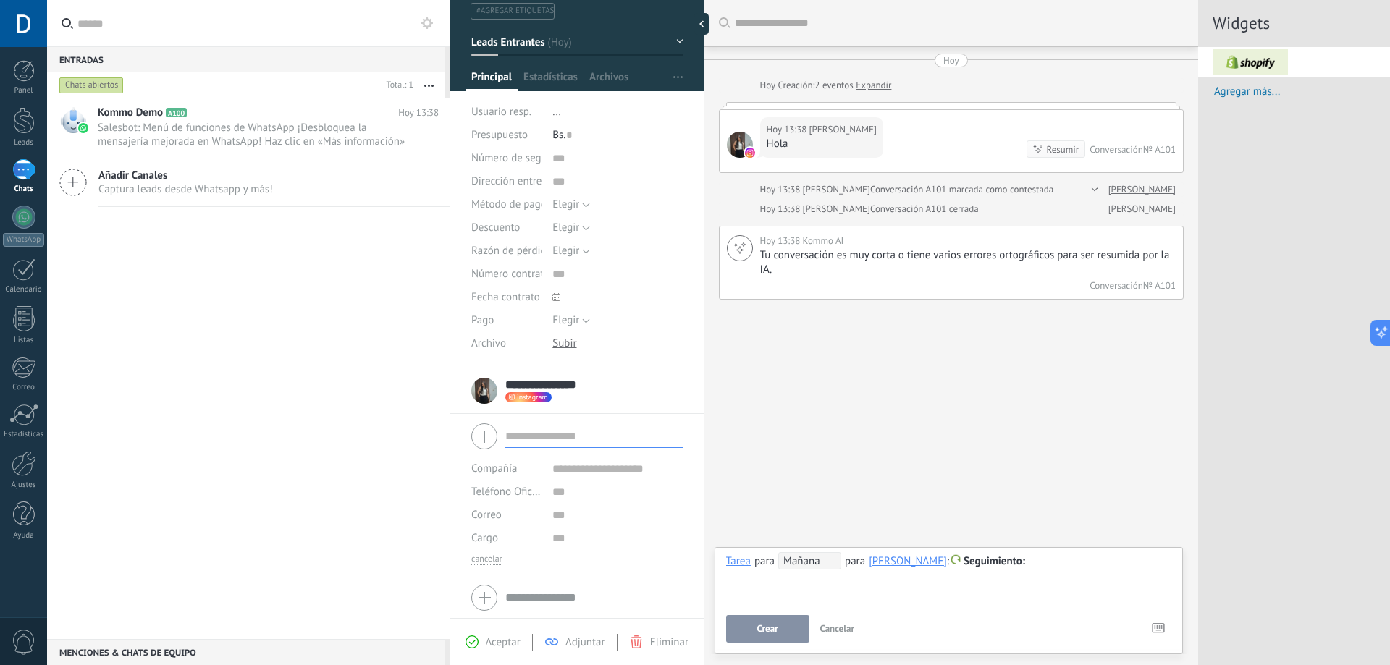
scroll to position [48, 0]
click at [517, 595] on input "text" at bounding box center [593, 594] width 177 height 23
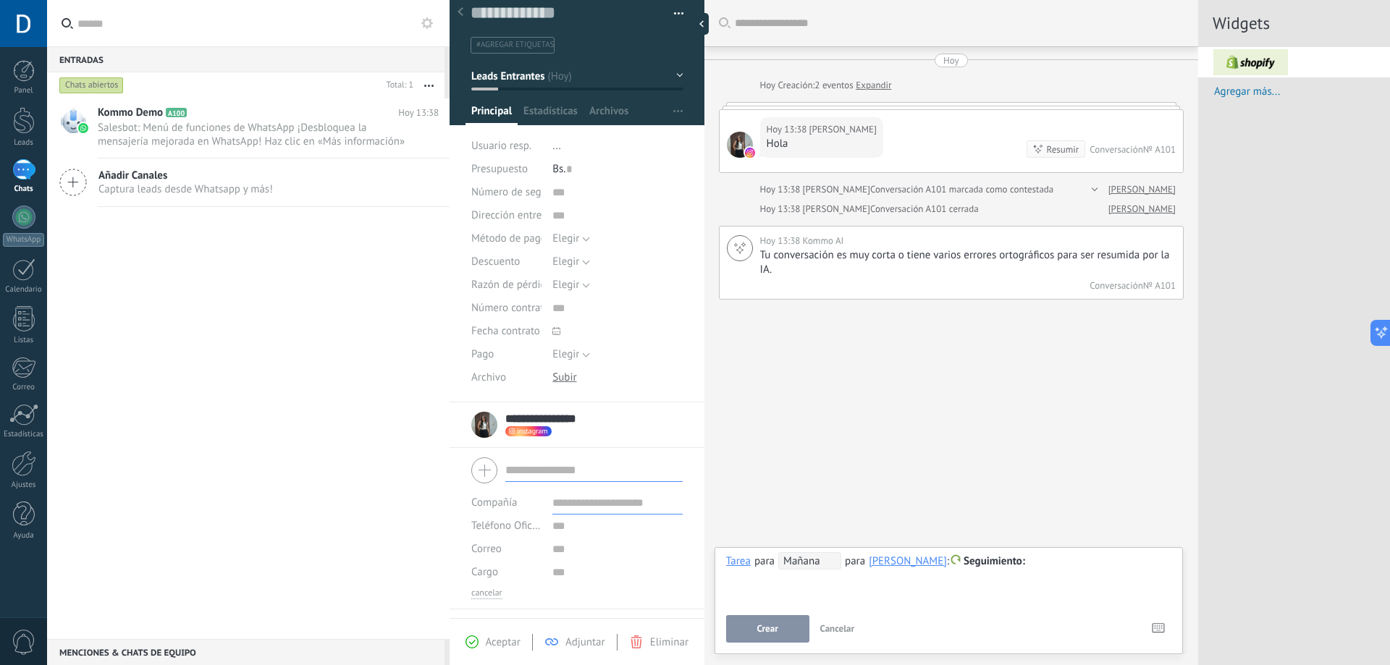
scroll to position [0, 0]
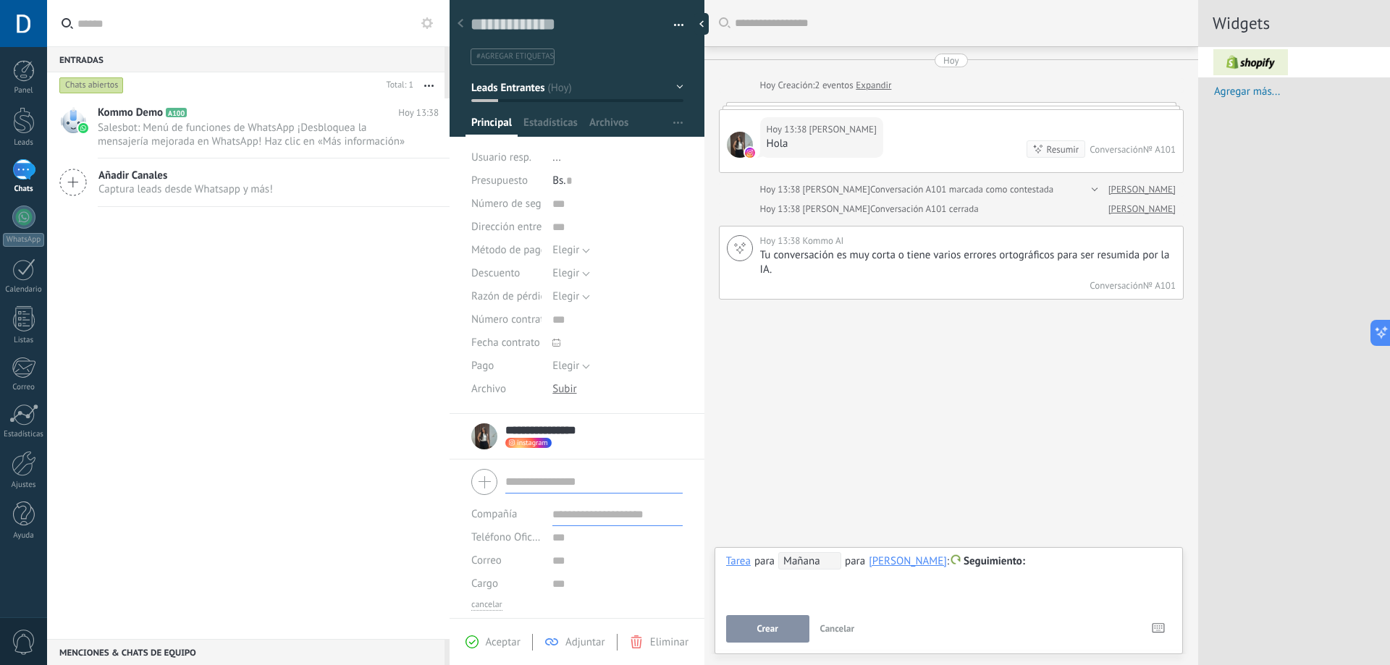
click at [644, 81] on button "Leads Entrantes" at bounding box center [577, 88] width 212 height 26
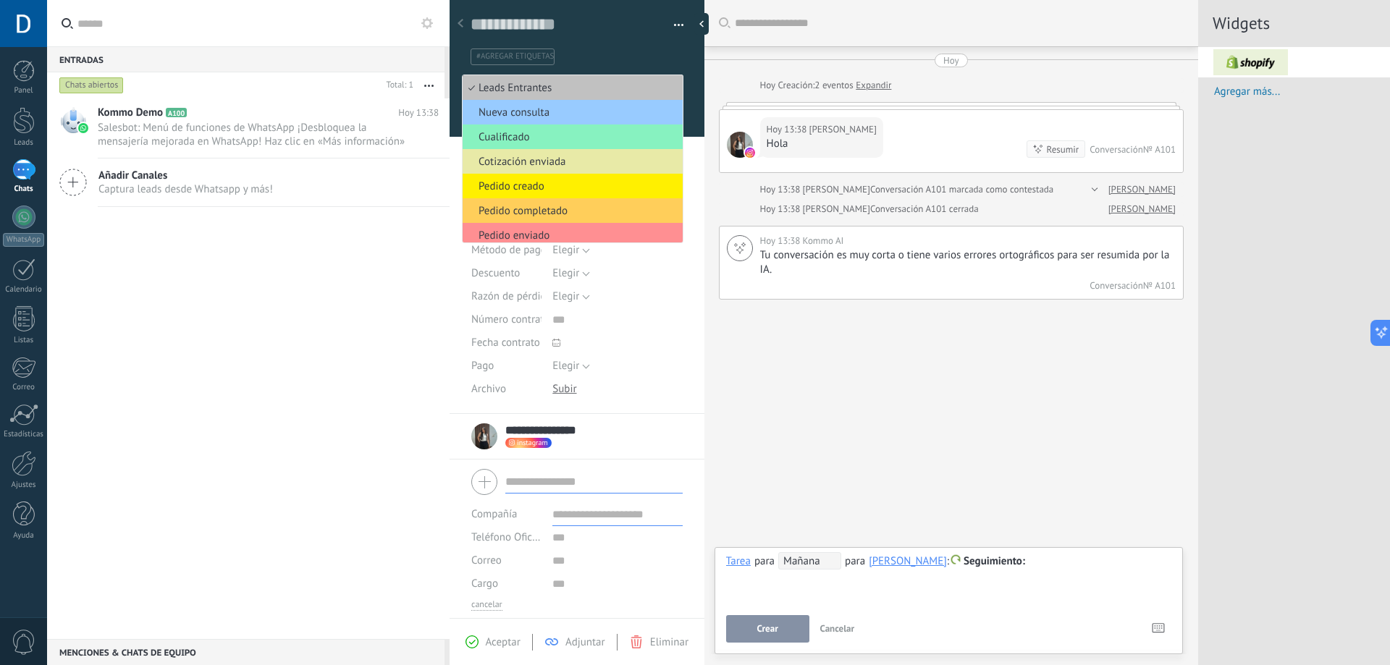
click at [611, 168] on span "Cotización enviada" at bounding box center [570, 162] width 216 height 14
click at [611, 168] on li "..." at bounding box center [617, 157] width 130 height 23
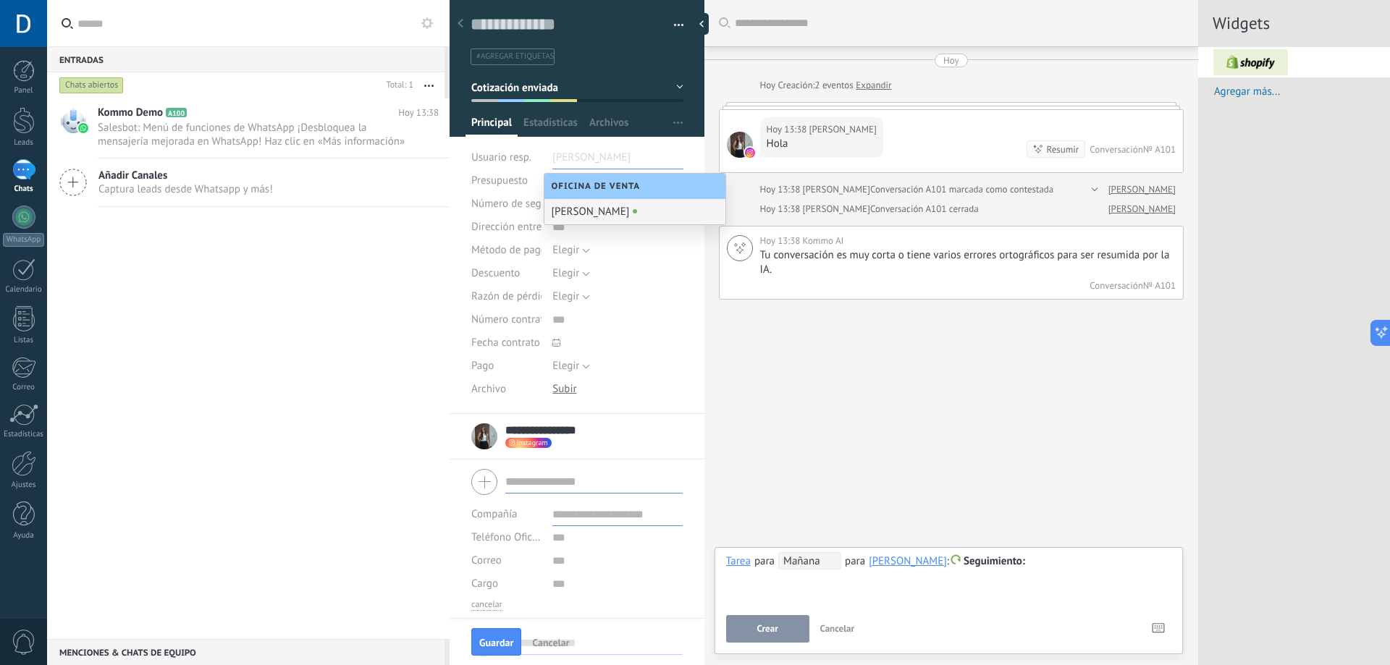
click at [609, 216] on div "[PERSON_NAME]" at bounding box center [634, 211] width 181 height 25
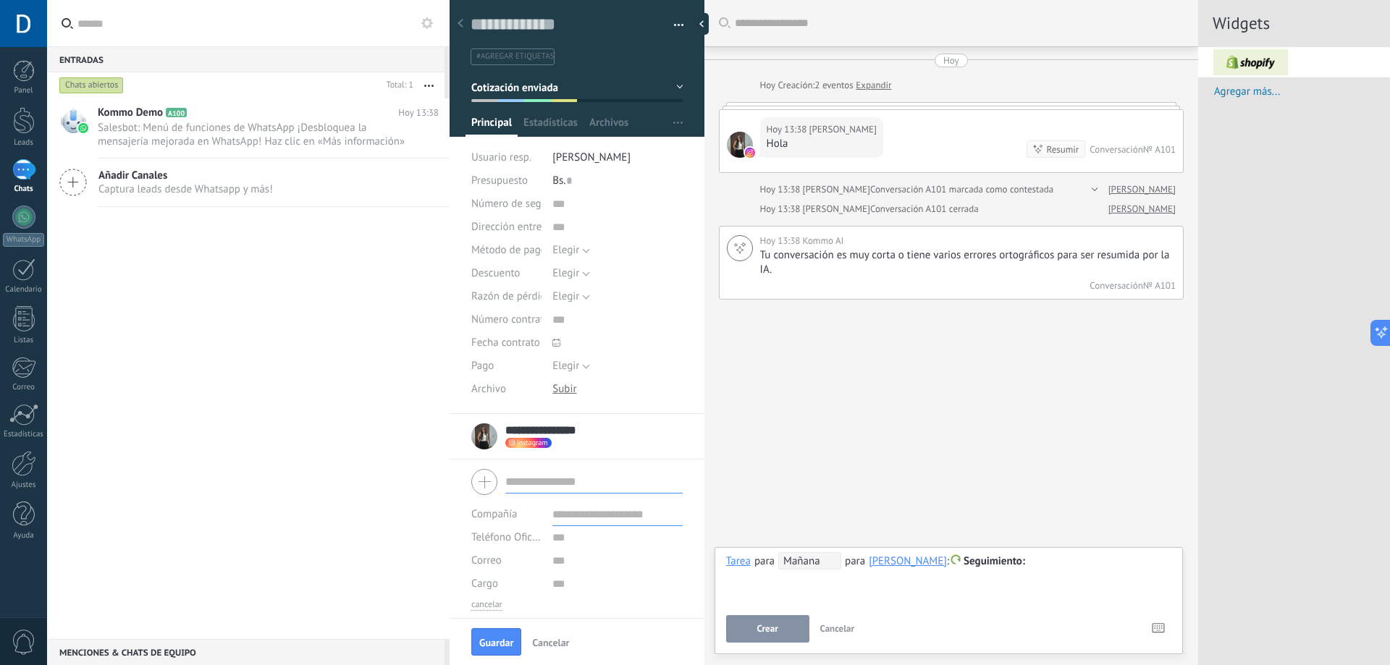
click at [610, 179] on div "Bs. 0" at bounding box center [617, 180] width 130 height 23
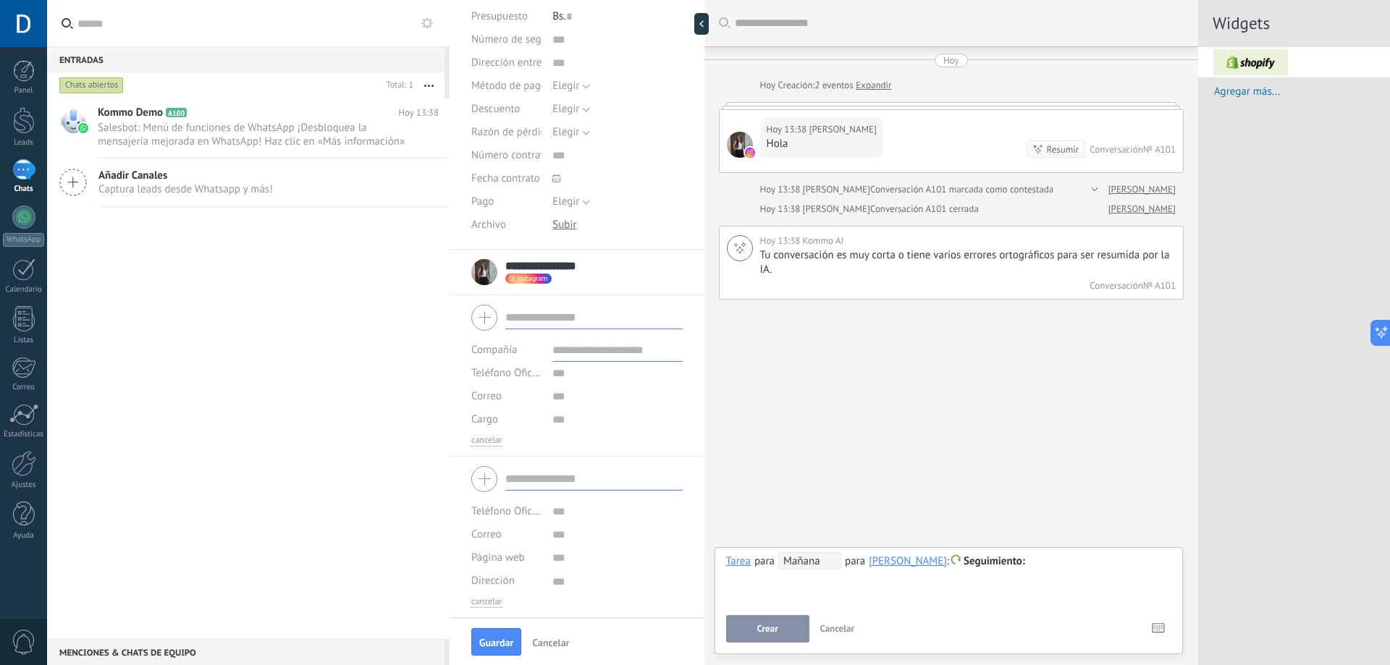
click at [953, 112] on div "[DATE] 13:38 [PERSON_NAME] Hola Resumir Resumir Conversación № A101" at bounding box center [950, 141] width 463 height 62
drag, startPoint x: 963, startPoint y: 121, endPoint x: 967, endPoint y: 129, distance: 9.1
click at [967, 129] on div "[DATE] 13:38 [PERSON_NAME] Hola Resumir Resumir Conversación № A101" at bounding box center [950, 141] width 463 height 62
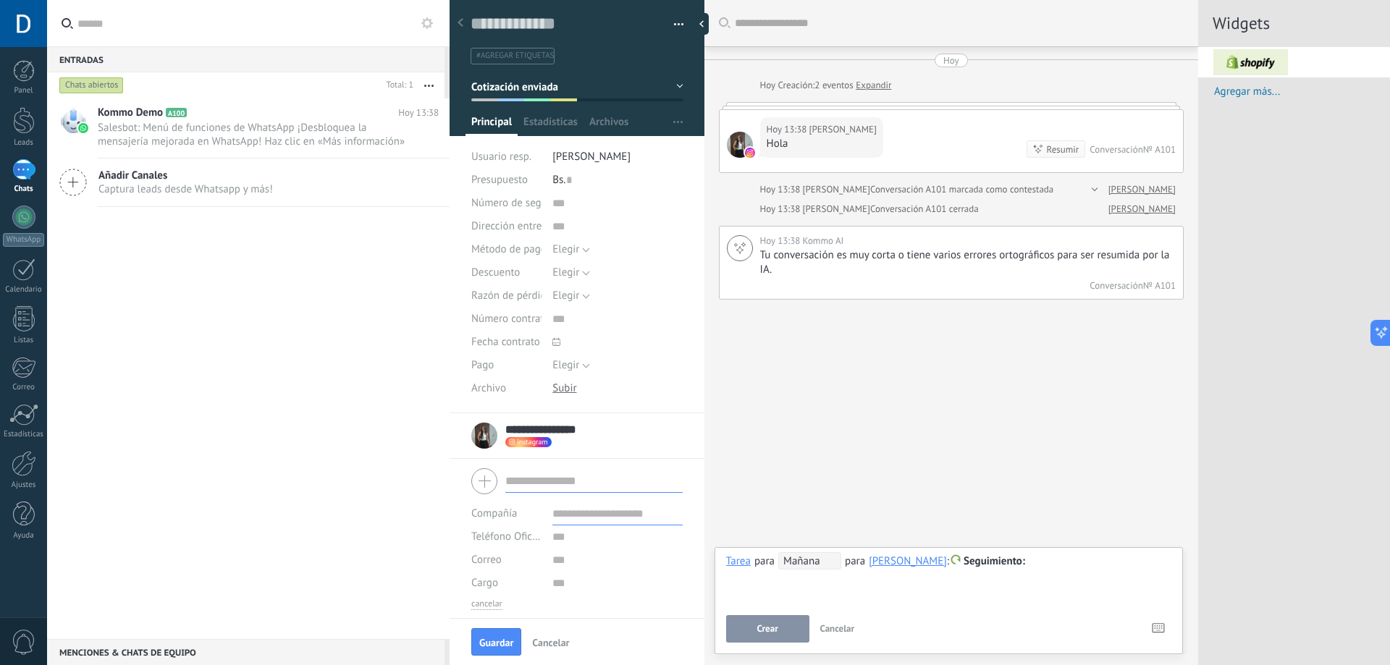
scroll to position [0, 0]
click at [462, 27] on use at bounding box center [460, 23] width 6 height 9
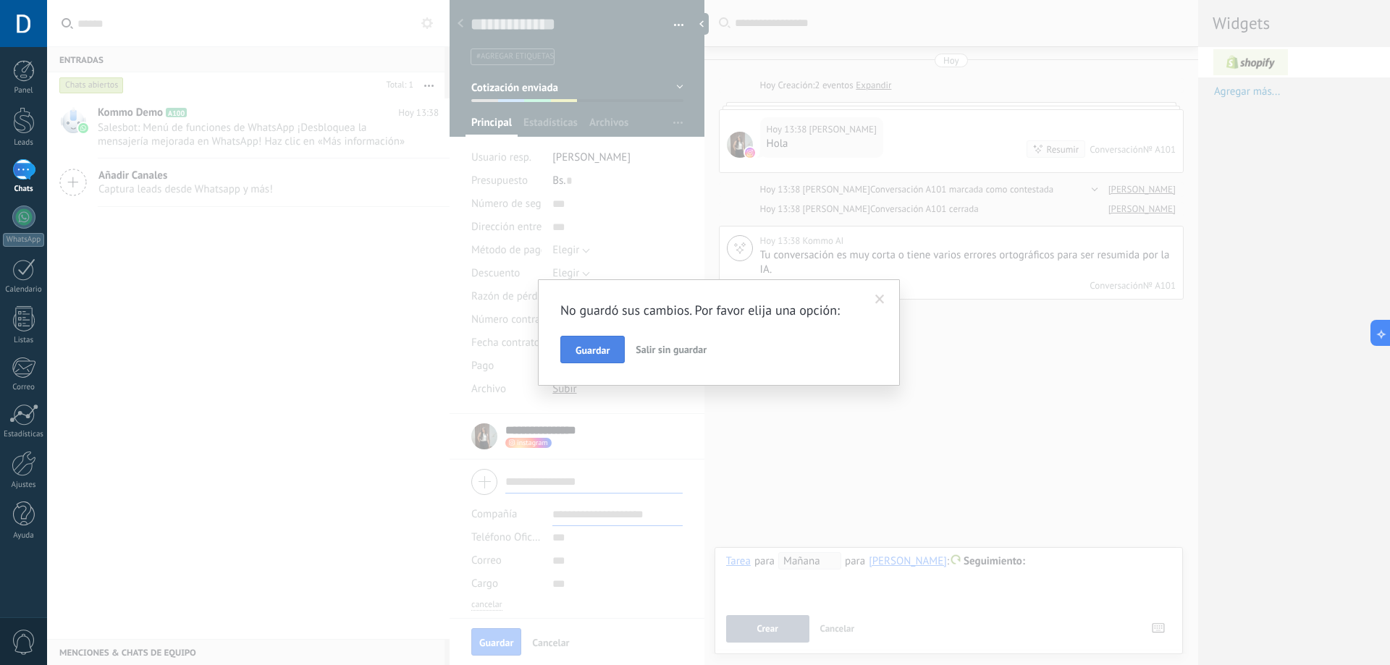
click at [593, 360] on button "Guardar" at bounding box center [592, 350] width 64 height 28
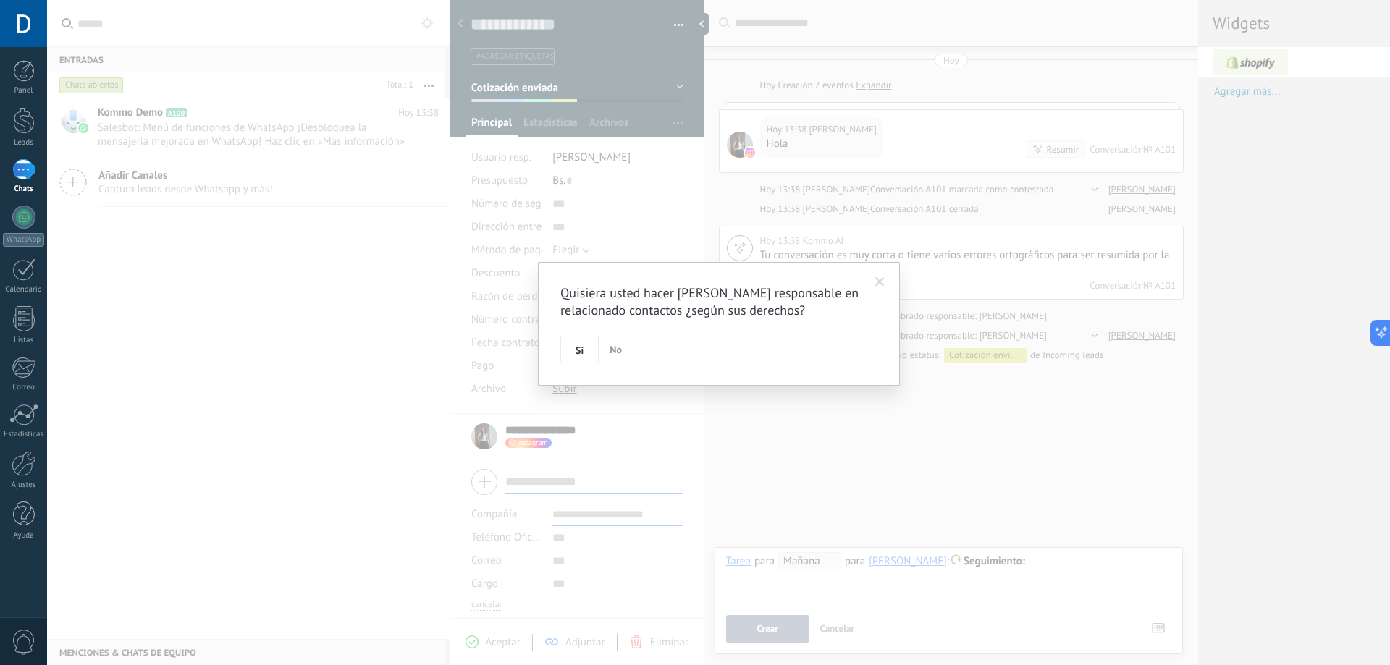
click at [586, 382] on div "Quisiera usted hacer [PERSON_NAME] responsable en relacionado contactos ¿según …" at bounding box center [719, 324] width 362 height 124
click at [609, 356] on span "No" at bounding box center [615, 349] width 12 height 13
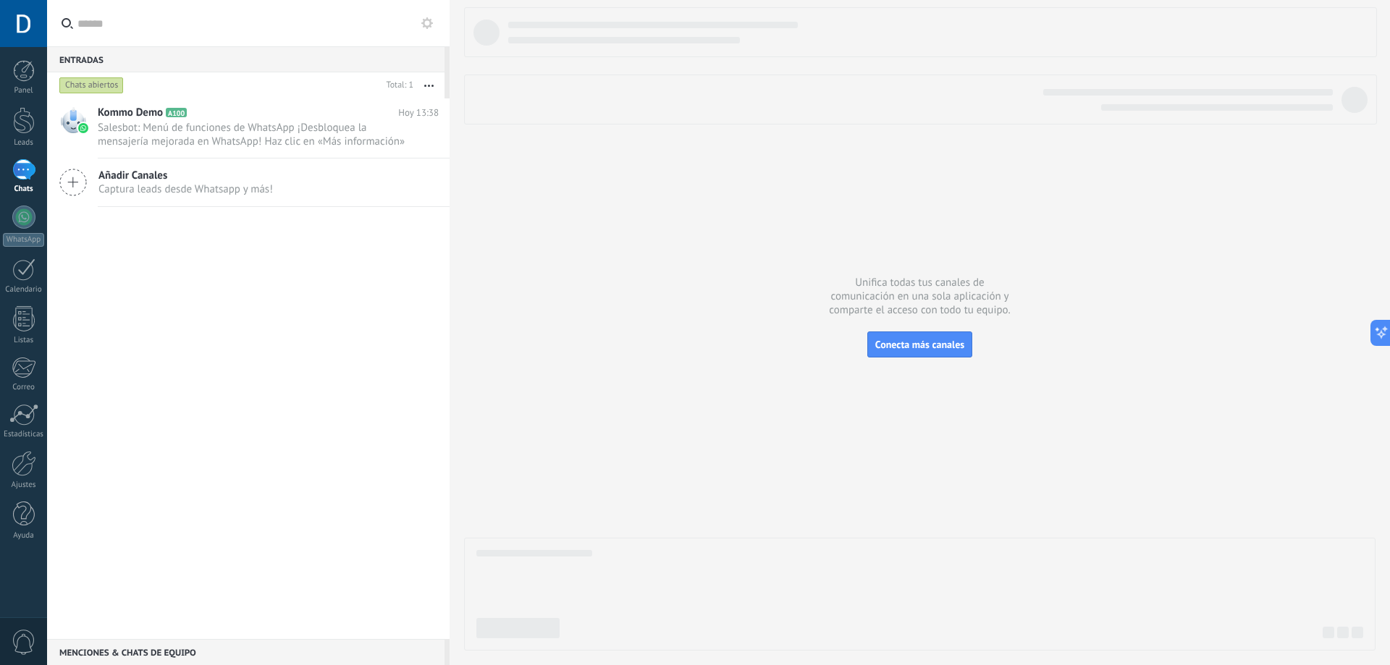
click at [30, 170] on div "1" at bounding box center [23, 169] width 23 height 21
click at [28, 206] on div at bounding box center [23, 217] width 23 height 23
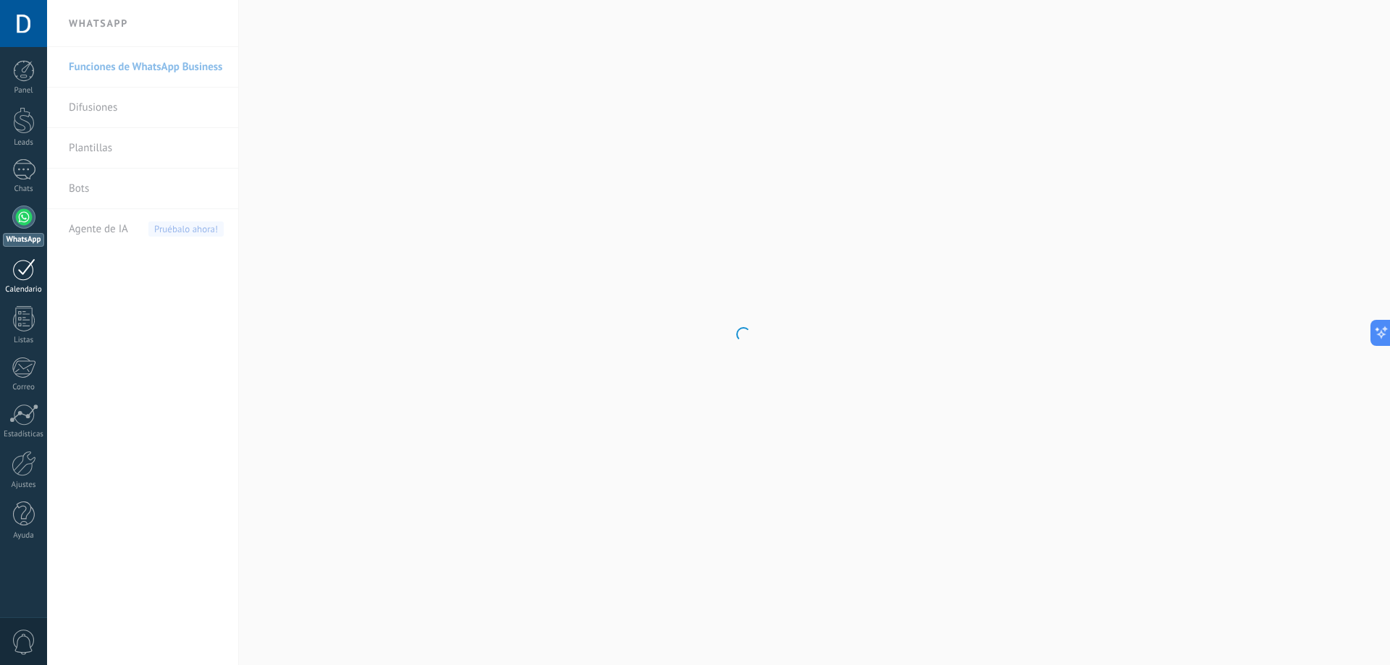
click at [22, 292] on div "Calendario" at bounding box center [24, 289] width 42 height 9
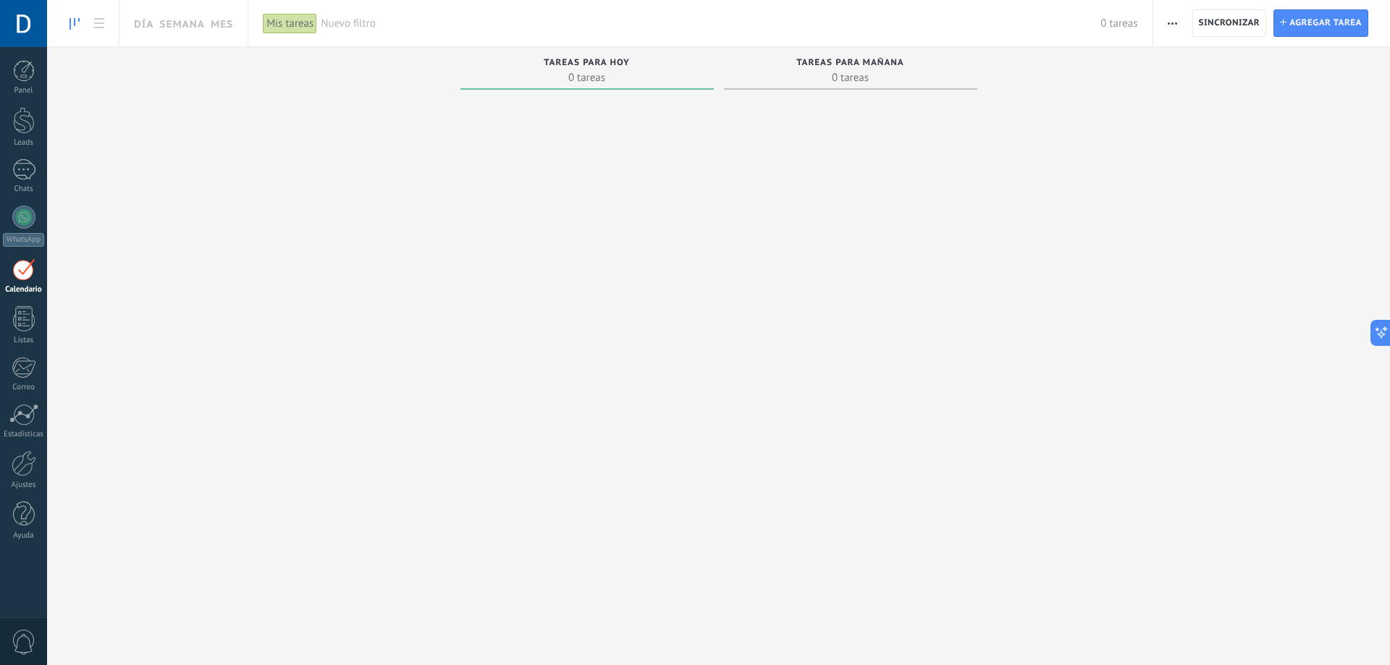
click at [20, 305] on div "Panel Leads 1 Chats WhatsApp Clientes" at bounding box center [23, 307] width 47 height 495
click at [24, 90] on div "Panel" at bounding box center [24, 90] width 42 height 9
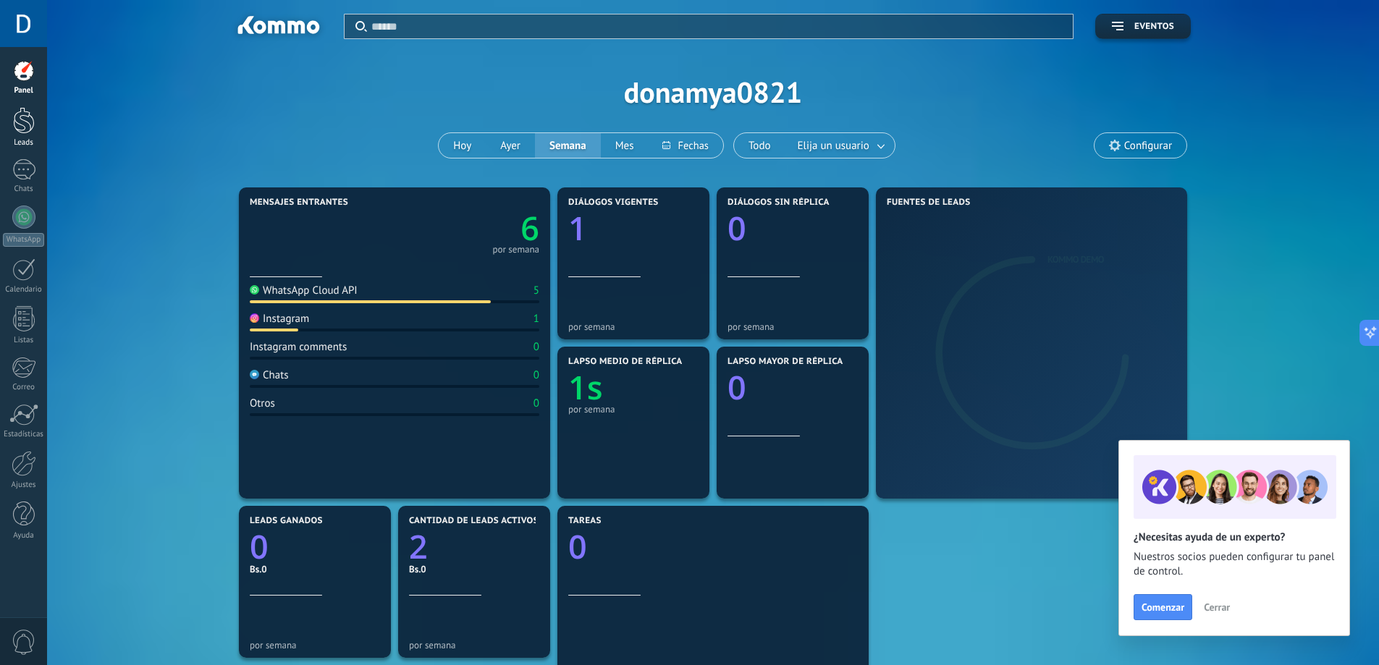
click at [26, 110] on div at bounding box center [24, 120] width 22 height 27
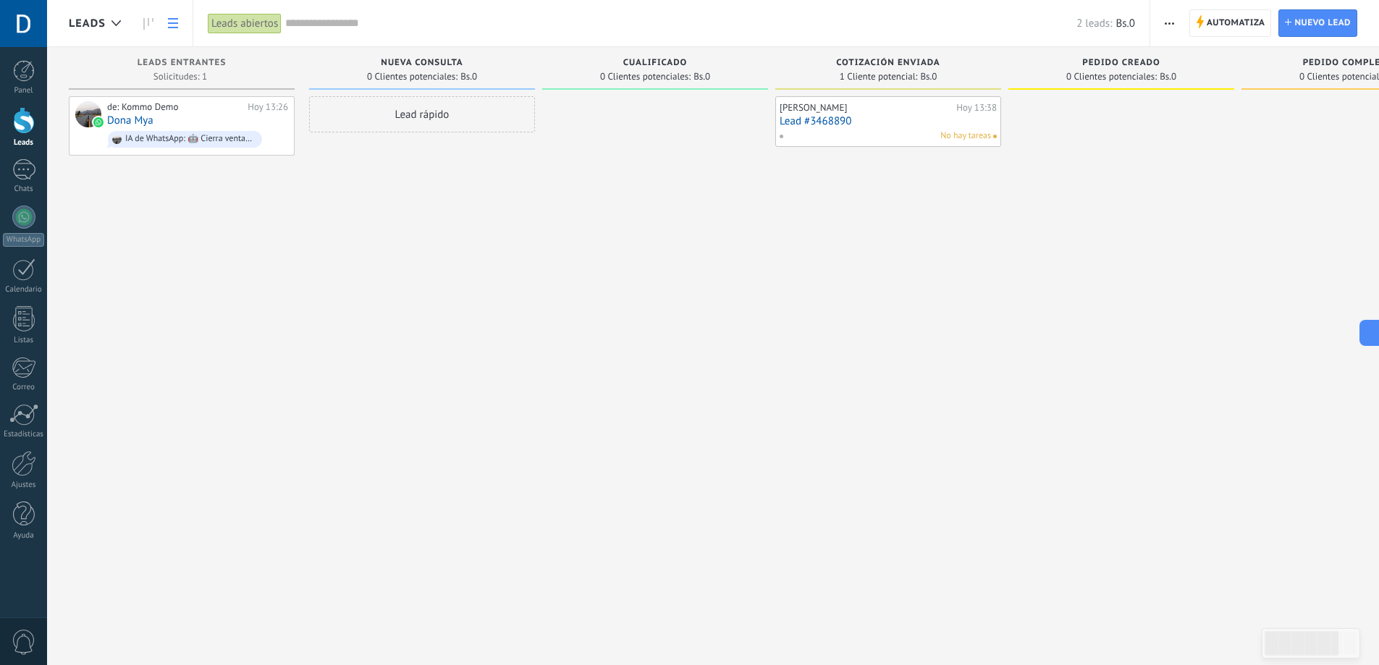
click at [169, 19] on use at bounding box center [173, 23] width 10 height 10
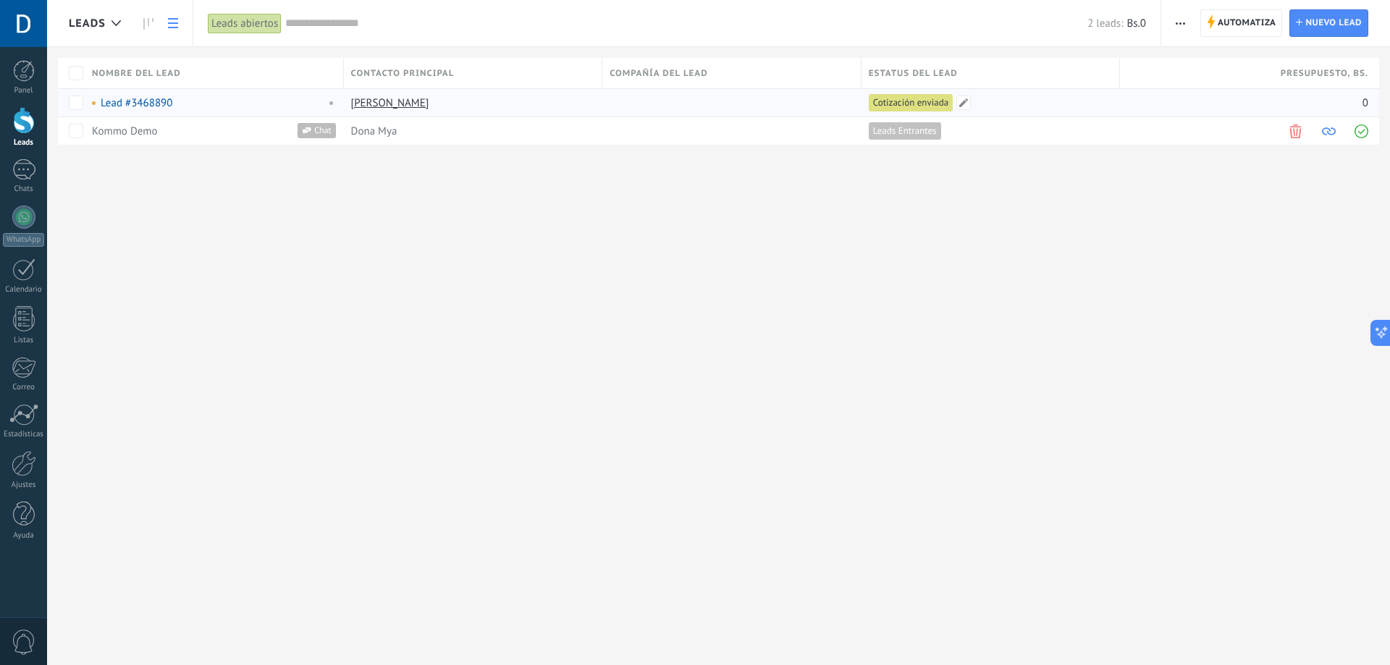
click at [936, 92] on div "Cotización enviada" at bounding box center [987, 103] width 252 height 28
